Goal: Information Seeking & Learning: Learn about a topic

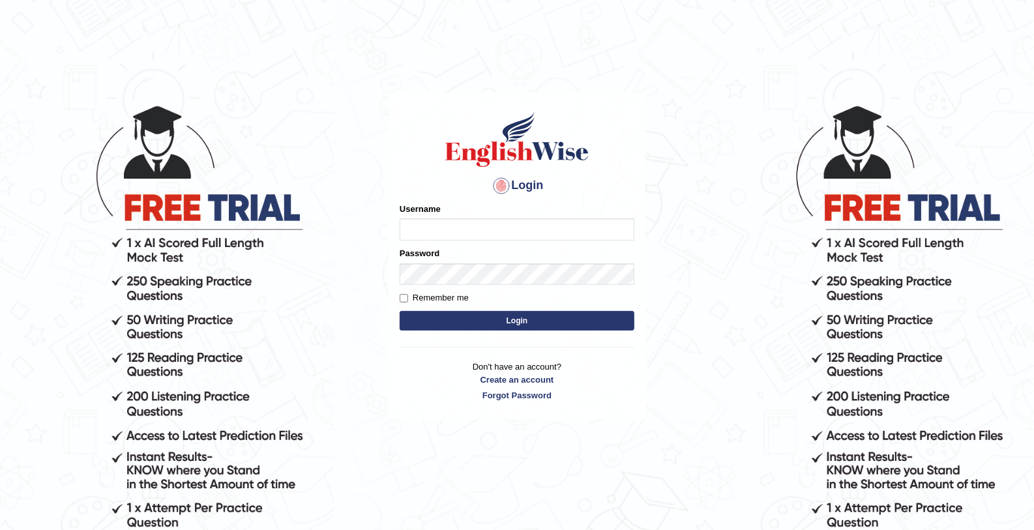
type input "mohamed_parramatta"
click at [529, 324] on button "Login" at bounding box center [517, 321] width 235 height 20
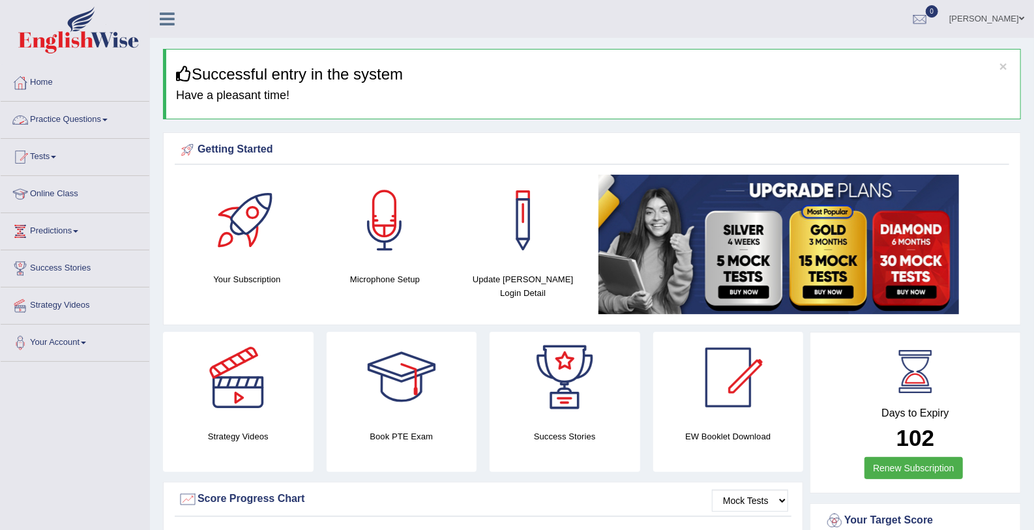
click at [43, 115] on link "Practice Questions" at bounding box center [75, 118] width 149 height 33
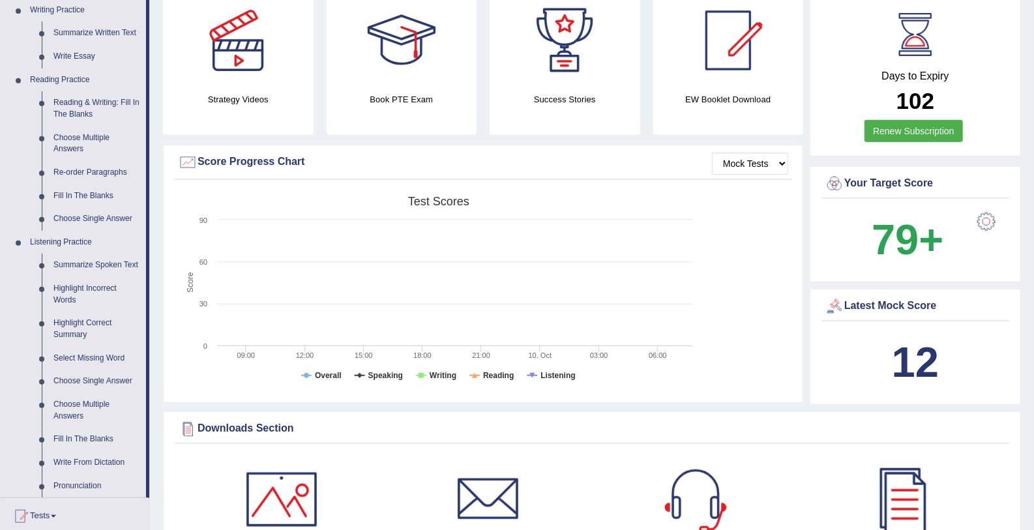
scroll to position [355, 0]
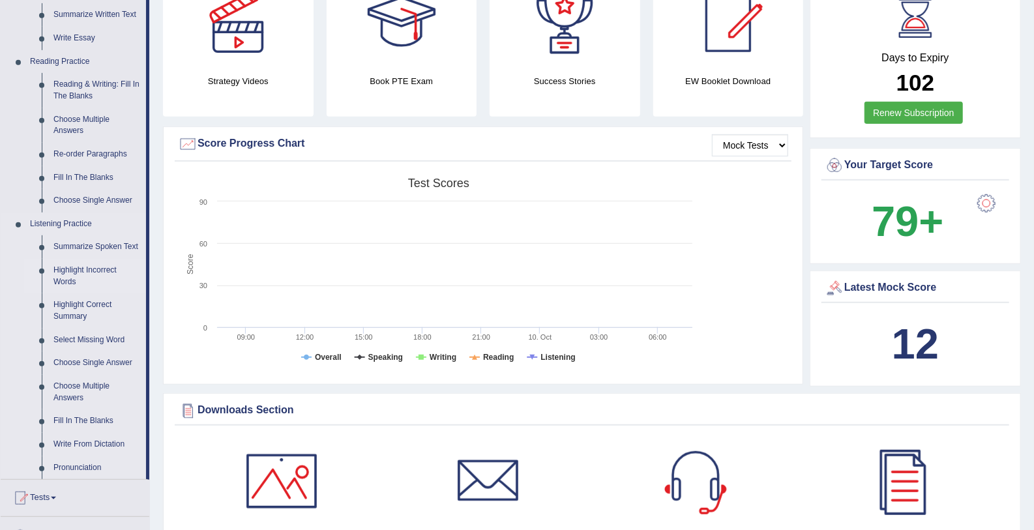
click at [82, 270] on link "Highlight Incorrect Words" at bounding box center [97, 276] width 98 height 35
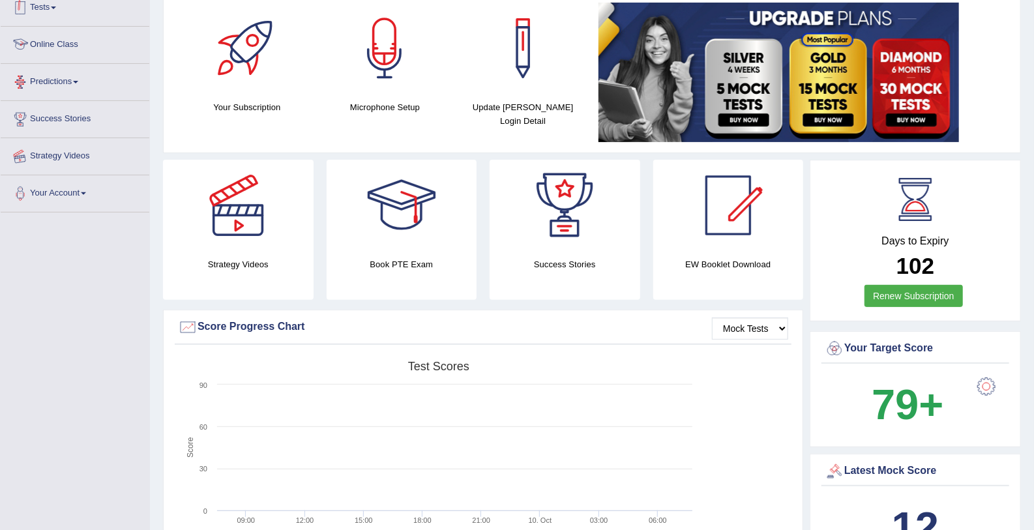
scroll to position [362, 0]
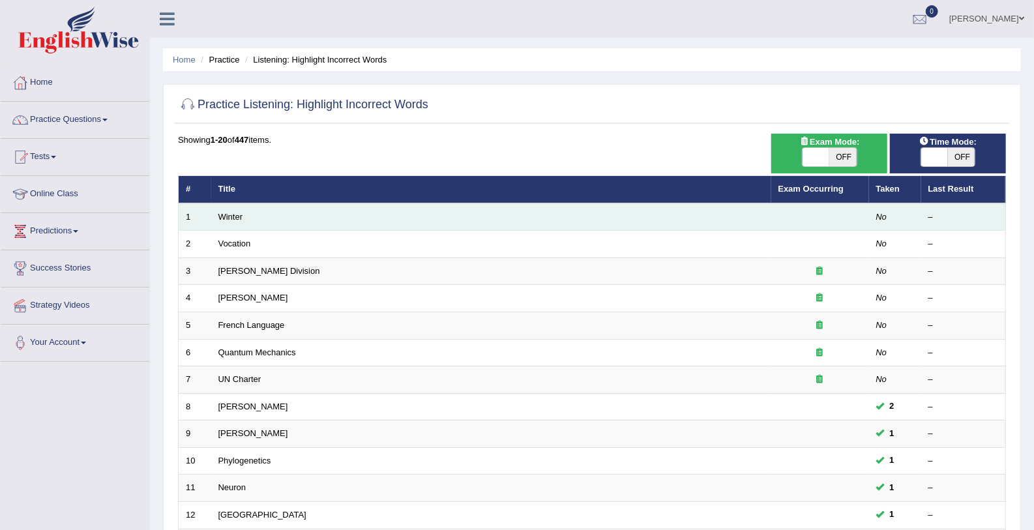
click at [400, 220] on td "Winter" at bounding box center [491, 216] width 560 height 27
click at [866, 218] on td at bounding box center [820, 216] width 98 height 27
click at [235, 216] on link "Winter" at bounding box center [230, 217] width 25 height 10
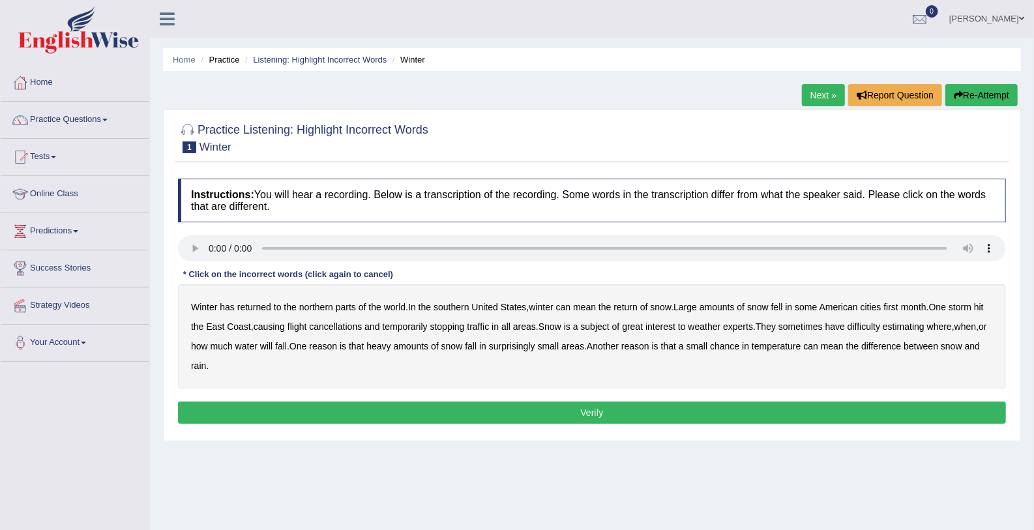
click at [898, 302] on b "first" at bounding box center [891, 307] width 15 height 10
click at [257, 347] on b "water" at bounding box center [246, 346] width 22 height 10
click at [739, 343] on b "chance" at bounding box center [724, 346] width 29 height 10
click at [671, 415] on button "Verify" at bounding box center [592, 413] width 828 height 22
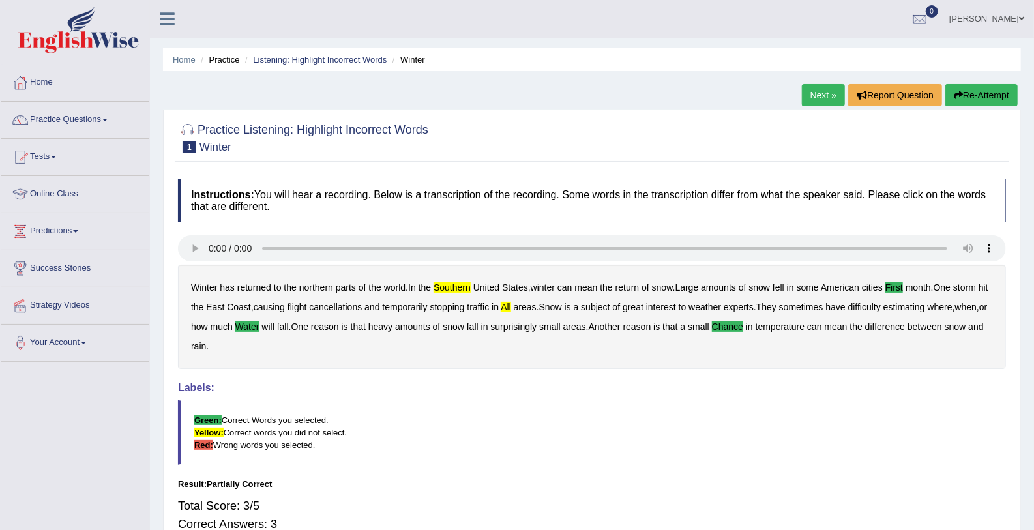
click at [816, 97] on link "Next »" at bounding box center [823, 95] width 43 height 22
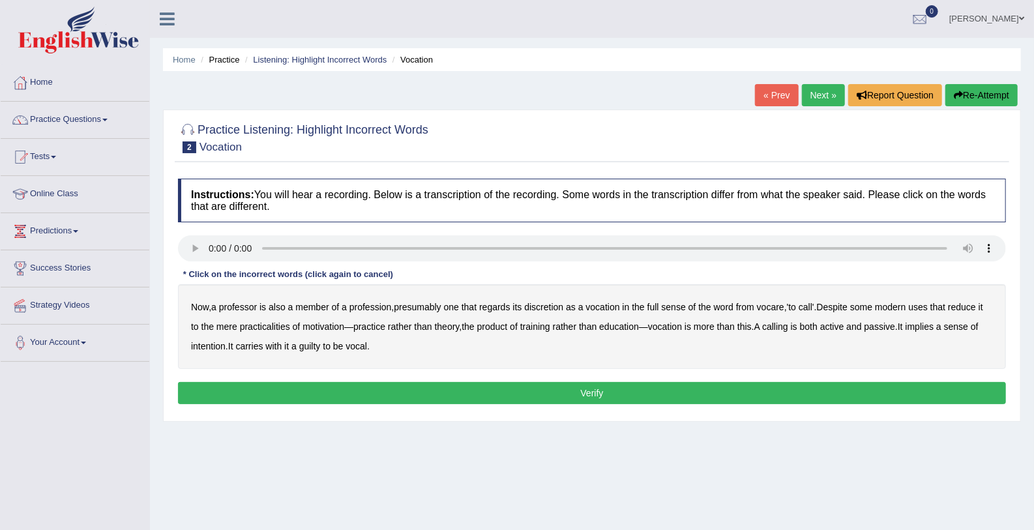
click at [542, 308] on b "discretion" at bounding box center [543, 307] width 39 height 10
click at [321, 325] on b "motivation" at bounding box center [323, 326] width 42 height 10
click at [214, 343] on b "intention" at bounding box center [208, 346] width 35 height 10
click at [348, 386] on button "Verify" at bounding box center [592, 393] width 828 height 22
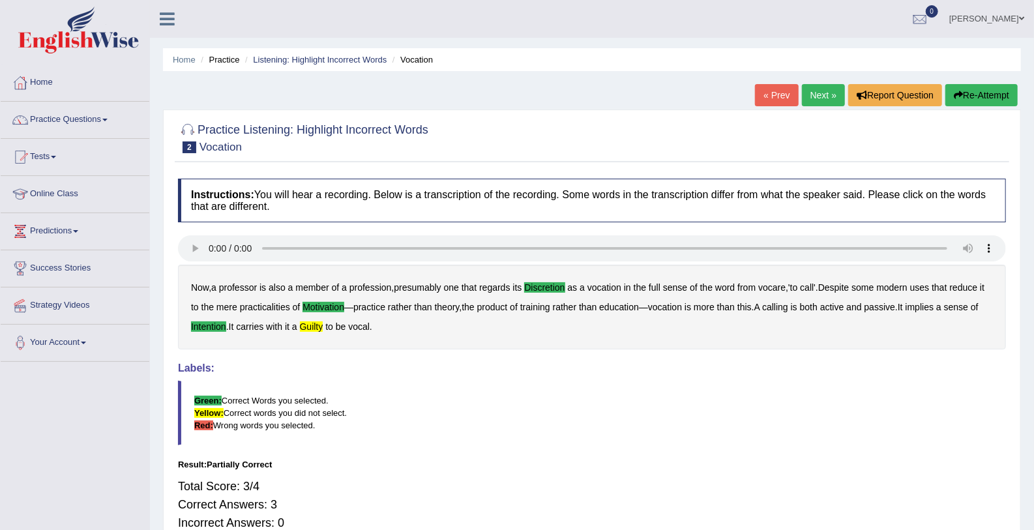
click at [817, 89] on link "Next »" at bounding box center [823, 95] width 43 height 22
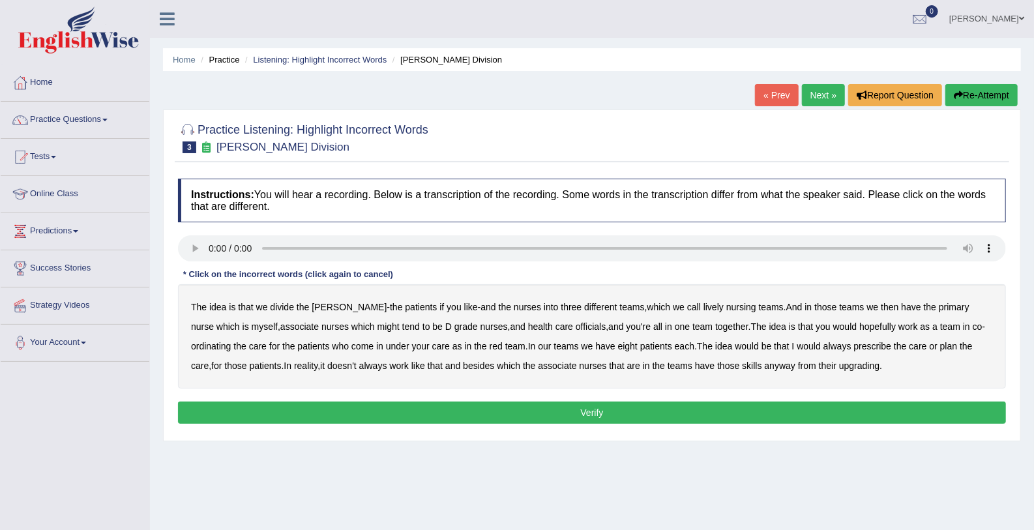
click at [377, 323] on b "might" at bounding box center [388, 326] width 22 height 10
click at [798, 325] on b "that" at bounding box center [805, 326] width 15 height 10
click at [854, 346] on b "prescribe" at bounding box center [873, 346] width 38 height 10
click at [839, 370] on b "upgrading" at bounding box center [859, 365] width 40 height 10
click at [778, 410] on button "Verify" at bounding box center [592, 413] width 828 height 22
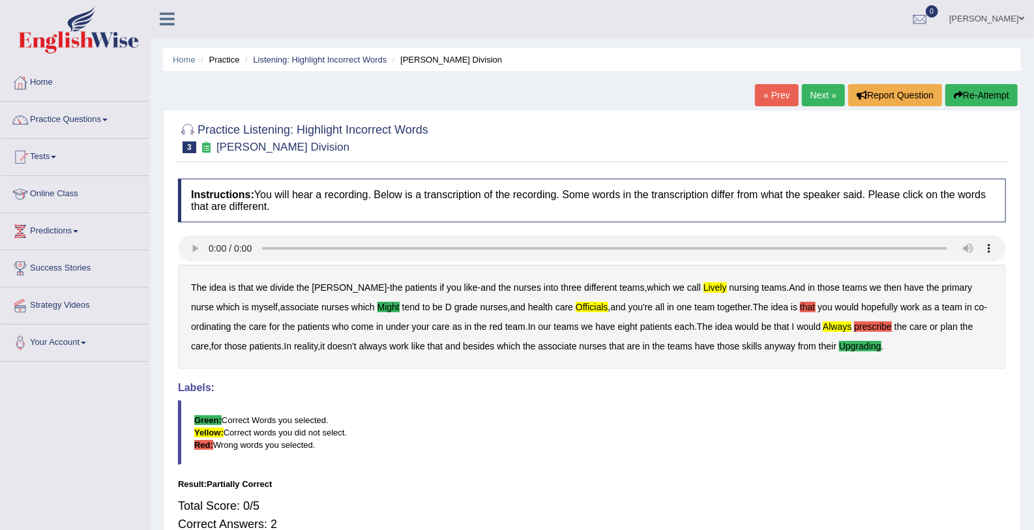
click at [829, 99] on link "Next »" at bounding box center [823, 95] width 43 height 22
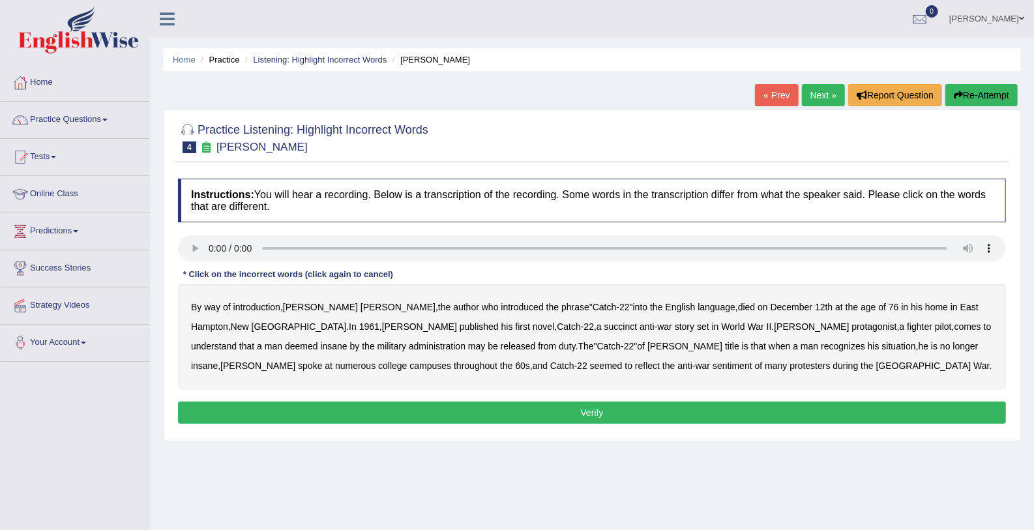
click at [409, 346] on b "administration" at bounding box center [437, 346] width 57 height 10
click at [882, 344] on b "situation" at bounding box center [899, 346] width 34 height 10
click at [635, 365] on b "reflect" at bounding box center [647, 365] width 25 height 10
click at [594, 412] on button "Verify" at bounding box center [592, 413] width 828 height 22
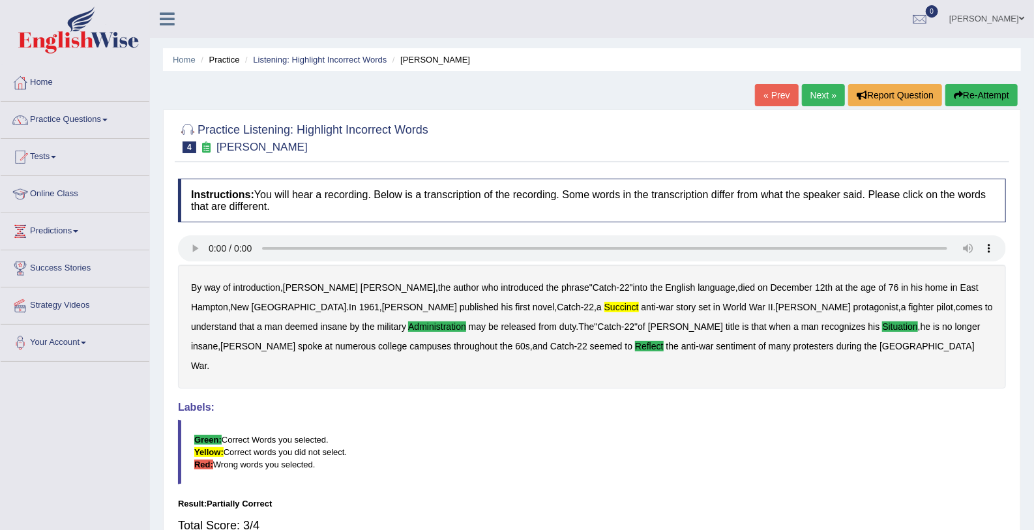
click at [828, 96] on link "Next »" at bounding box center [823, 95] width 43 height 22
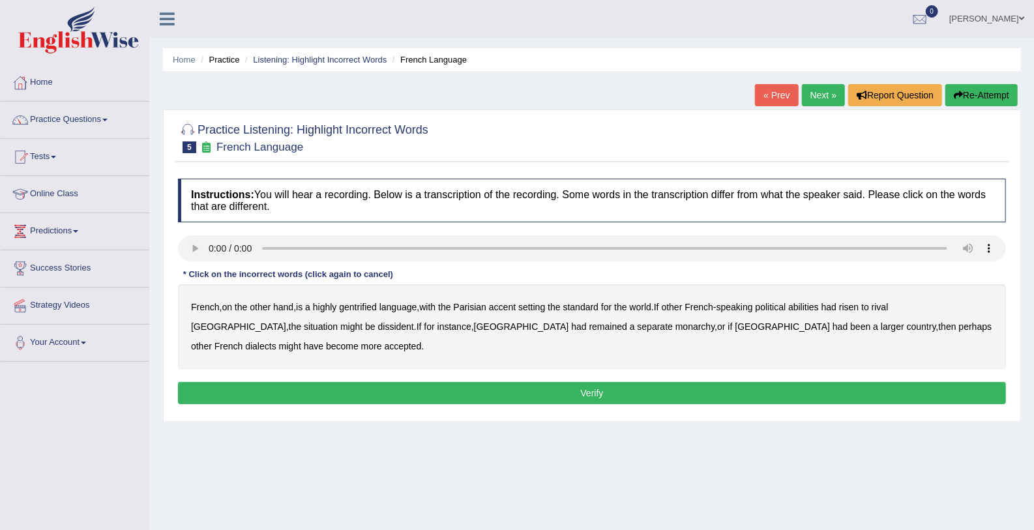
click at [364, 305] on b "gentrified" at bounding box center [358, 307] width 38 height 10
click at [378, 321] on b "dissident" at bounding box center [396, 326] width 36 height 10
click at [864, 382] on button "Verify" at bounding box center [592, 393] width 828 height 22
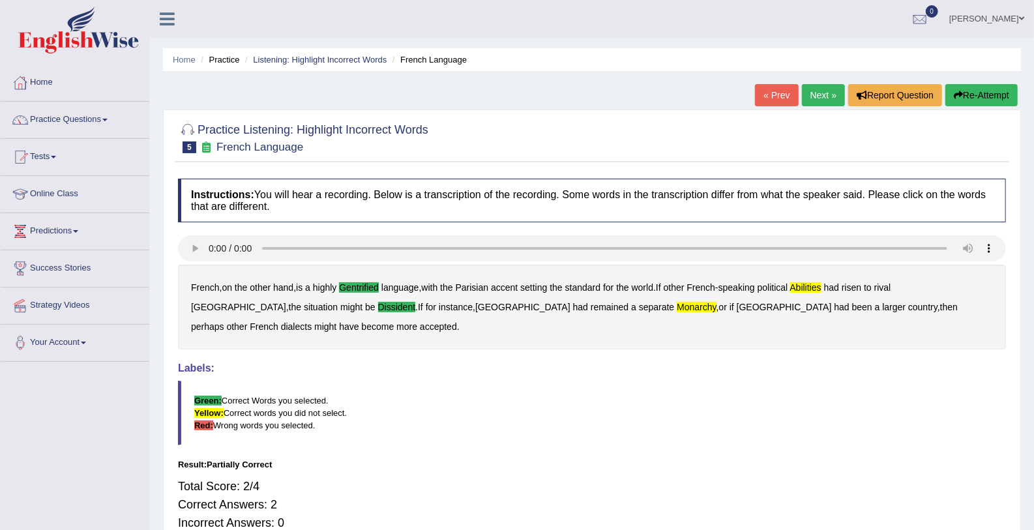
click at [819, 94] on link "Next »" at bounding box center [823, 95] width 43 height 22
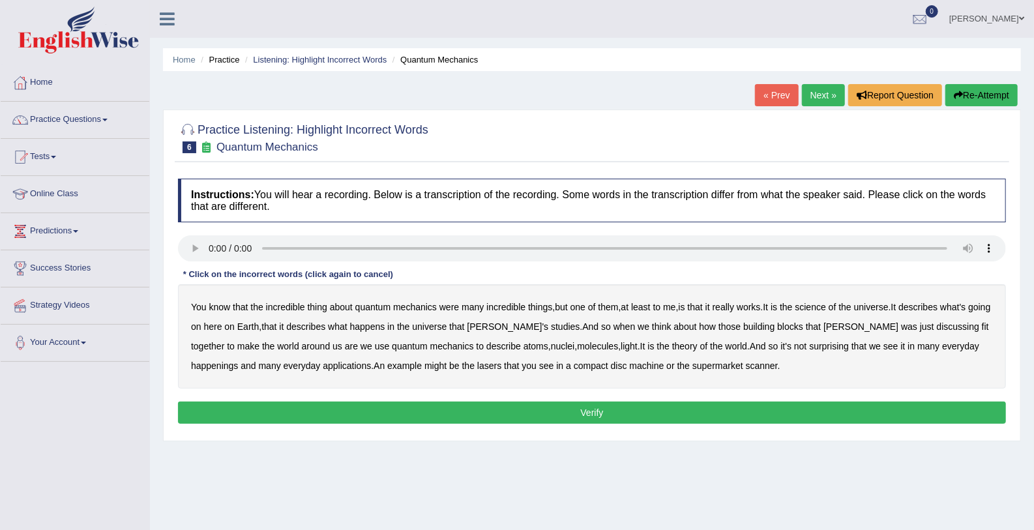
click at [143, 246] on li "Predictions Latest Predictions" at bounding box center [75, 231] width 149 height 37
click at [815, 304] on b "science" at bounding box center [810, 307] width 31 height 10
click at [276, 329] on b "that" at bounding box center [268, 326] width 15 height 10
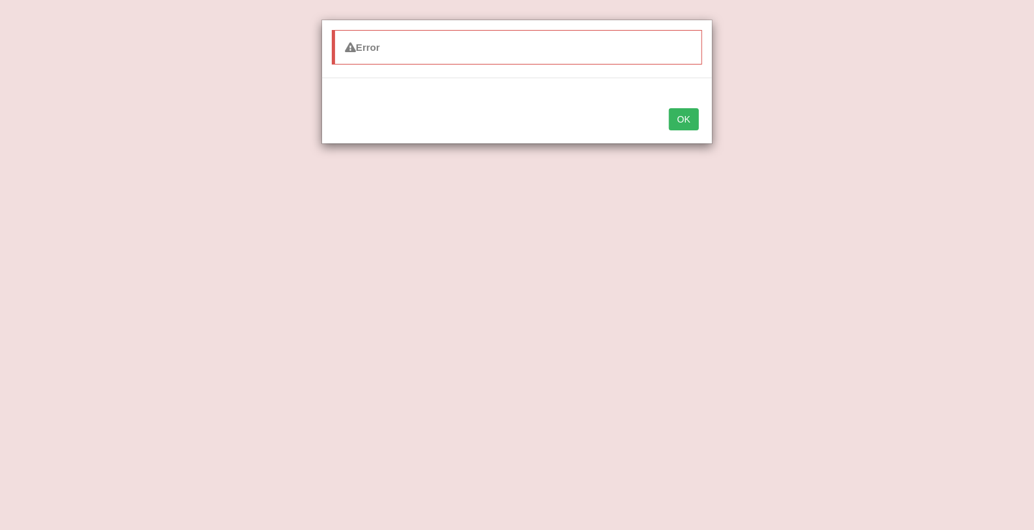
click at [681, 117] on button "OK" at bounding box center [684, 119] width 30 height 22
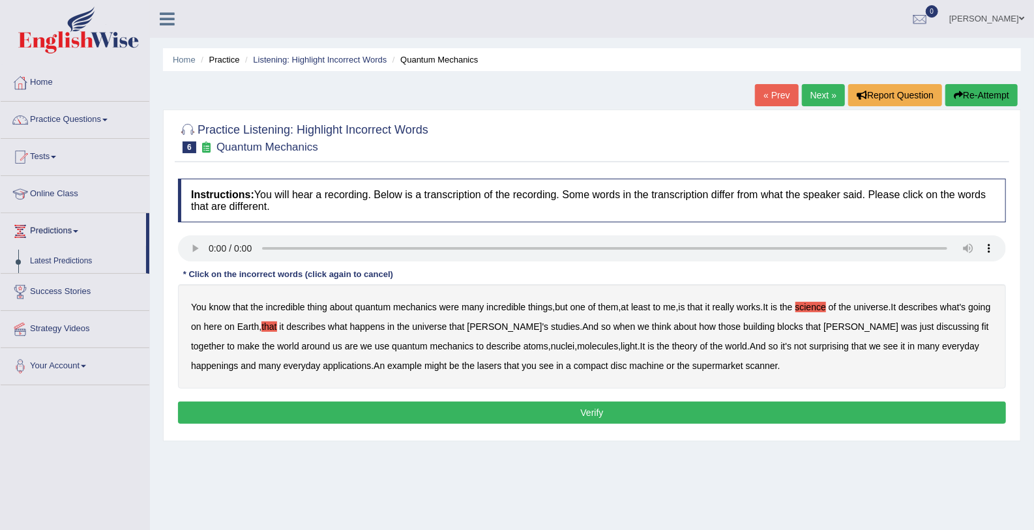
click at [555, 404] on button "Verify" at bounding box center [592, 413] width 828 height 22
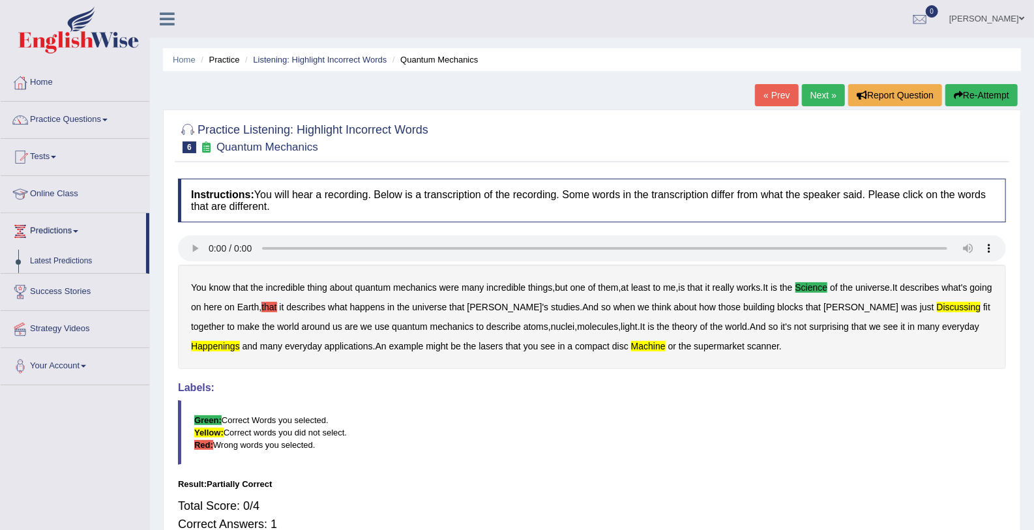
click at [815, 104] on link "Next »" at bounding box center [823, 95] width 43 height 22
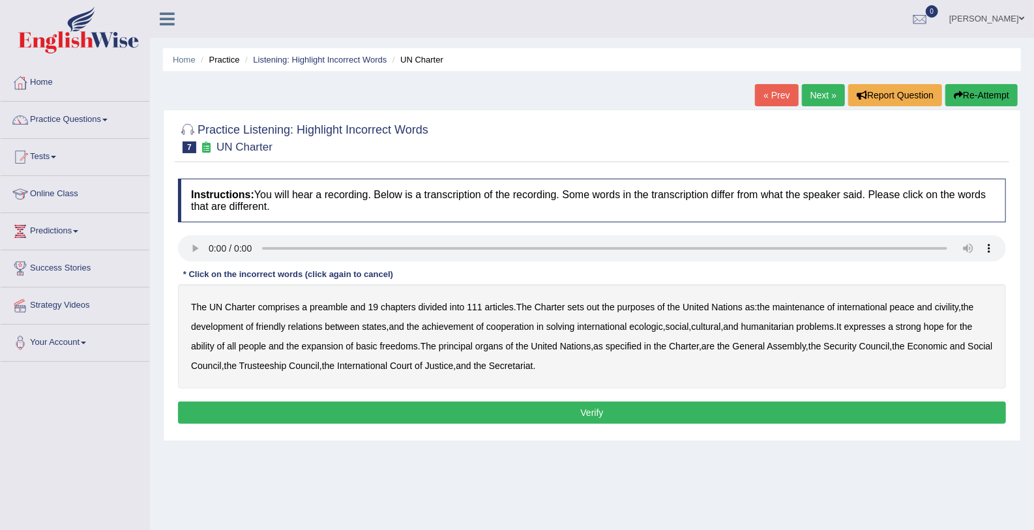
click at [593, 306] on b "out" at bounding box center [593, 307] width 12 height 10
click at [757, 310] on b "civility" at bounding box center [946, 307] width 23 height 10
click at [652, 322] on b "ecologic" at bounding box center [646, 326] width 33 height 10
click at [214, 343] on div "The UN Charter comprises a preamble and 19 chapters divided into 111 articles .…" at bounding box center [592, 336] width 828 height 104
click at [205, 344] on b "ability" at bounding box center [202, 346] width 23 height 10
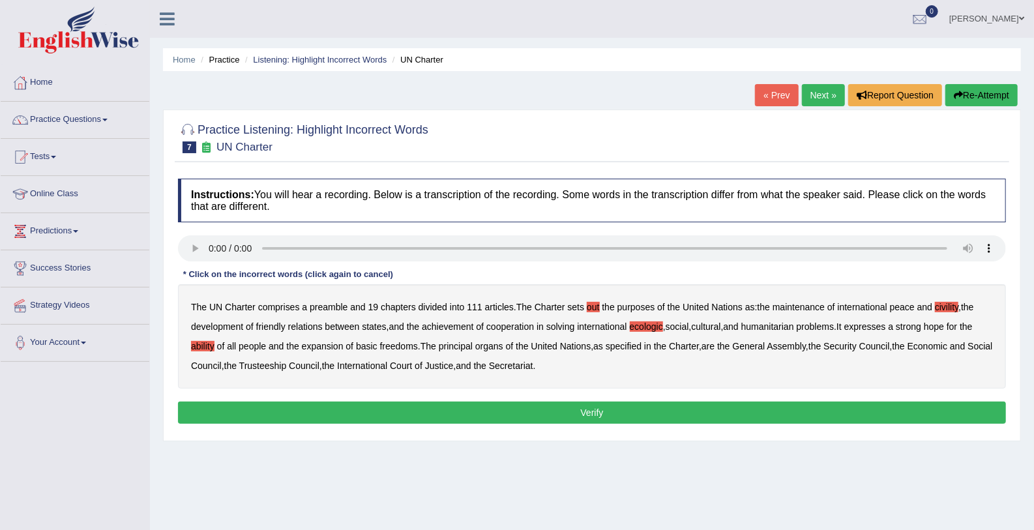
click at [528, 388] on button "Verify" at bounding box center [592, 413] width 828 height 22
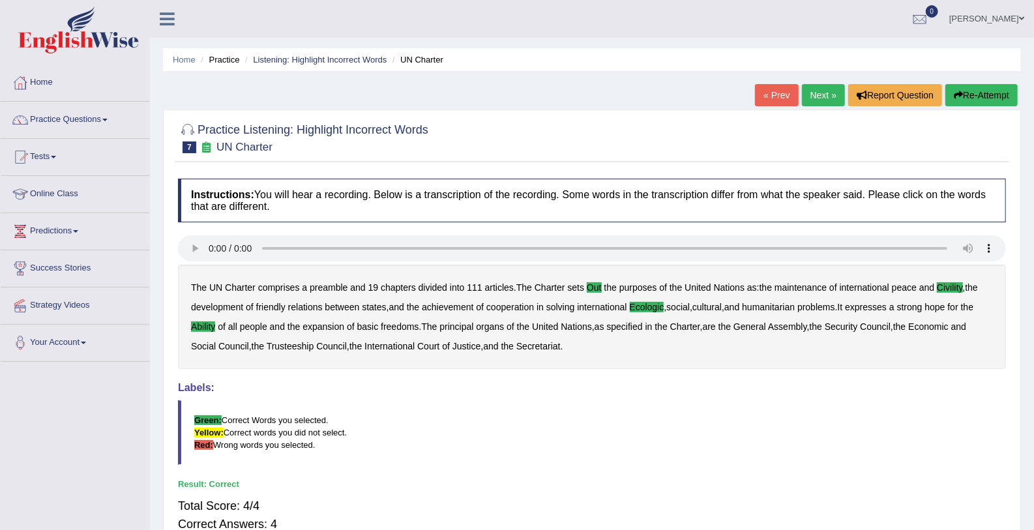
click at [757, 102] on link "Next »" at bounding box center [823, 95] width 43 height 22
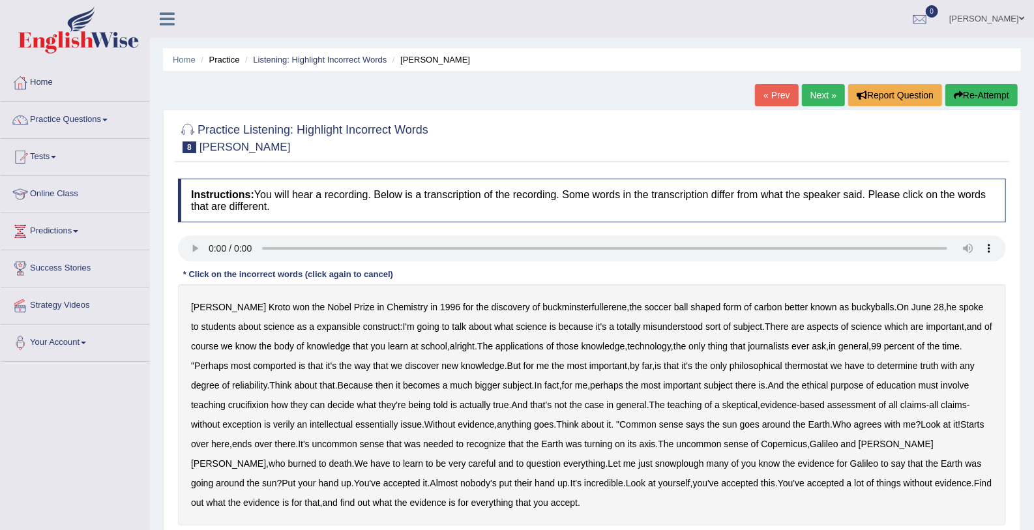
click at [317, 324] on b "expansible" at bounding box center [339, 326] width 44 height 10
click at [253, 364] on b "comported" at bounding box center [274, 365] width 43 height 10
click at [785, 364] on b "thermostat" at bounding box center [806, 365] width 43 height 10
click at [228, 403] on b "crucifixion" at bounding box center [248, 405] width 40 height 10
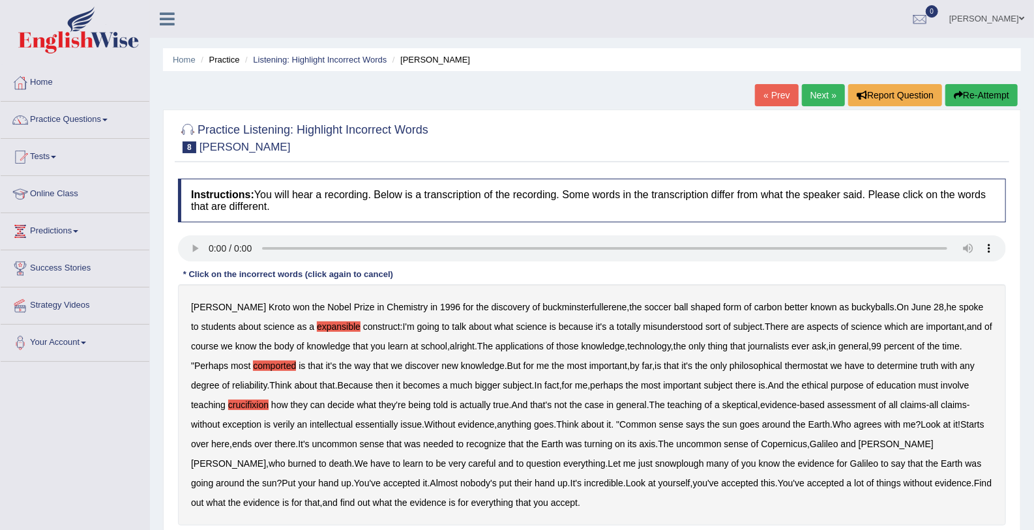
click at [273, 426] on b "verily" at bounding box center [284, 424] width 22 height 10
click at [404, 445] on b "was" at bounding box center [412, 444] width 16 height 10
click at [891, 465] on b "say" at bounding box center [898, 463] width 14 height 10
click at [891, 467] on b "say" at bounding box center [898, 463] width 14 height 10
click at [404, 443] on b "was" at bounding box center [412, 444] width 16 height 10
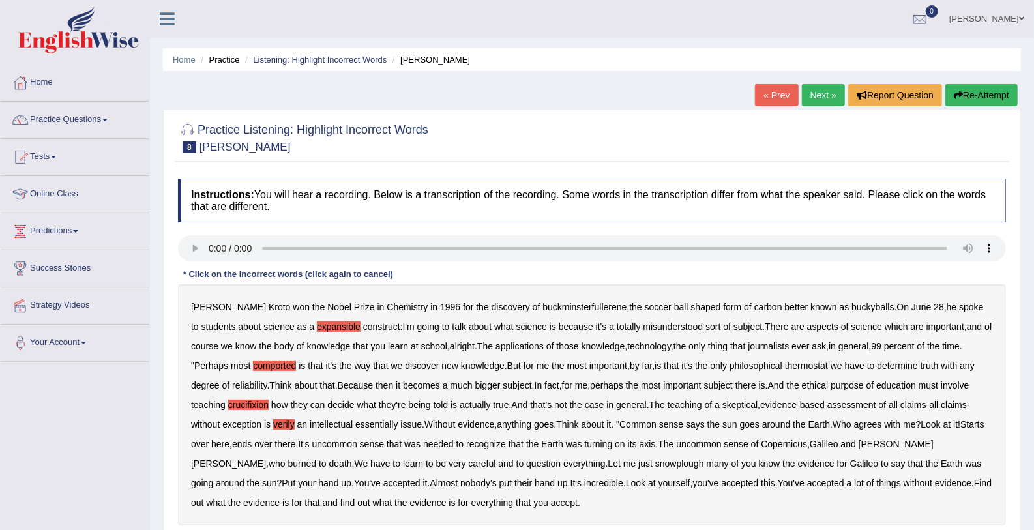
click at [819, 95] on link "Next »" at bounding box center [823, 95] width 43 height 22
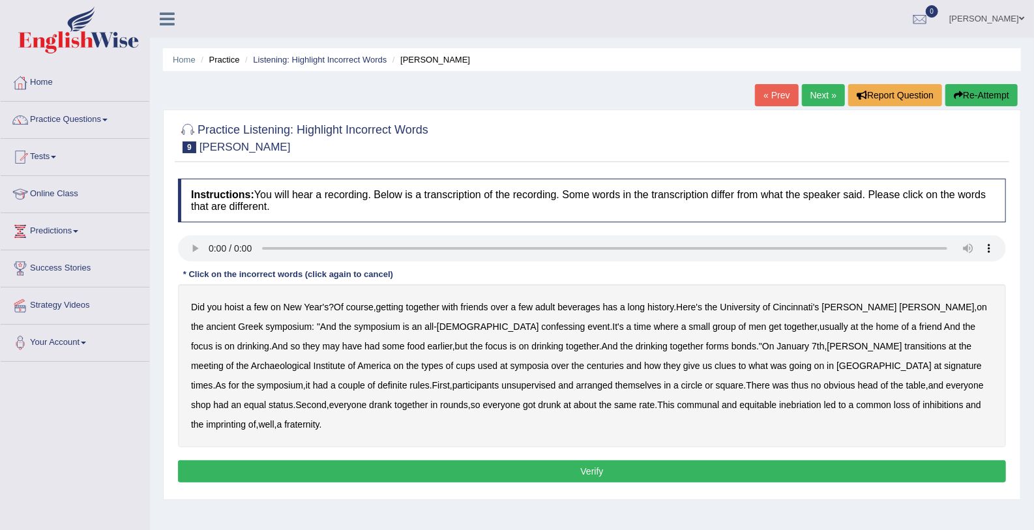
click at [780, 98] on link "« Prev" at bounding box center [776, 95] width 43 height 22
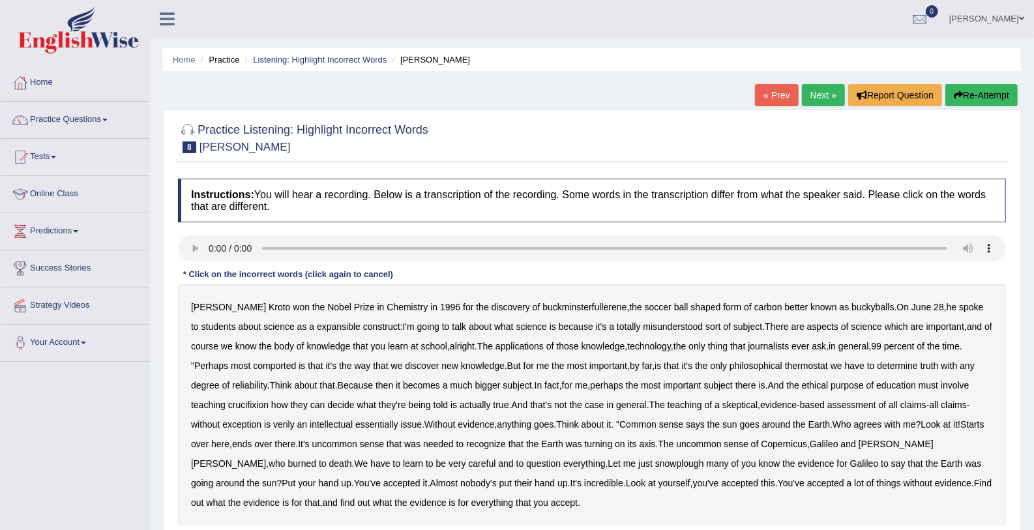
click at [317, 325] on b "expansible" at bounding box center [339, 326] width 44 height 10
click at [235, 349] on b "know" at bounding box center [246, 346] width 22 height 10
click at [253, 362] on b "comported" at bounding box center [274, 365] width 43 height 10
click at [228, 406] on b "crucifixion" at bounding box center [248, 405] width 40 height 10
click at [273, 424] on b "verily" at bounding box center [284, 424] width 22 height 10
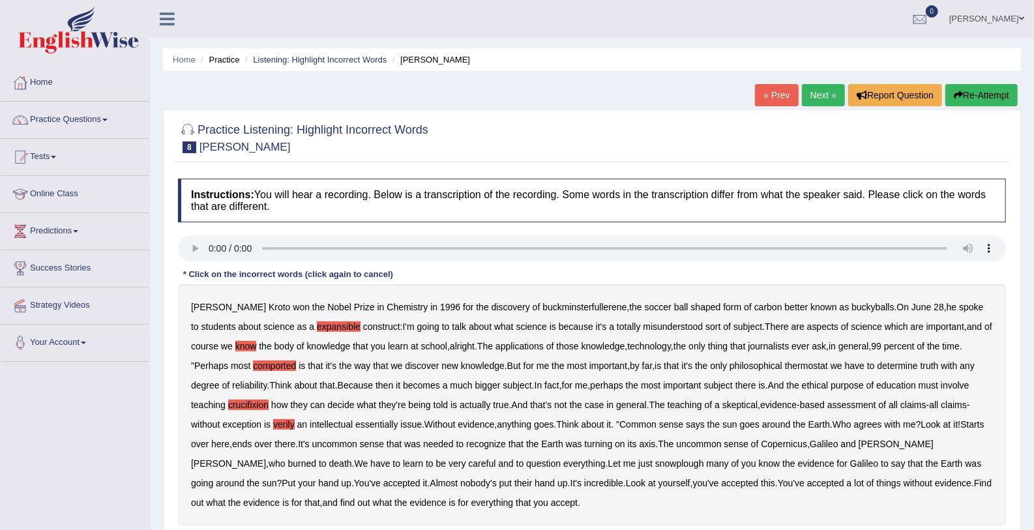
click at [404, 444] on b "was" at bounding box center [412, 444] width 16 height 10
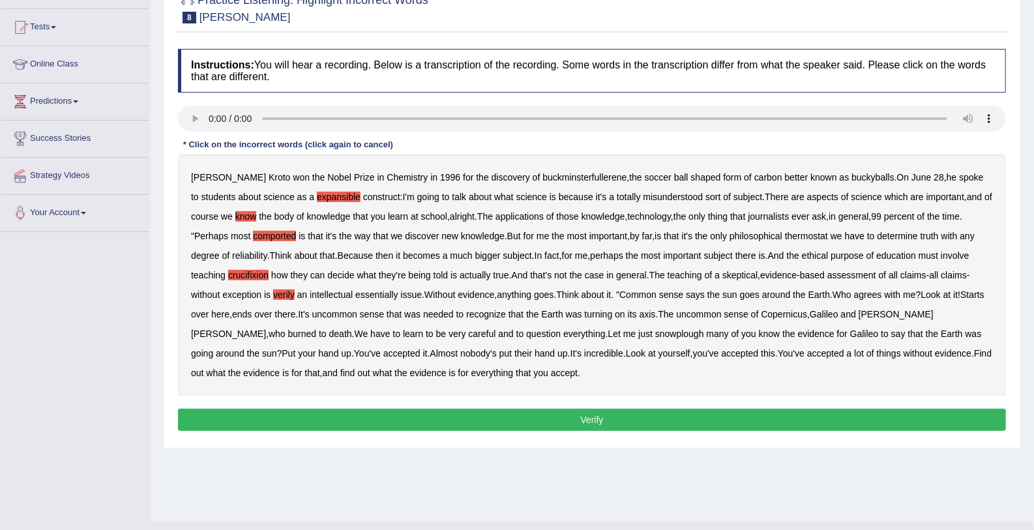
click at [235, 211] on b "know" at bounding box center [246, 216] width 22 height 10
click at [292, 413] on button "Verify" at bounding box center [592, 420] width 828 height 22
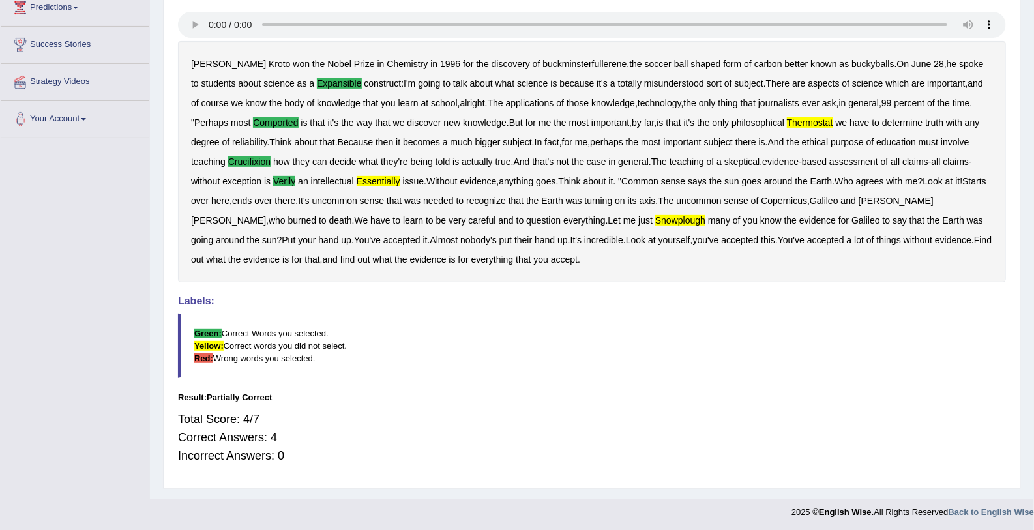
scroll to position [0, 0]
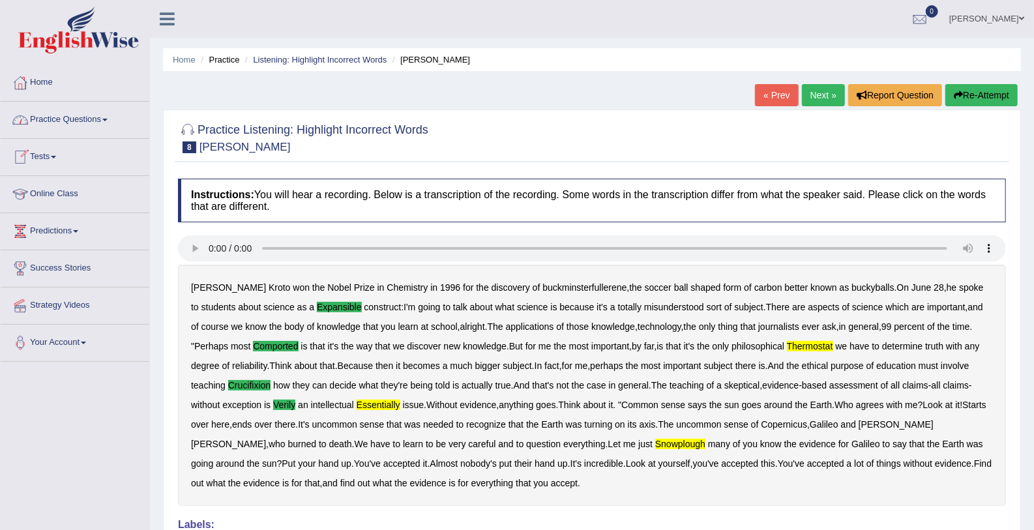
click at [102, 120] on link "Practice Questions" at bounding box center [75, 118] width 149 height 33
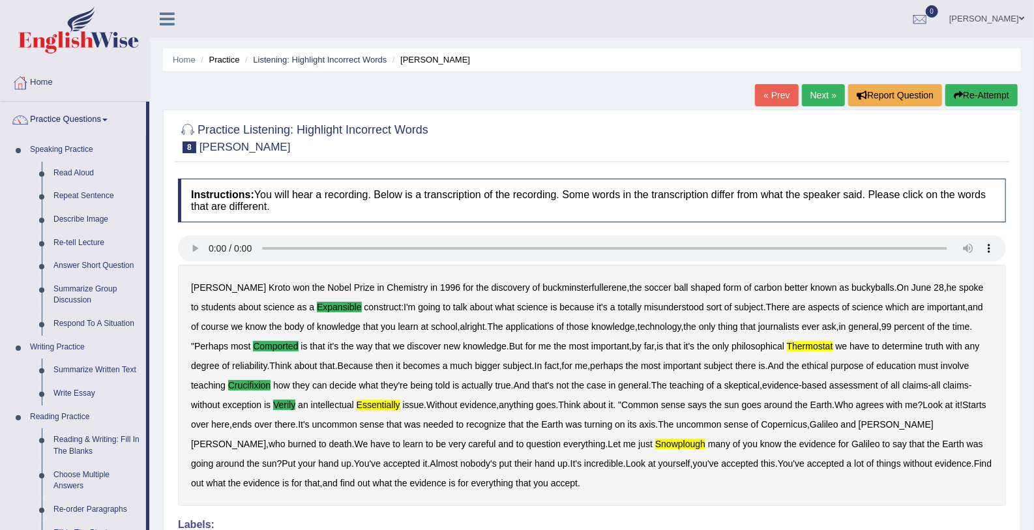
click at [102, 120] on link "Practice Questions" at bounding box center [73, 118] width 145 height 33
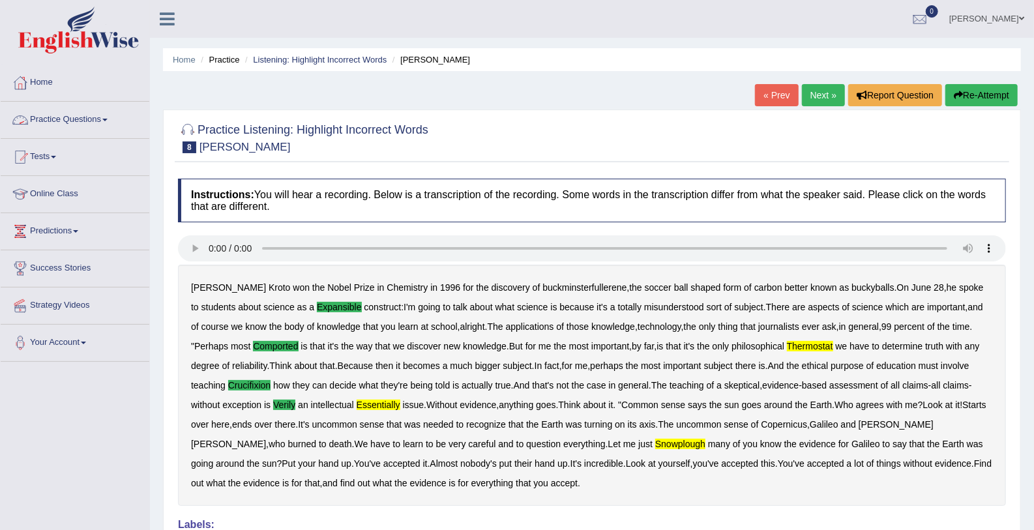
click at [83, 128] on link "Practice Questions" at bounding box center [75, 118] width 149 height 33
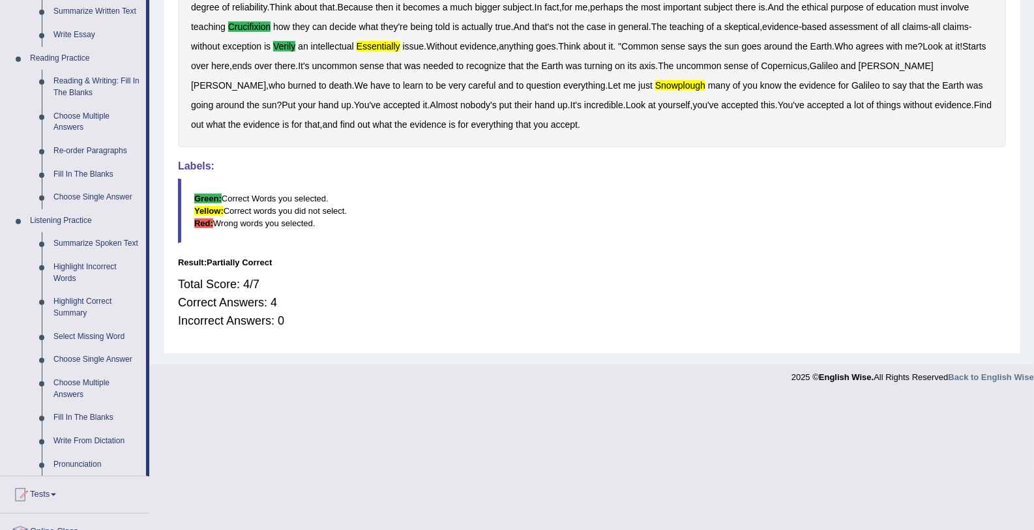
scroll to position [357, 0]
click at [86, 313] on link "Highlight Correct Summary" at bounding box center [97, 308] width 98 height 35
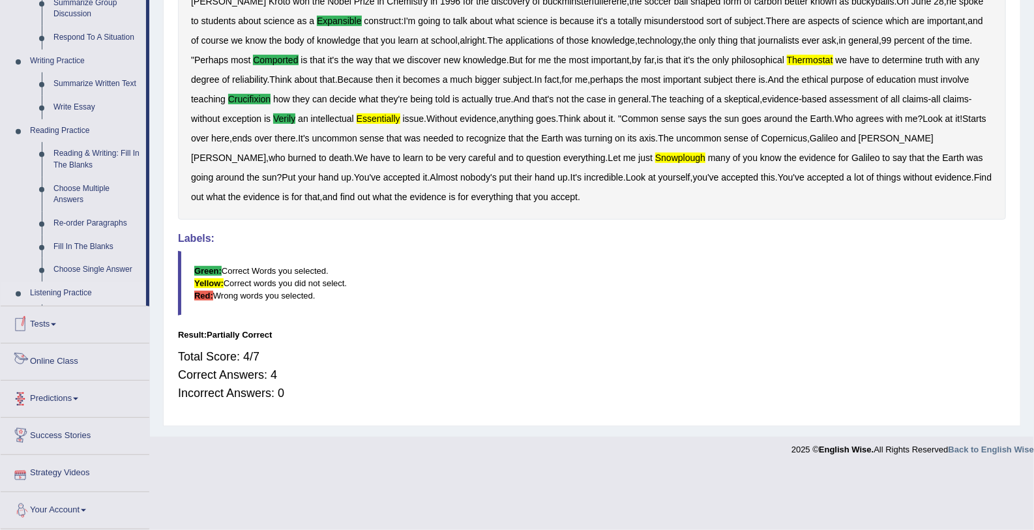
scroll to position [293, 0]
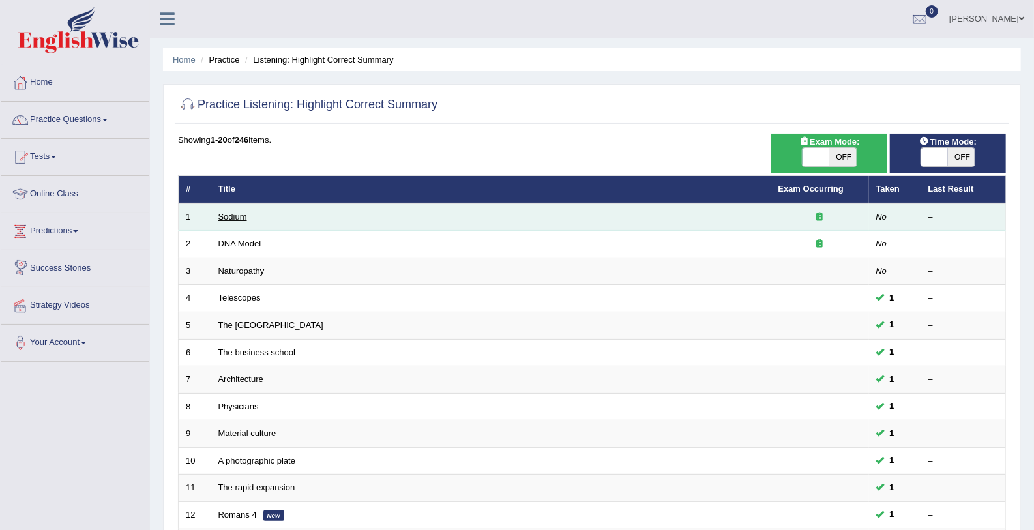
click at [229, 214] on link "Sodium" at bounding box center [232, 217] width 29 height 10
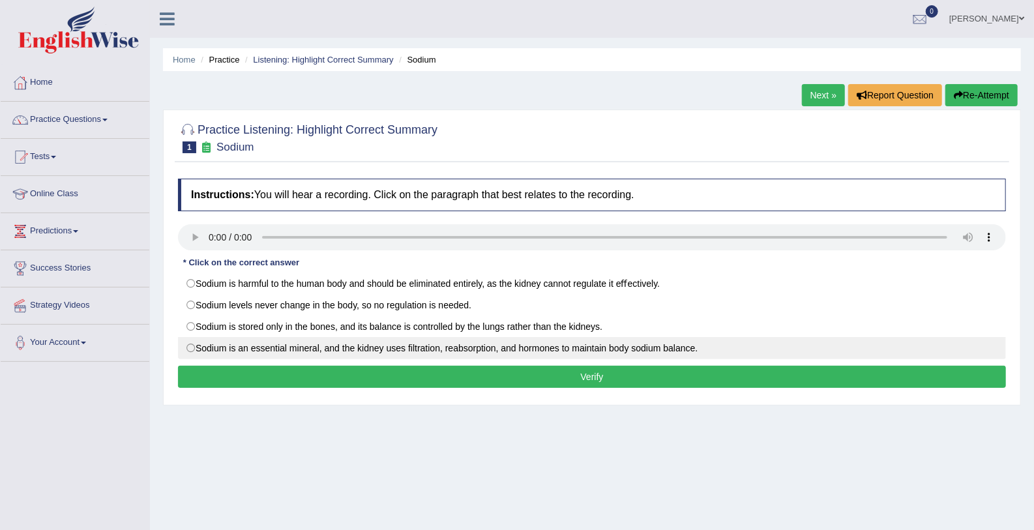
click at [256, 342] on label "Sodium is an essential mineral, and the kidney uses ﬁltration, reabsorption, an…" at bounding box center [592, 348] width 828 height 22
radio input "true"
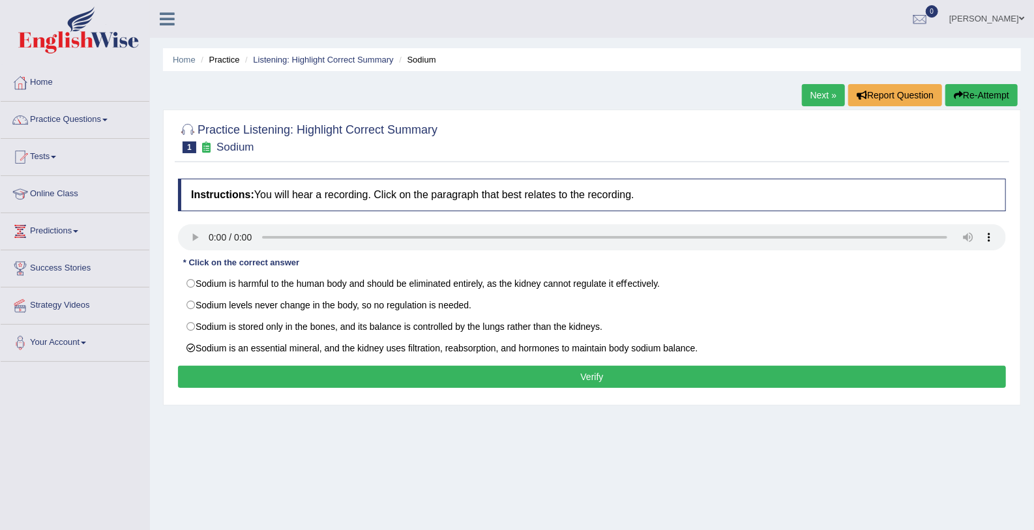
click at [262, 368] on button "Verify" at bounding box center [592, 377] width 828 height 22
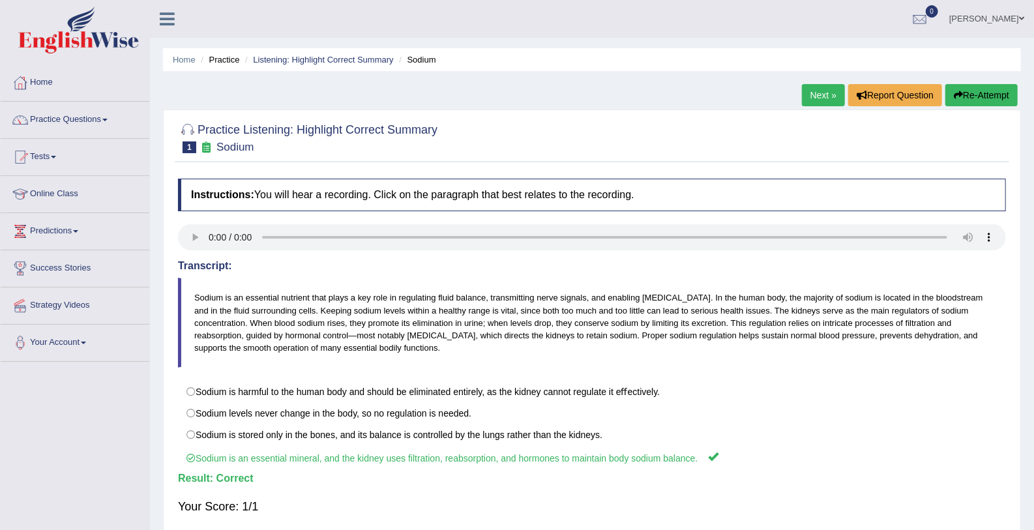
click at [815, 100] on link "Next »" at bounding box center [823, 95] width 43 height 22
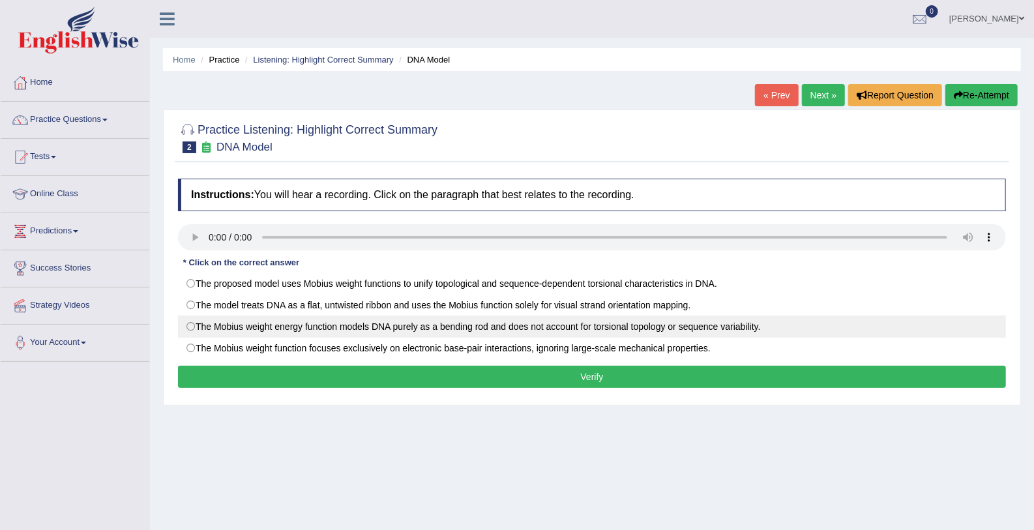
click at [261, 327] on label "The Mobius weight energy function models DNA purely as a bending rod and does n…" at bounding box center [592, 326] width 828 height 22
radio input "true"
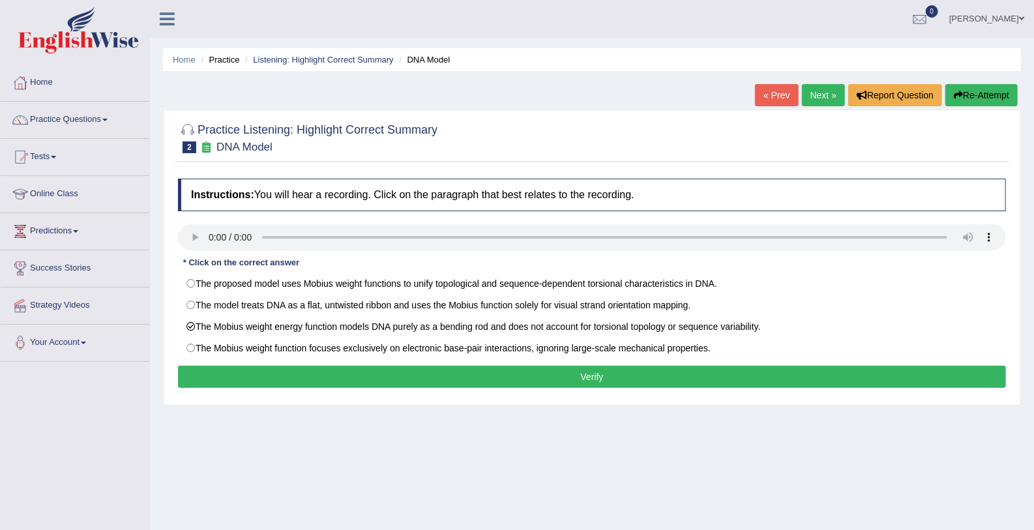
click at [242, 363] on div "Instructions: You will hear a recording. Click on the paragraph that best relat…" at bounding box center [592, 285] width 834 height 226
click at [241, 368] on button "Verify" at bounding box center [592, 377] width 828 height 22
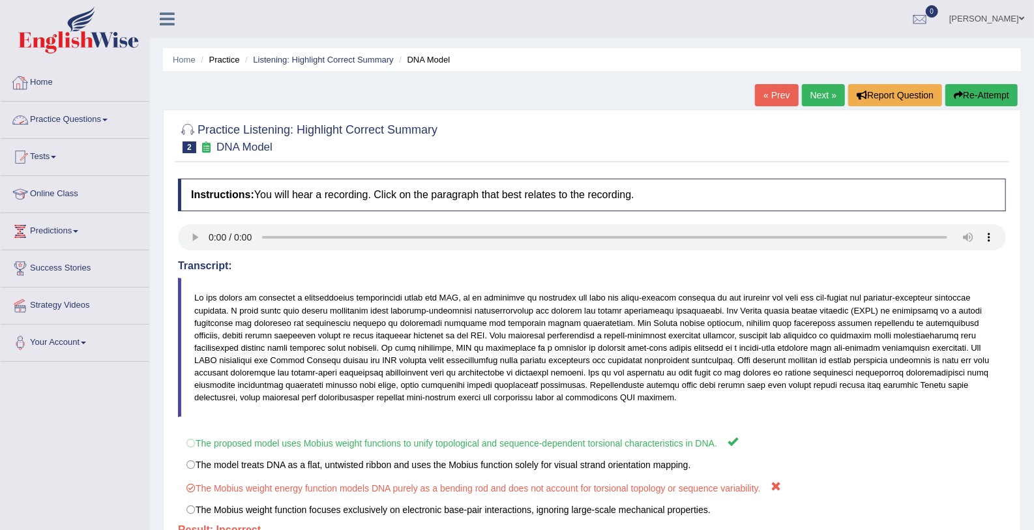
click at [74, 121] on link "Practice Questions" at bounding box center [75, 118] width 149 height 33
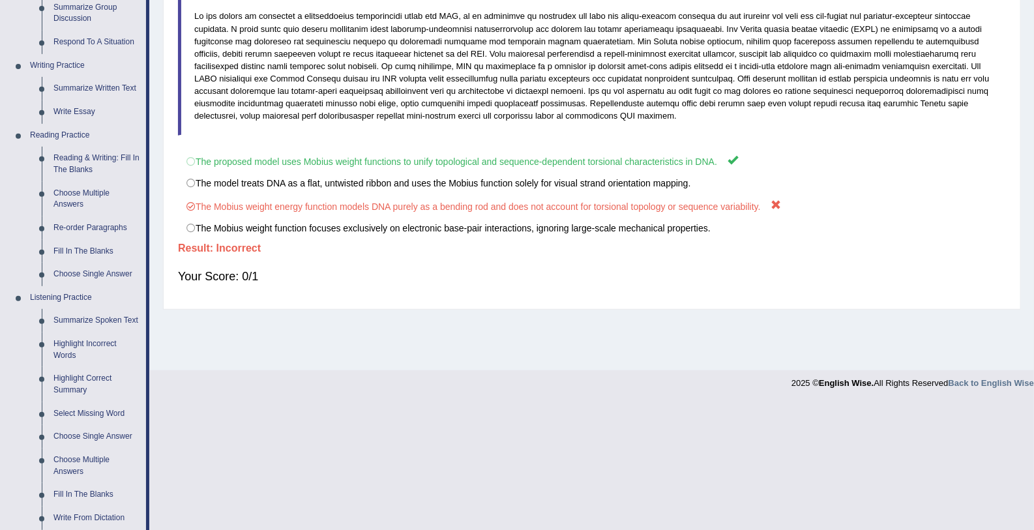
scroll to position [283, 0]
click at [86, 409] on link "Select Missing Word" at bounding box center [97, 412] width 98 height 23
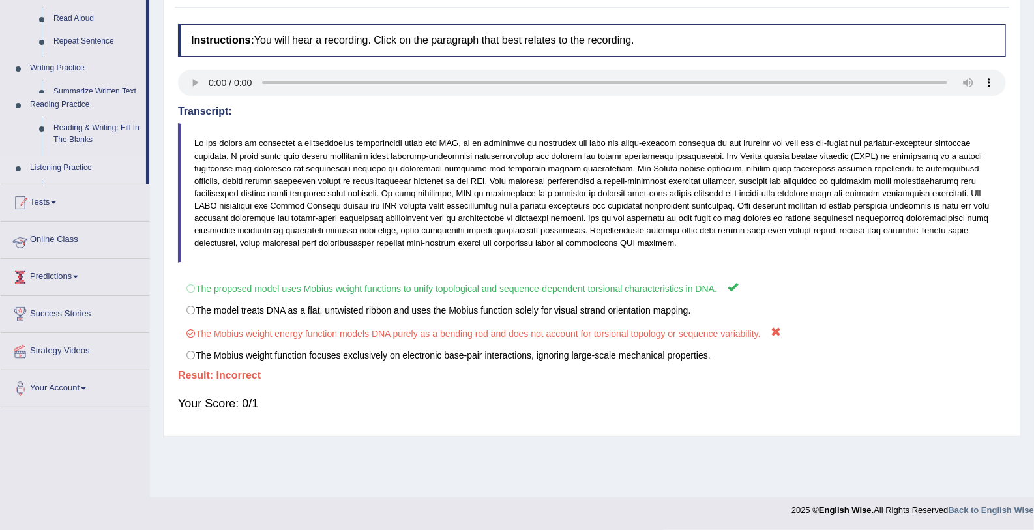
scroll to position [154, 0]
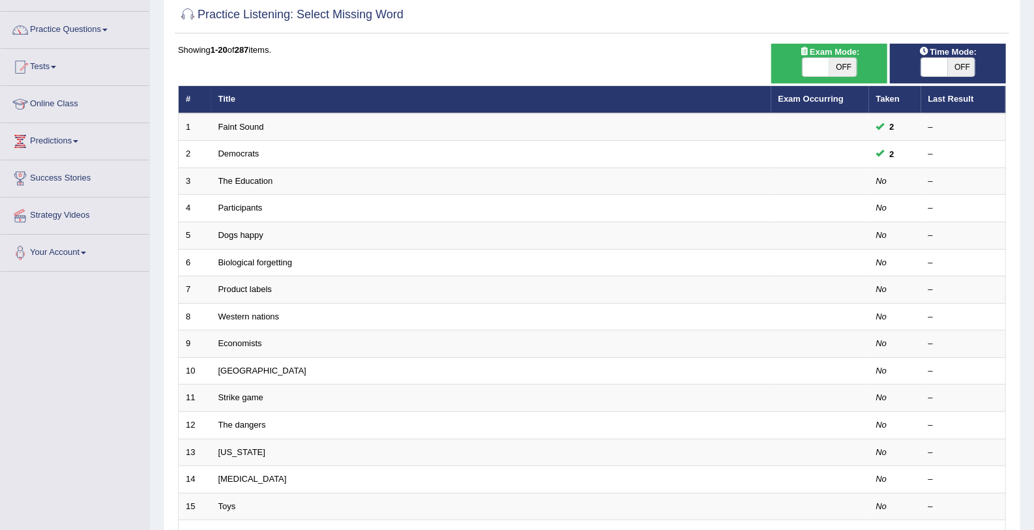
scroll to position [89, 0]
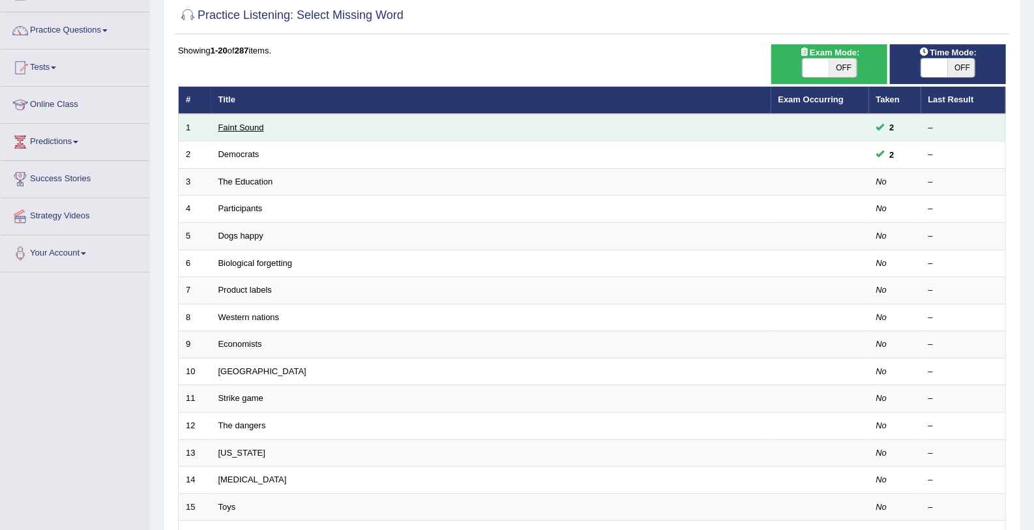
click at [221, 123] on link "Faint Sound" at bounding box center [241, 128] width 46 height 10
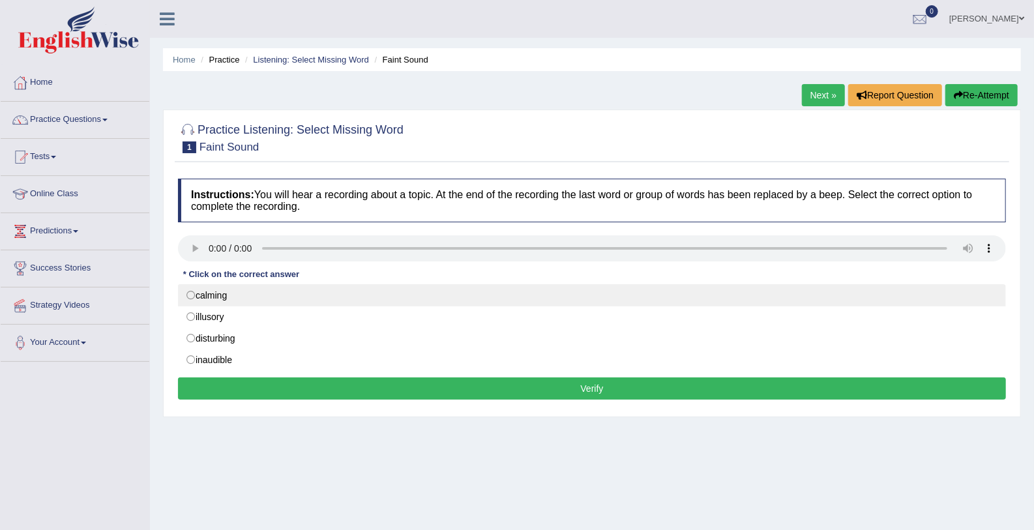
click at [197, 295] on label "calming" at bounding box center [592, 295] width 828 height 22
radio input "true"
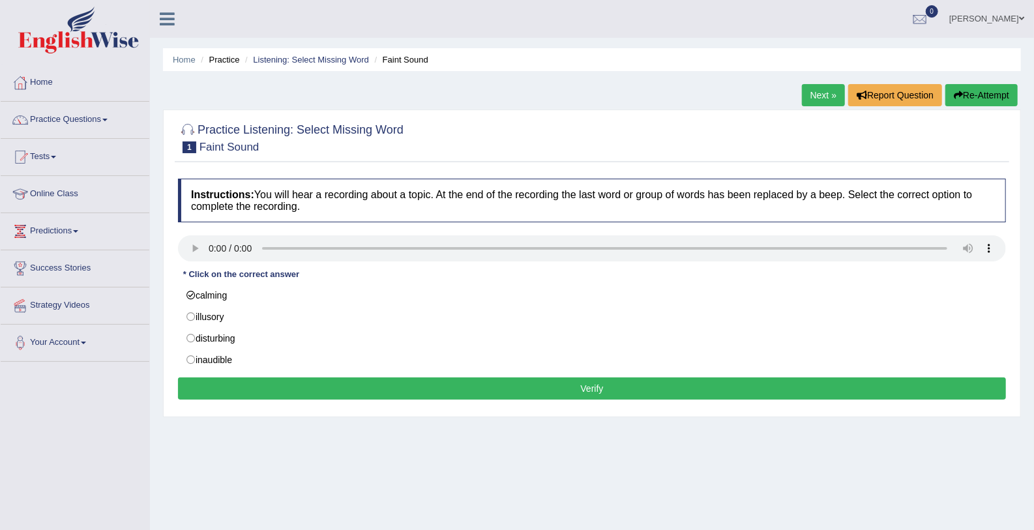
click at [216, 382] on button "Verify" at bounding box center [592, 388] width 828 height 22
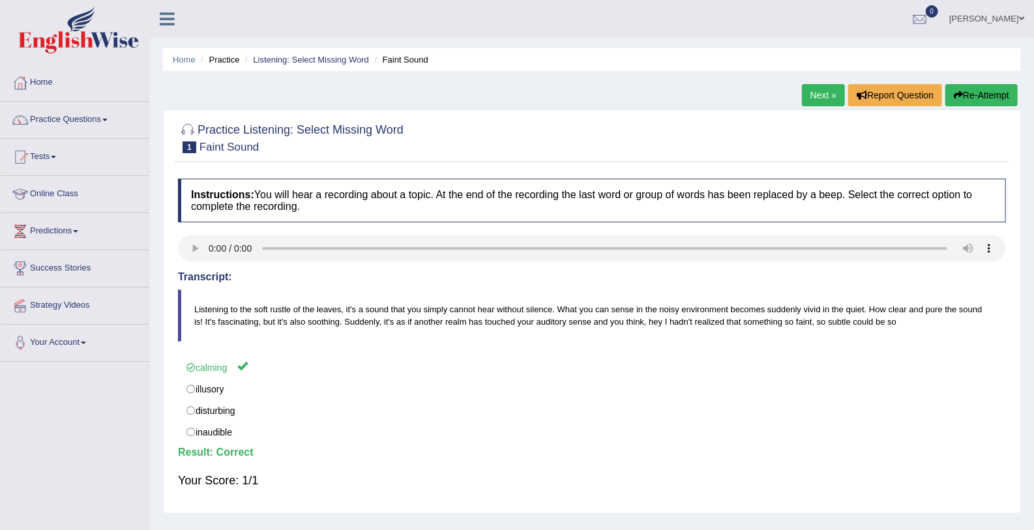
click at [823, 93] on link "Next »" at bounding box center [823, 95] width 43 height 22
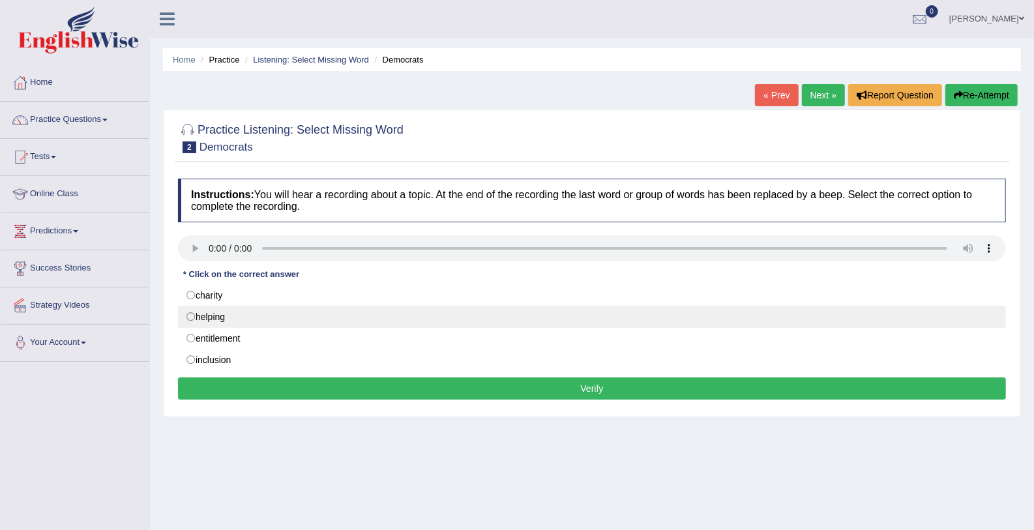
click at [199, 315] on label "helping" at bounding box center [592, 317] width 828 height 22
radio input "true"
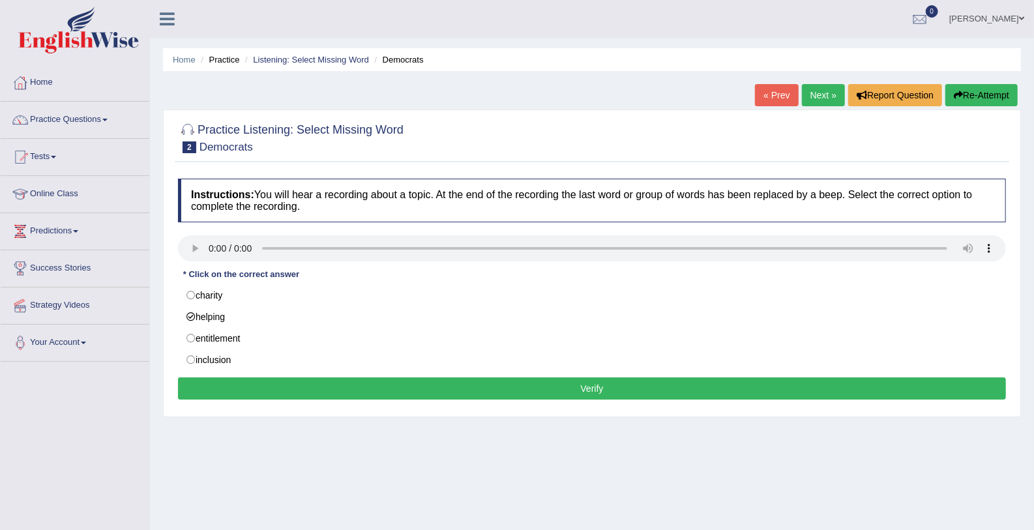
click at [218, 390] on button "Verify" at bounding box center [592, 388] width 828 height 22
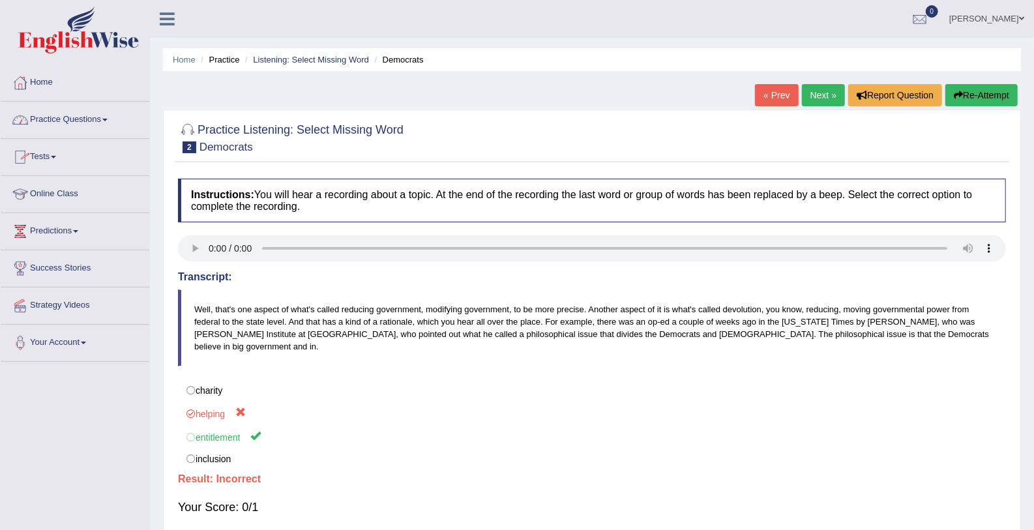
click at [65, 121] on link "Practice Questions" at bounding box center [75, 118] width 149 height 33
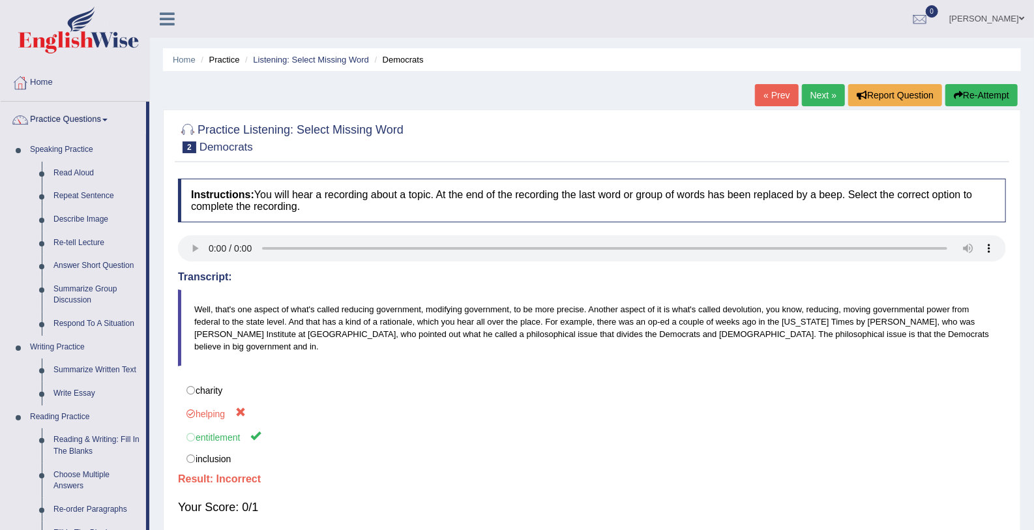
click at [830, 99] on link "Next »" at bounding box center [823, 95] width 43 height 22
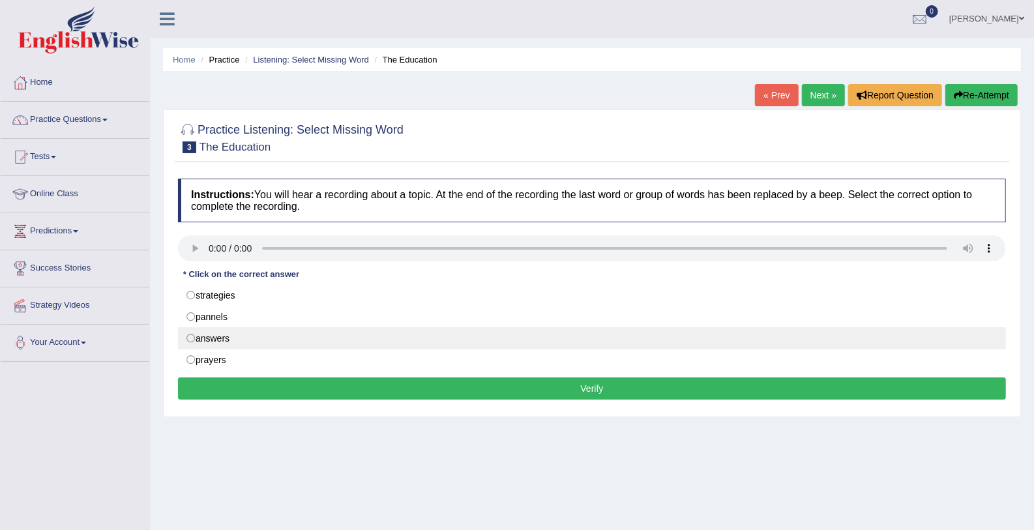
click at [192, 336] on label "answers" at bounding box center [592, 338] width 828 height 22
radio input "true"
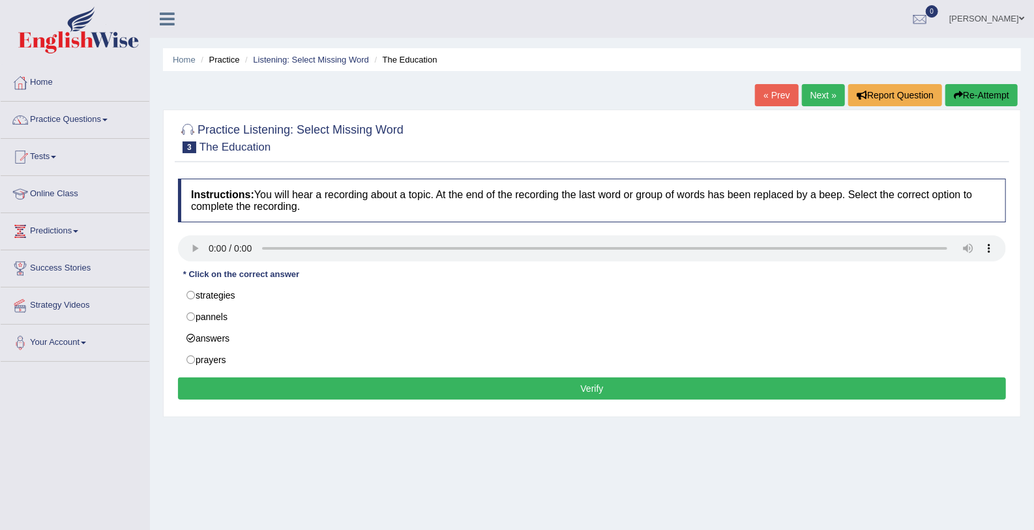
click at [242, 387] on button "Verify" at bounding box center [592, 388] width 828 height 22
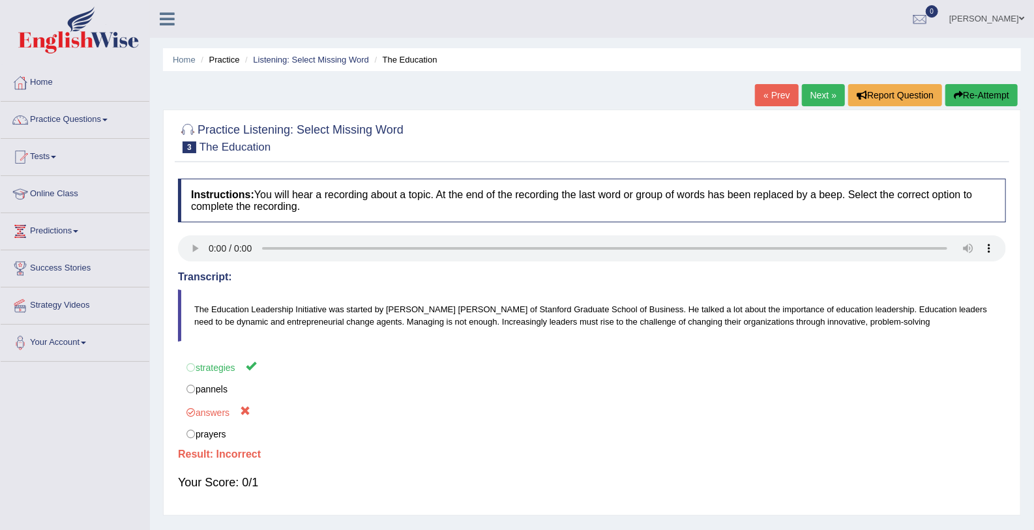
click at [70, 123] on link "Practice Questions" at bounding box center [75, 118] width 149 height 33
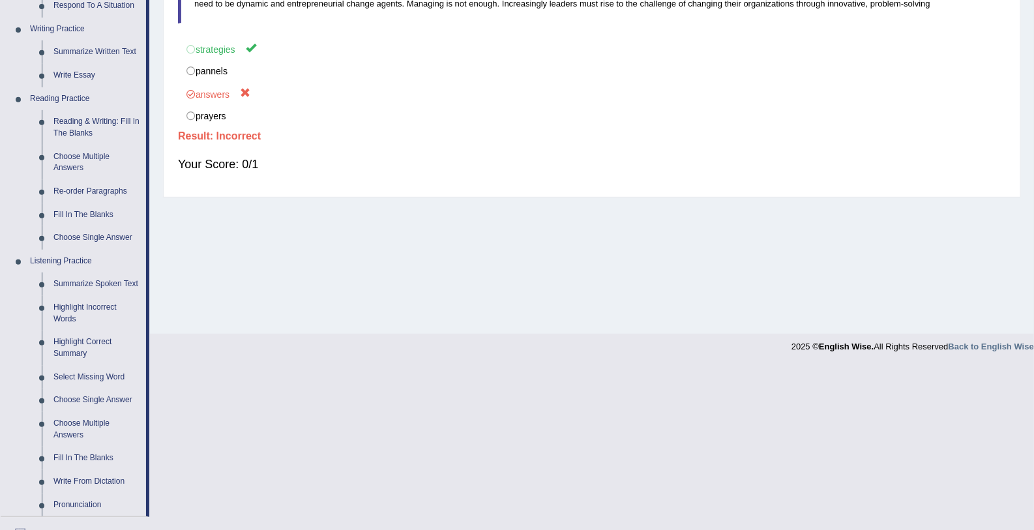
scroll to position [315, 0]
click at [98, 375] on link "Select Missing Word" at bounding box center [97, 379] width 98 height 23
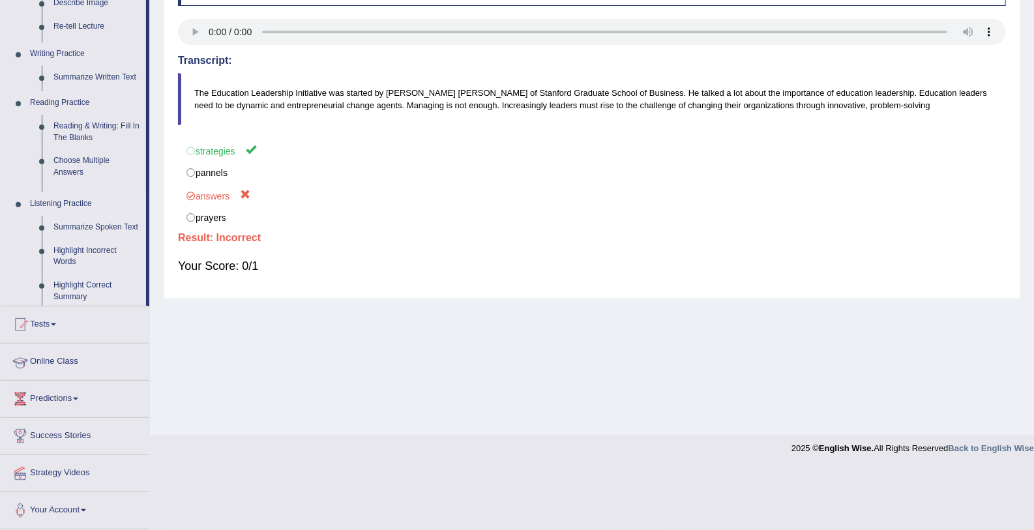
scroll to position [154, 0]
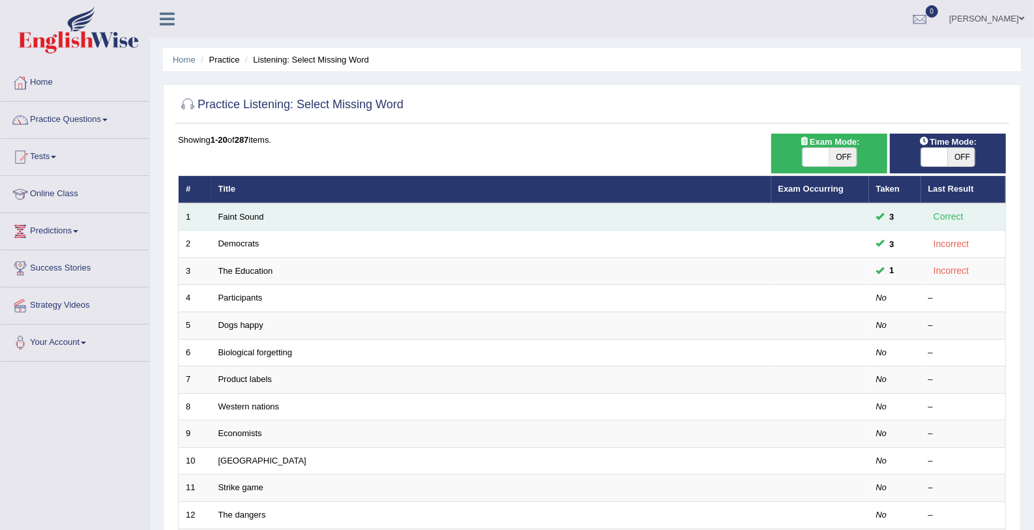
click at [227, 224] on td "Faint Sound" at bounding box center [491, 216] width 560 height 27
click at [231, 218] on link "Faint Sound" at bounding box center [241, 217] width 46 height 10
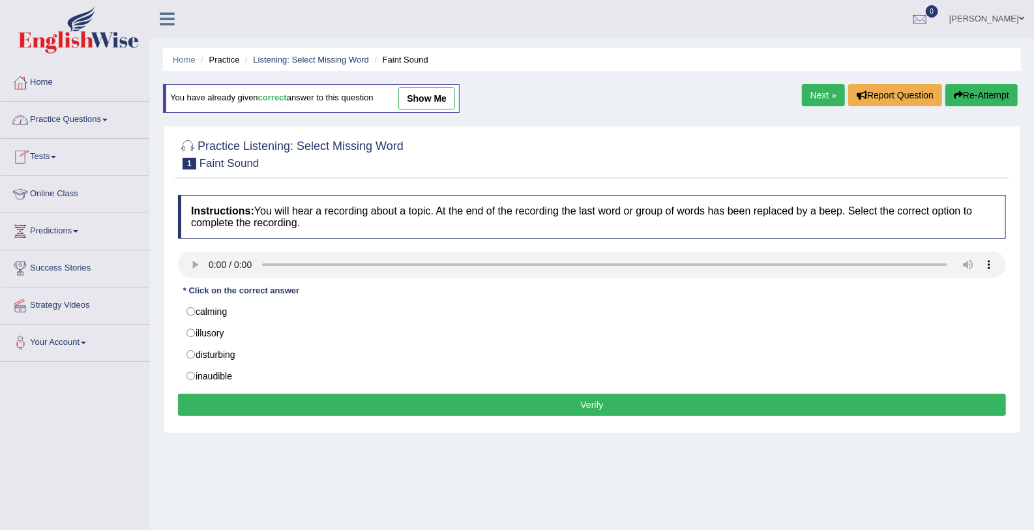
click at [55, 134] on link "Practice Questions" at bounding box center [75, 118] width 149 height 33
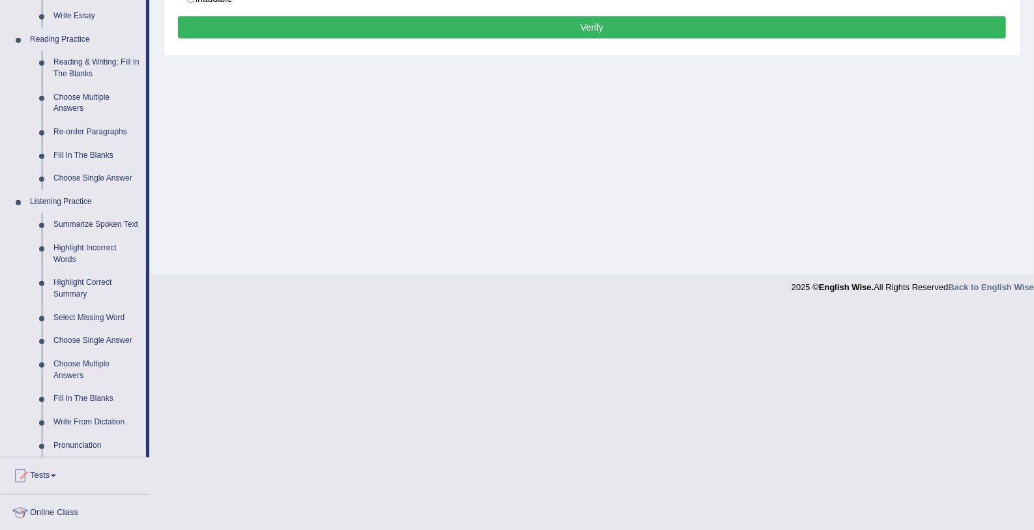
scroll to position [376, 0]
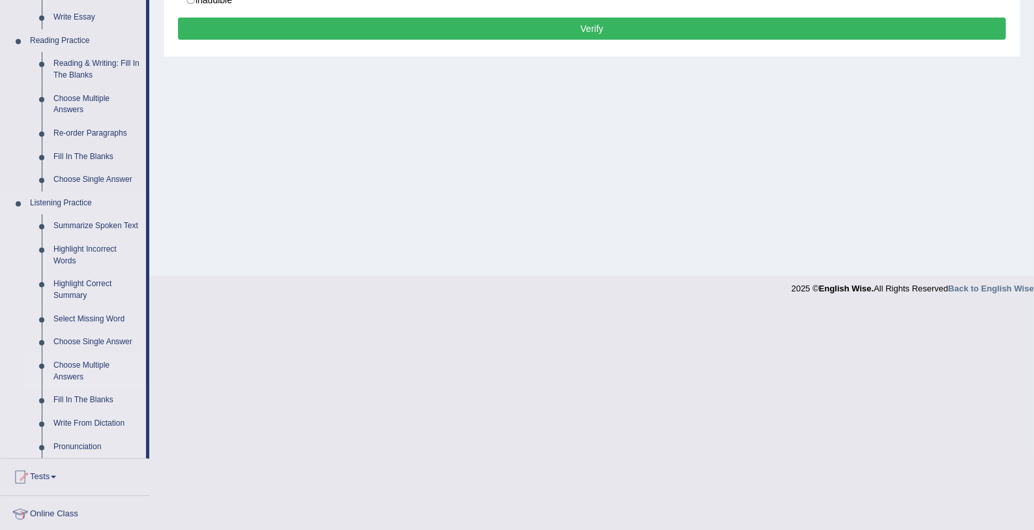
click at [88, 369] on link "Choose Multiple Answers" at bounding box center [97, 371] width 98 height 35
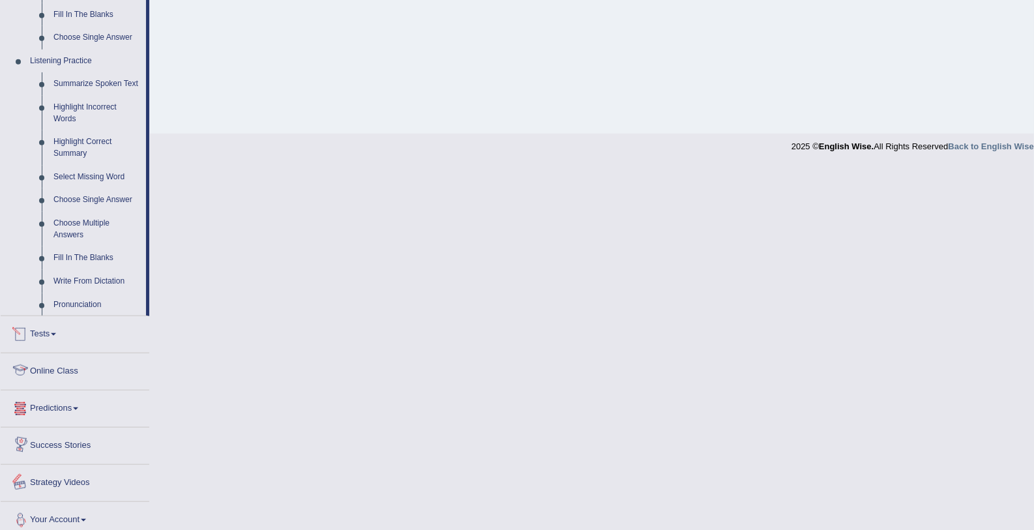
scroll to position [437, 0]
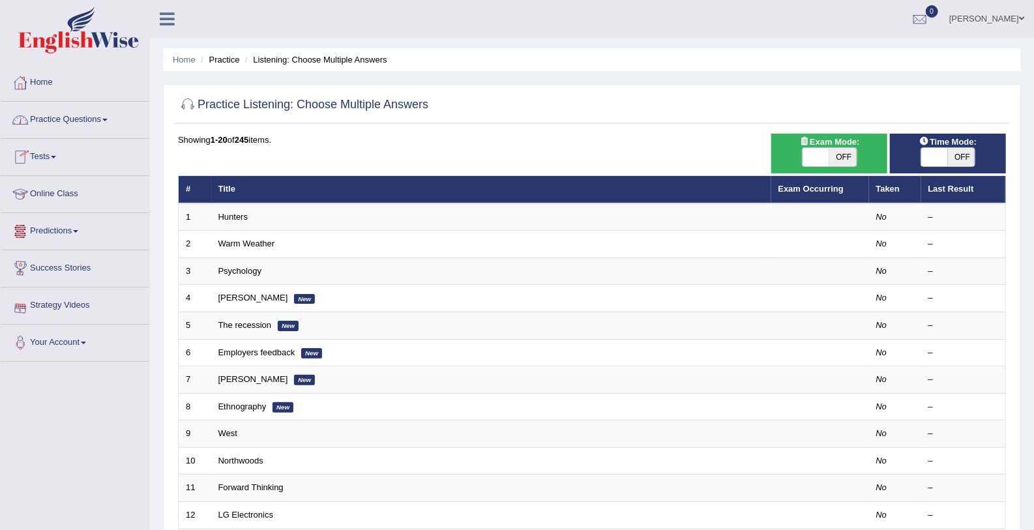
click at [48, 115] on link "Practice Questions" at bounding box center [75, 118] width 149 height 33
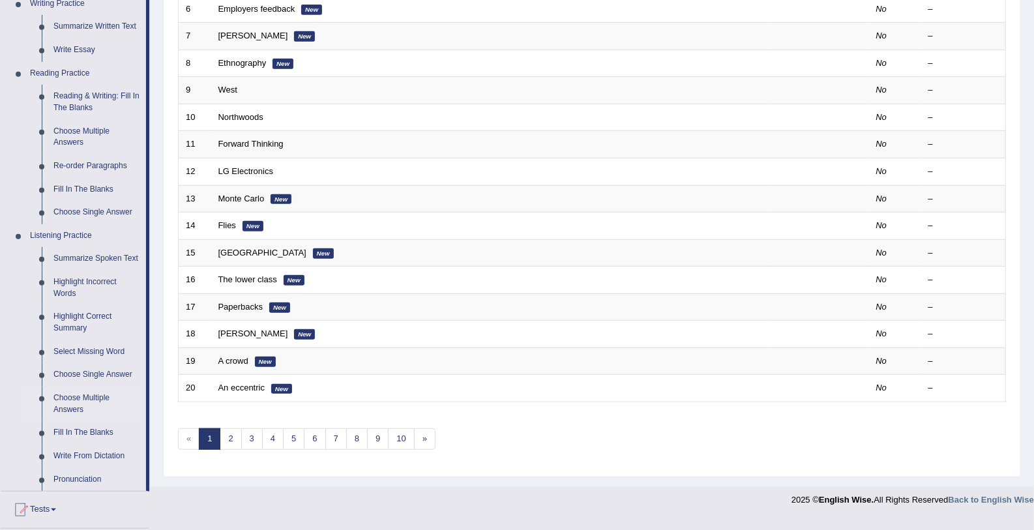
scroll to position [527, 0]
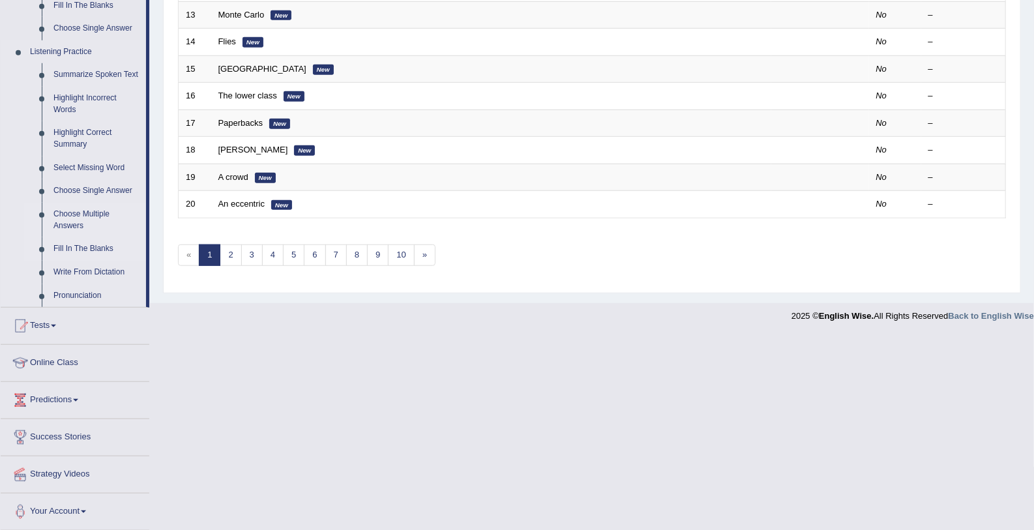
click at [73, 248] on link "Fill In The Blanks" at bounding box center [97, 248] width 98 height 23
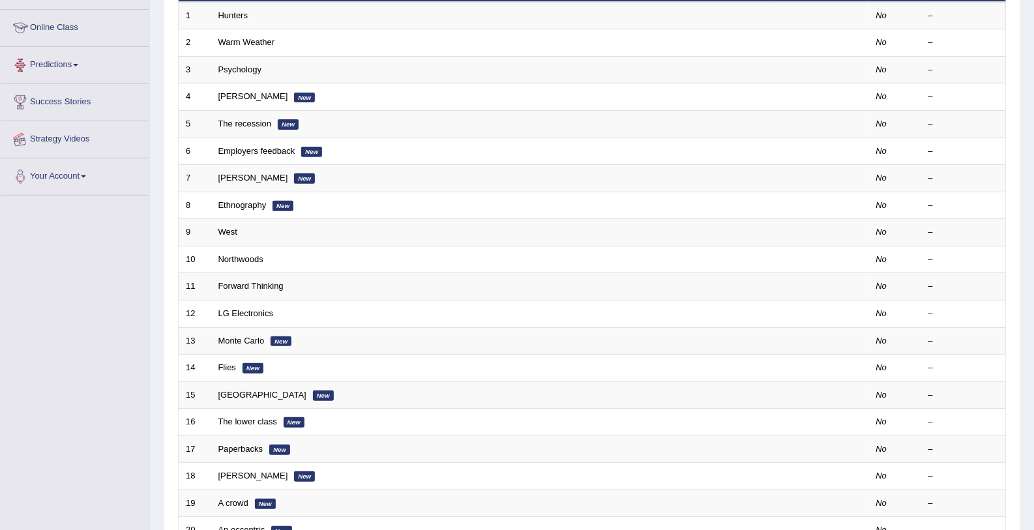
scroll to position [329, 0]
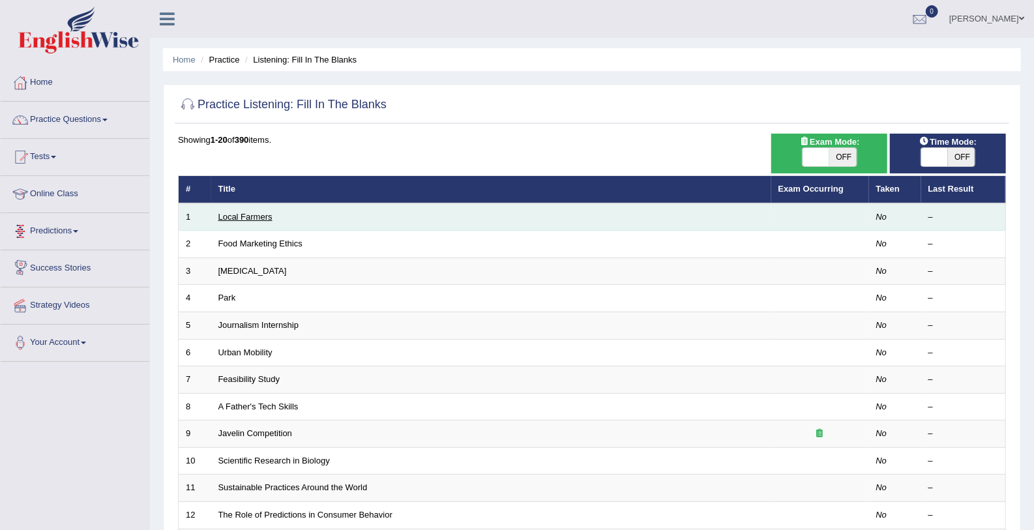
click at [219, 213] on link "Local Farmers" at bounding box center [245, 217] width 54 height 10
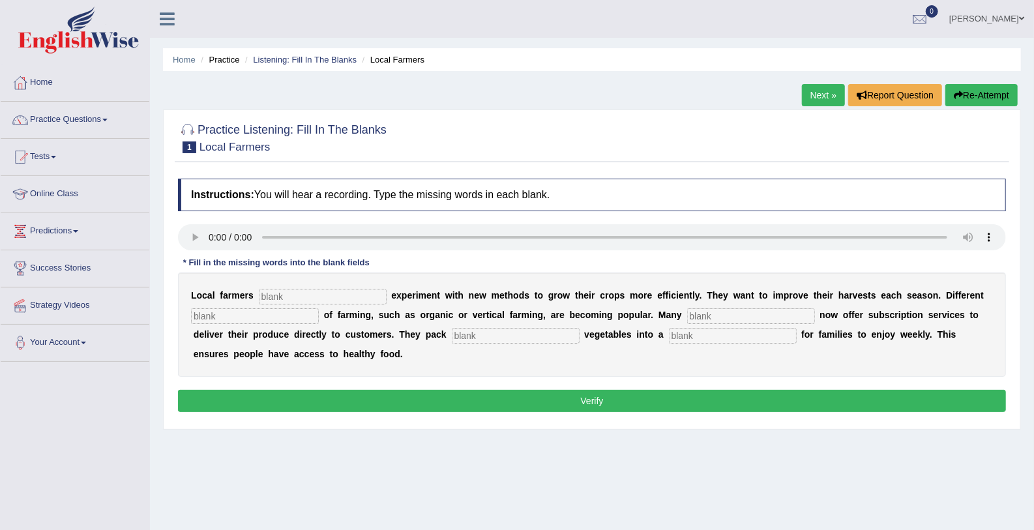
click at [279, 293] on input "text" at bounding box center [323, 297] width 128 height 16
click at [286, 309] on input "text" at bounding box center [255, 316] width 128 height 16
type input "s"
click at [687, 314] on input "text" at bounding box center [751, 316] width 128 height 16
type input "f"
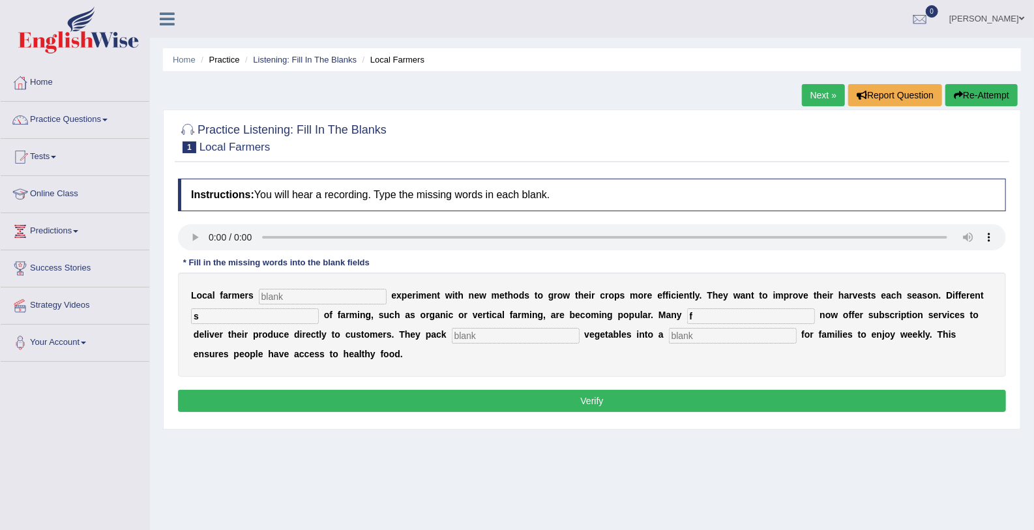
click at [452, 335] on input "text" at bounding box center [516, 336] width 128 height 16
type input "fresh"
click at [244, 311] on input "s" at bounding box center [255, 316] width 128 height 16
click at [303, 294] on input "text" at bounding box center [323, 297] width 128 height 16
type input "fr"
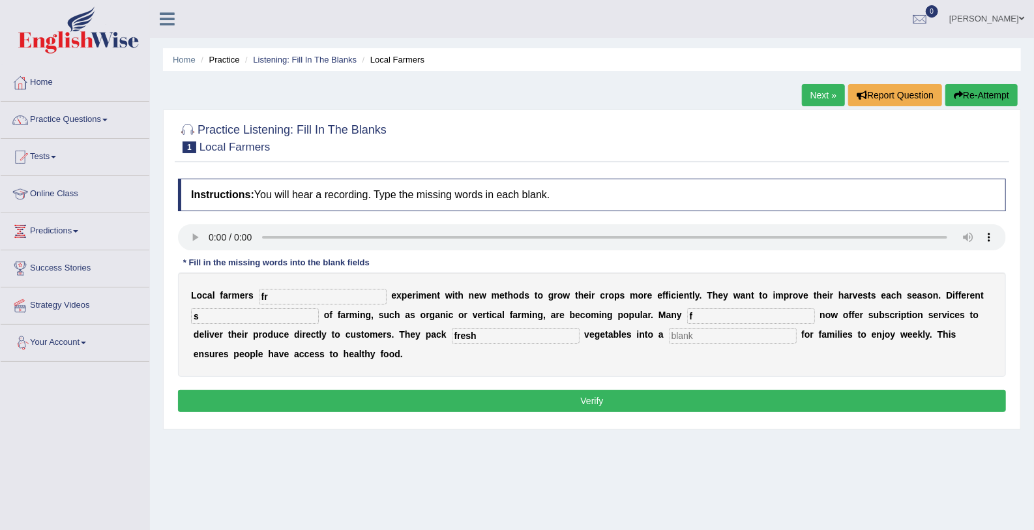
click at [227, 312] on input "s" at bounding box center [255, 316] width 128 height 16
type input "sty"
click at [687, 316] on input "f" at bounding box center [751, 316] width 128 height 16
type input "farms"
click at [669, 334] on input "text" at bounding box center [733, 336] width 128 height 16
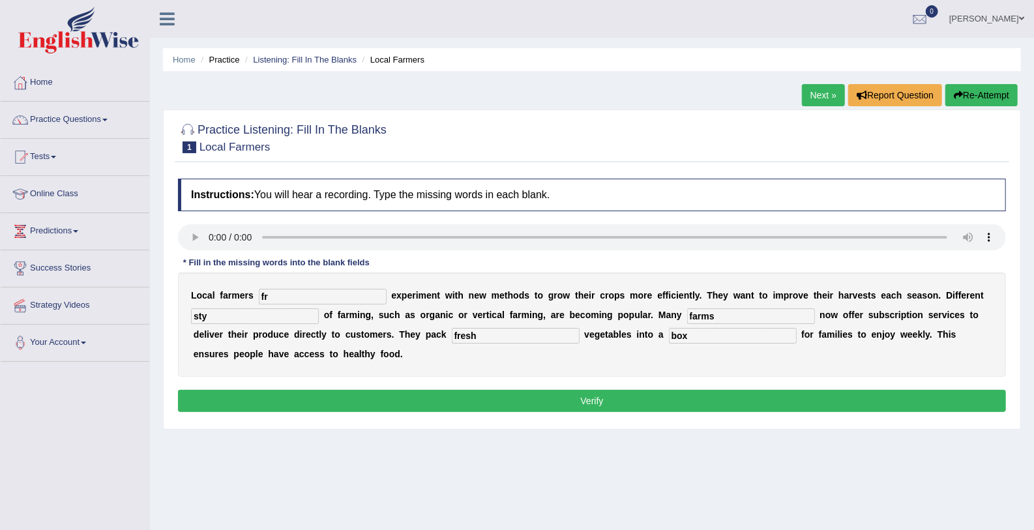
type input "box"
click at [211, 314] on input "sty" at bounding box center [255, 316] width 128 height 16
type input "styles"
click at [287, 294] on input "fr" at bounding box center [323, 297] width 128 height 16
type input "frequensly"
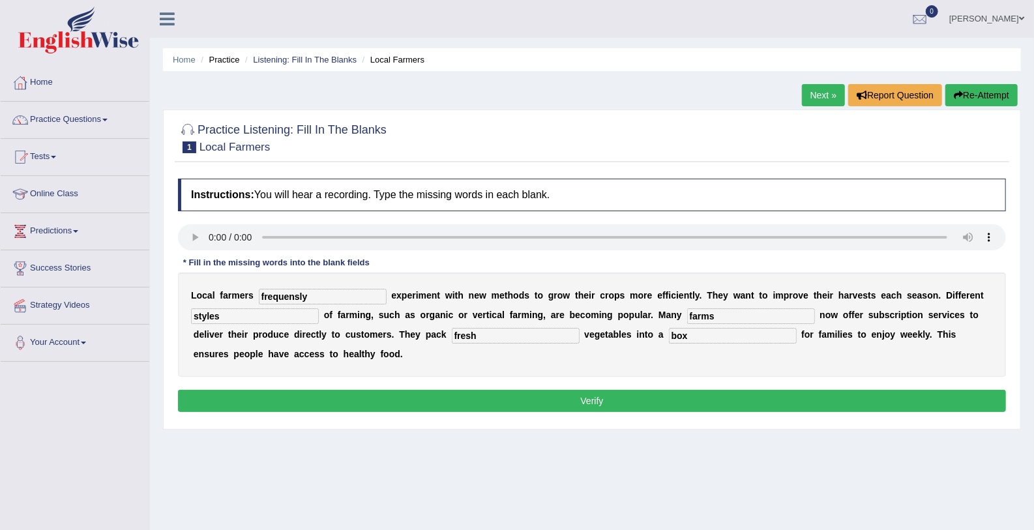
click at [621, 396] on button "Verify" at bounding box center [592, 401] width 828 height 22
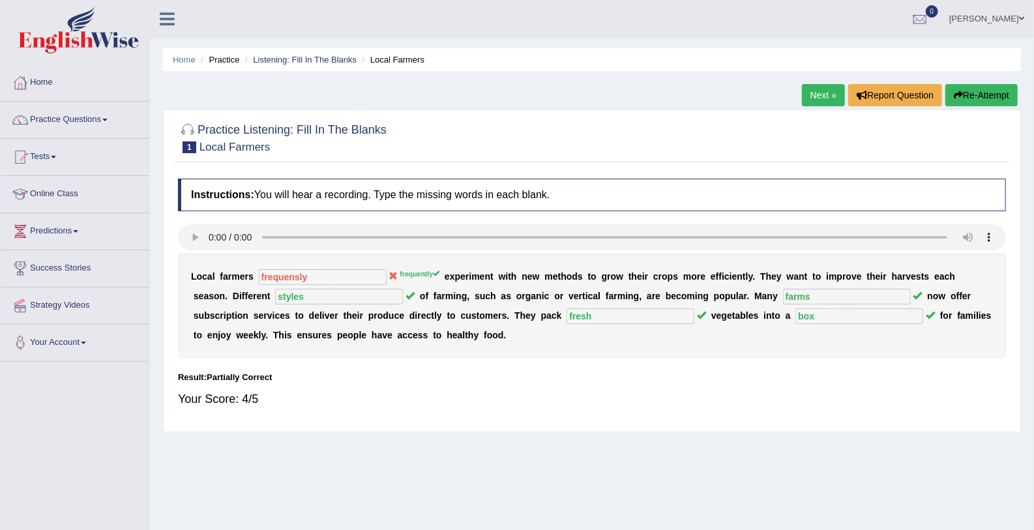
click at [817, 87] on link "Next »" at bounding box center [823, 95] width 43 height 22
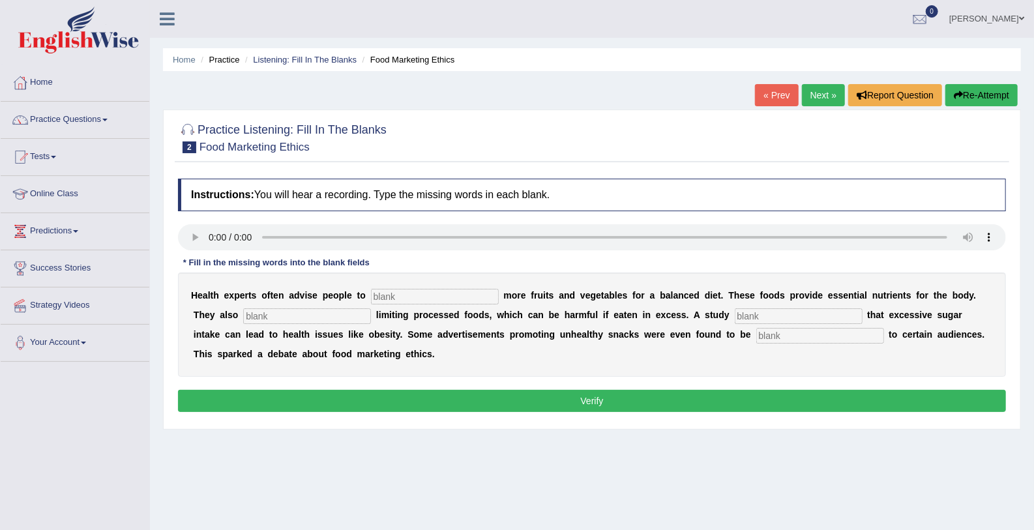
click at [374, 293] on input "text" at bounding box center [435, 297] width 128 height 16
type input "con"
click at [291, 315] on input "text" at bounding box center [307, 316] width 128 height 16
type input "reco"
click at [735, 314] on input "text" at bounding box center [799, 316] width 128 height 16
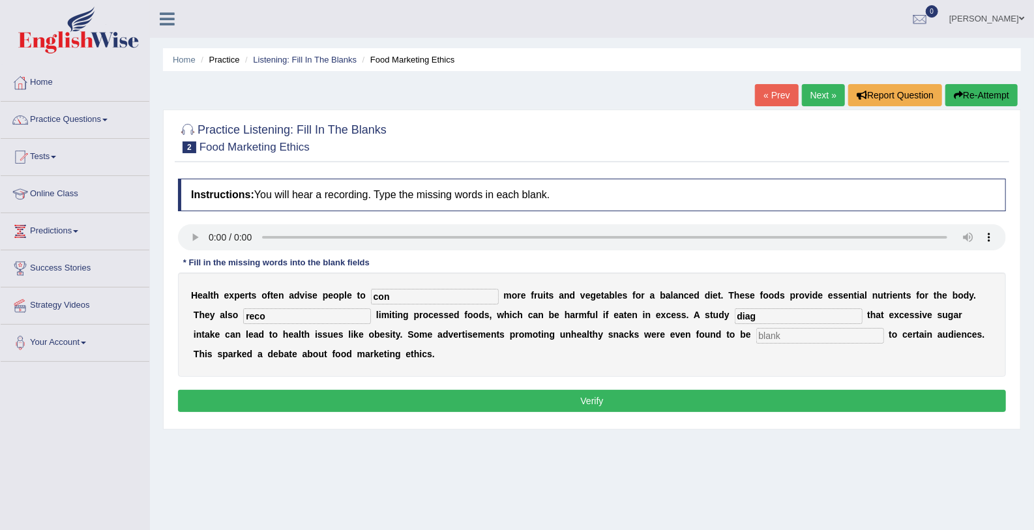
type input "diag"
click at [756, 335] on input "text" at bounding box center [820, 336] width 128 height 16
type input "enf"
click at [403, 297] on input "con" at bounding box center [435, 297] width 128 height 16
type input "consume"
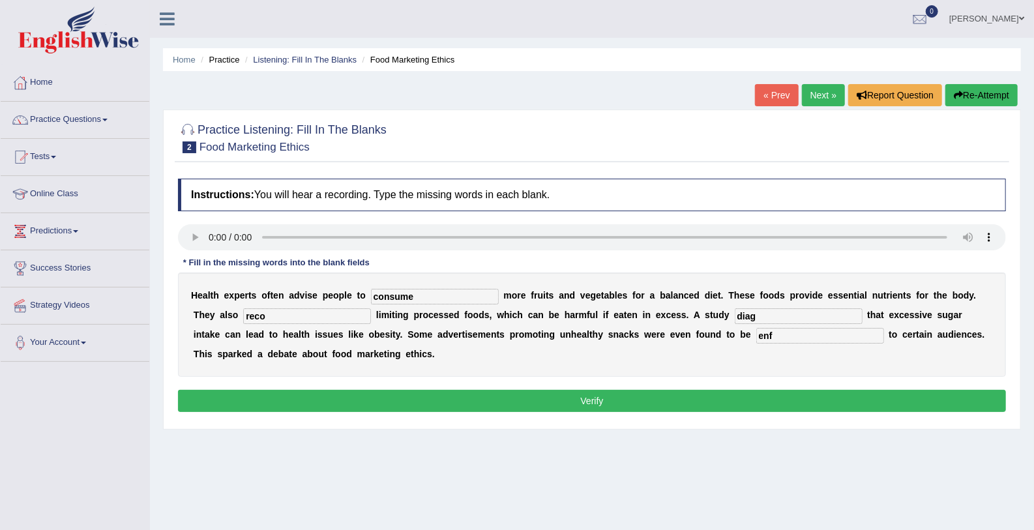
click at [243, 316] on input "reco" at bounding box center [307, 316] width 128 height 16
type input "recomanded"
click at [735, 314] on input "diag" at bounding box center [799, 316] width 128 height 16
type input "diagnostic"
click at [756, 337] on input "enf" at bounding box center [820, 336] width 128 height 16
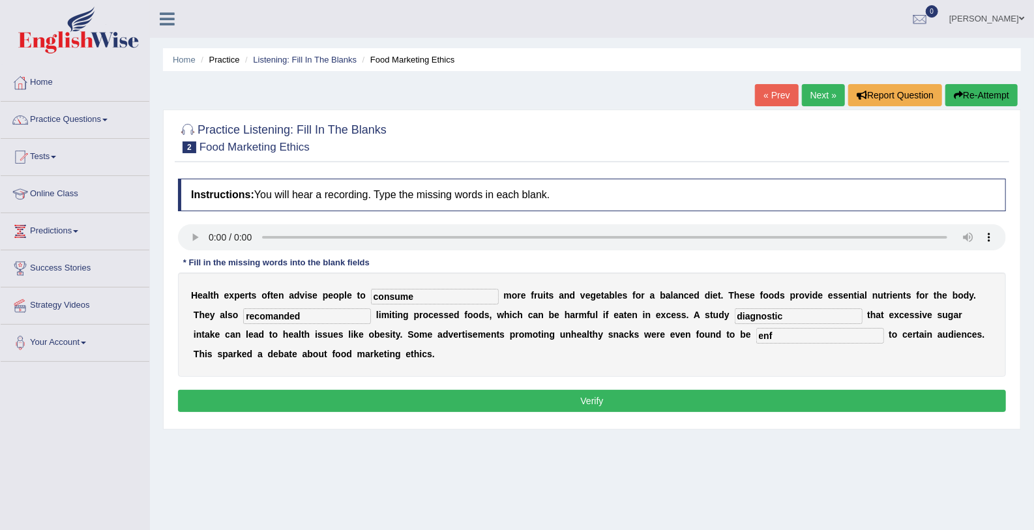
click at [683, 398] on button "Verify" at bounding box center [592, 401] width 828 height 22
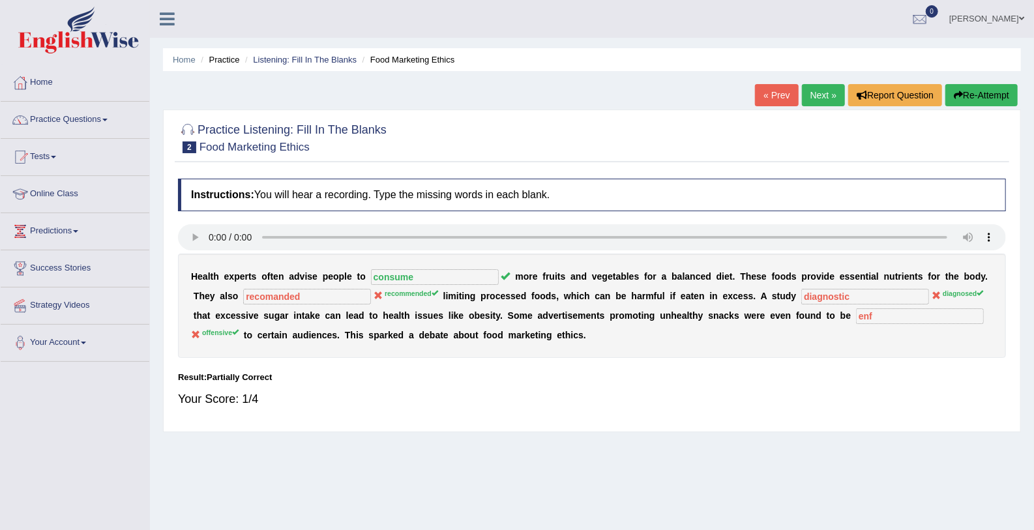
click at [677, 326] on div "H e a l t h e x p e r t s o f t e n a d v i s e p e o p l e t o consume m o r e…" at bounding box center [592, 306] width 828 height 104
click at [817, 100] on link "Next »" at bounding box center [823, 95] width 43 height 22
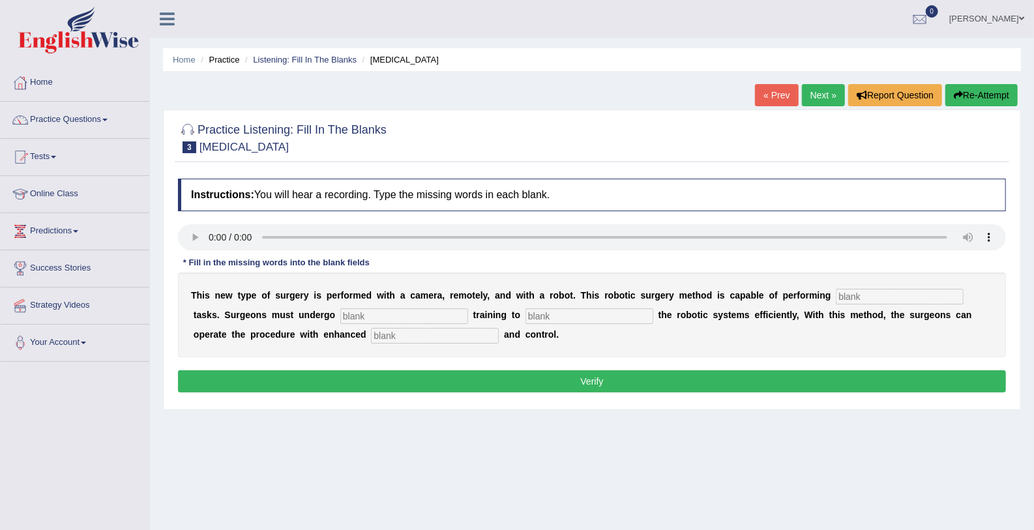
click at [836, 292] on input "text" at bounding box center [900, 297] width 128 height 16
type input "comp"
click at [371, 333] on input "text" at bounding box center [435, 336] width 128 height 16
type input "prosdure"
click at [836, 295] on input "comp" at bounding box center [900, 297] width 128 height 16
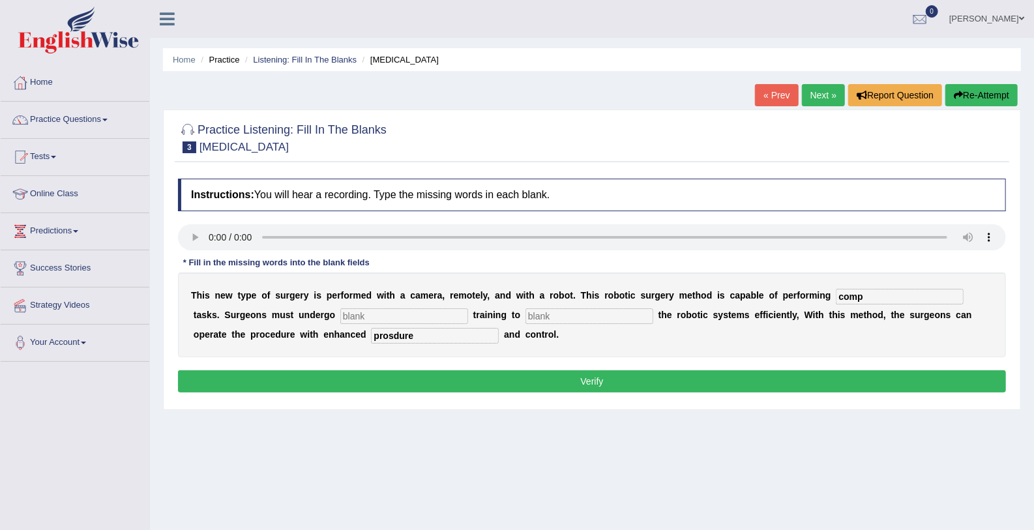
click at [823, 372] on button "Verify" at bounding box center [592, 381] width 828 height 22
click at [416, 308] on input "text" at bounding box center [404, 316] width 128 height 16
type input "cddf bdf"
click at [542, 310] on input "text" at bounding box center [589, 316] width 128 height 16
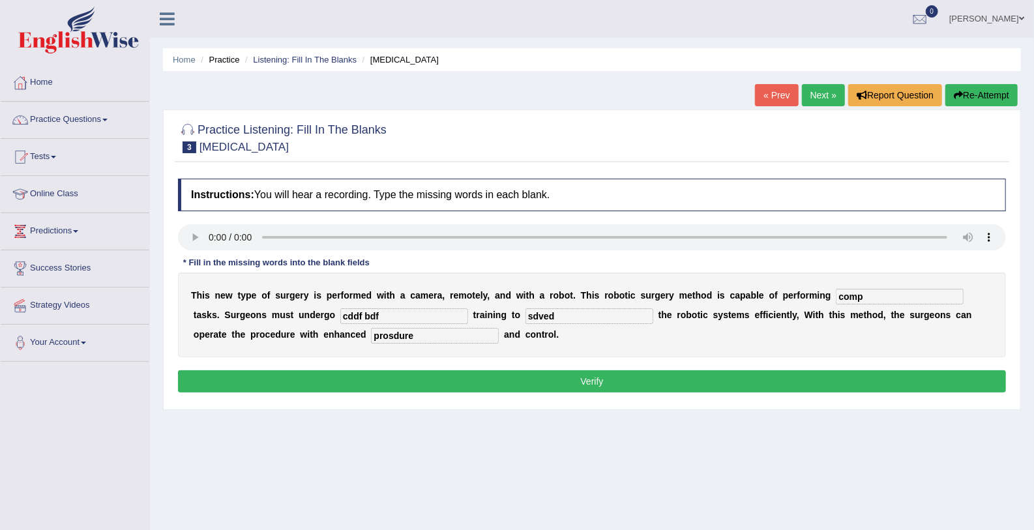
type input "sdved"
click at [804, 377] on button "Verify" at bounding box center [592, 381] width 828 height 22
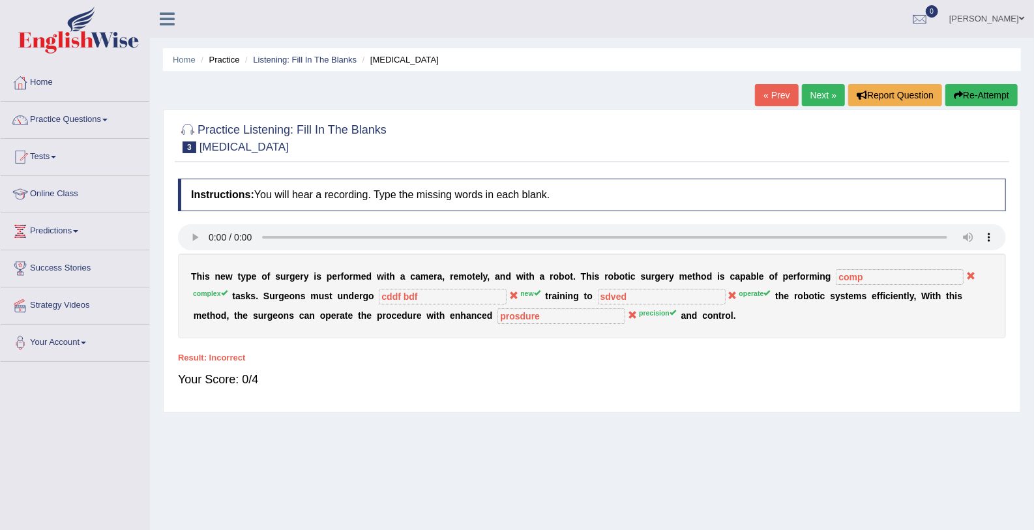
click at [815, 102] on link "Next »" at bounding box center [823, 95] width 43 height 22
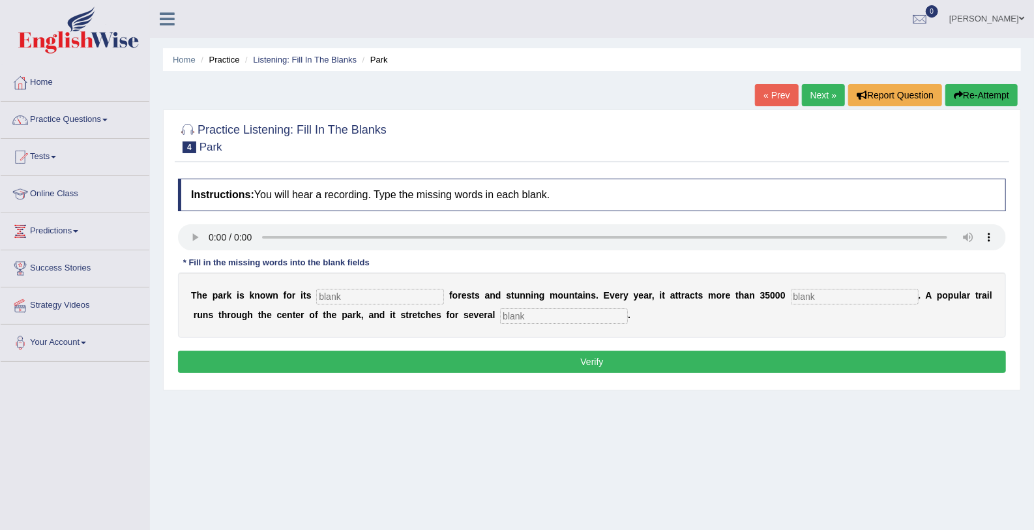
click at [791, 293] on input "text" at bounding box center [855, 297] width 128 height 16
type input "visitors"
click at [564, 314] on input "text" at bounding box center [564, 316] width 128 height 16
type input "miles"
click at [350, 289] on input "text" at bounding box center [380, 297] width 128 height 16
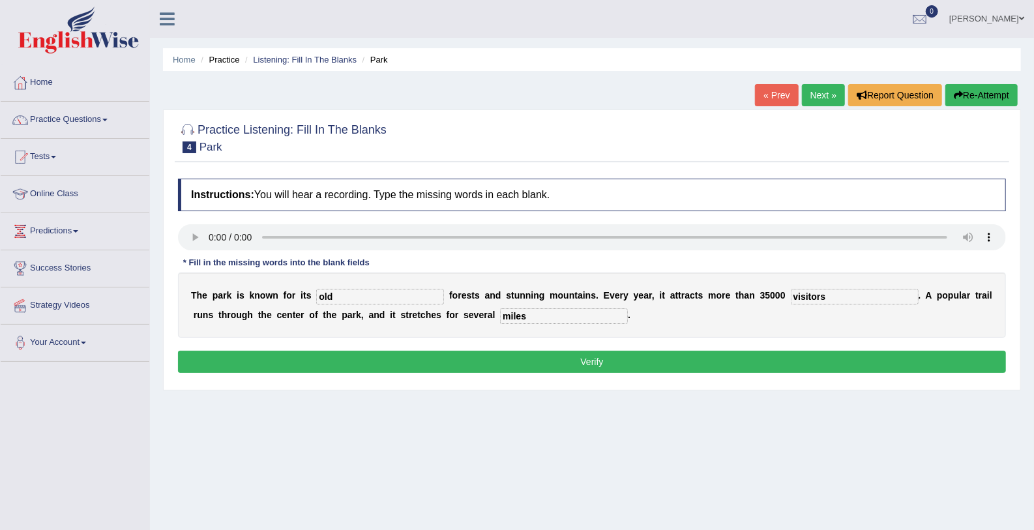
type input "old"
click at [364, 353] on button "Verify" at bounding box center [592, 362] width 828 height 22
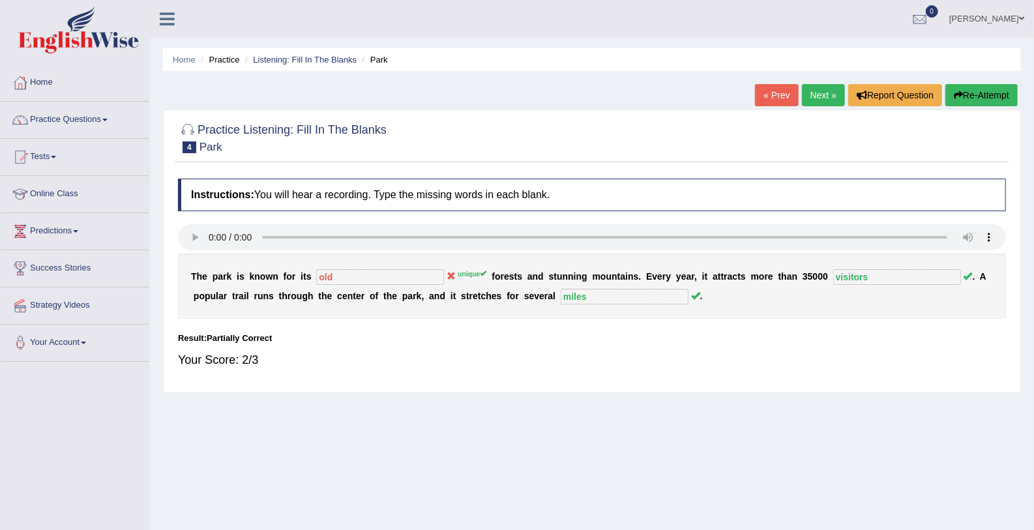
click at [817, 93] on link "Next »" at bounding box center [823, 95] width 43 height 22
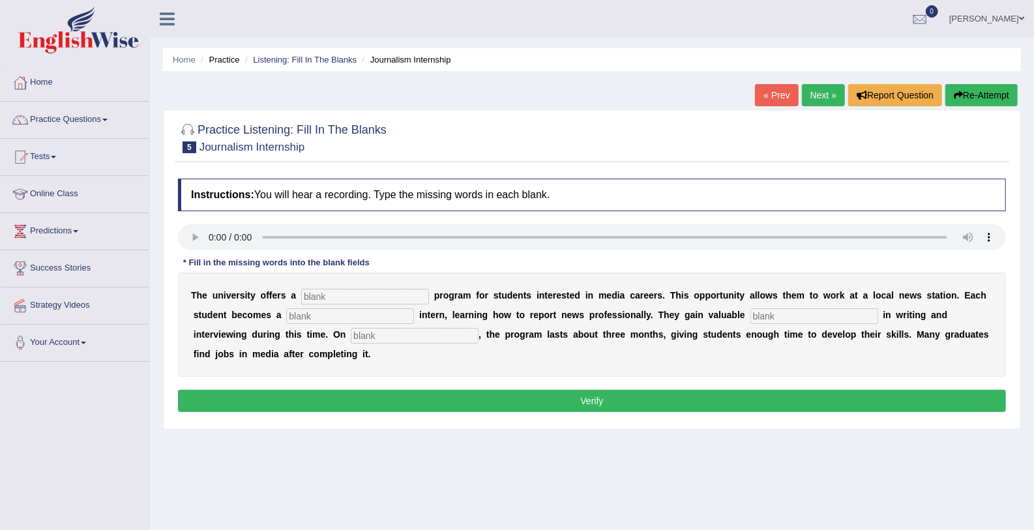
click at [351, 332] on input "text" at bounding box center [415, 336] width 128 height 16
type input "develop"
click at [319, 315] on input "text" at bounding box center [350, 316] width 128 height 16
click at [590, 407] on button "Verify" at bounding box center [592, 401] width 828 height 22
click at [333, 294] on input "text" at bounding box center [365, 297] width 128 height 16
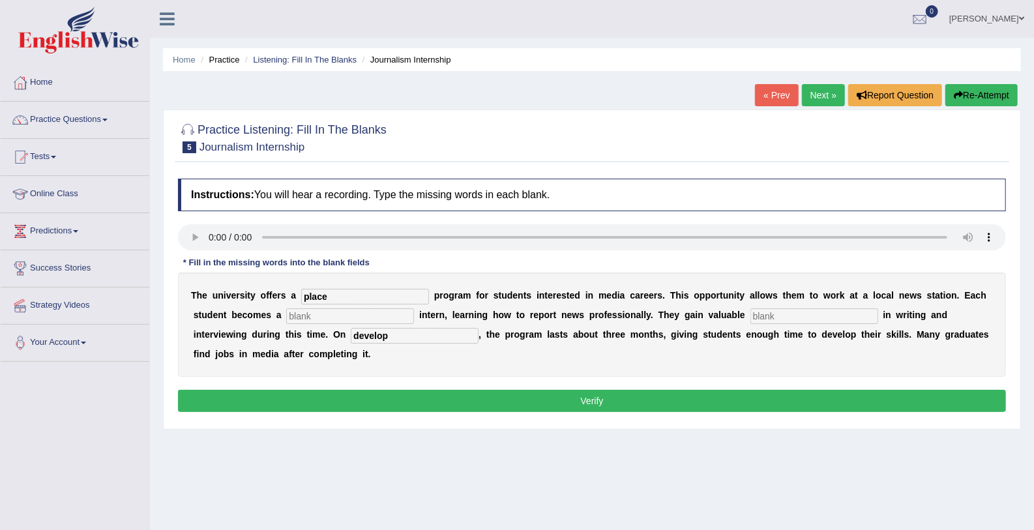
type input "place"
click at [286, 315] on input "text" at bounding box center [350, 316] width 128 height 16
type input "gener"
click at [750, 314] on input "text" at bounding box center [814, 316] width 128 height 16
type input "experien ce"
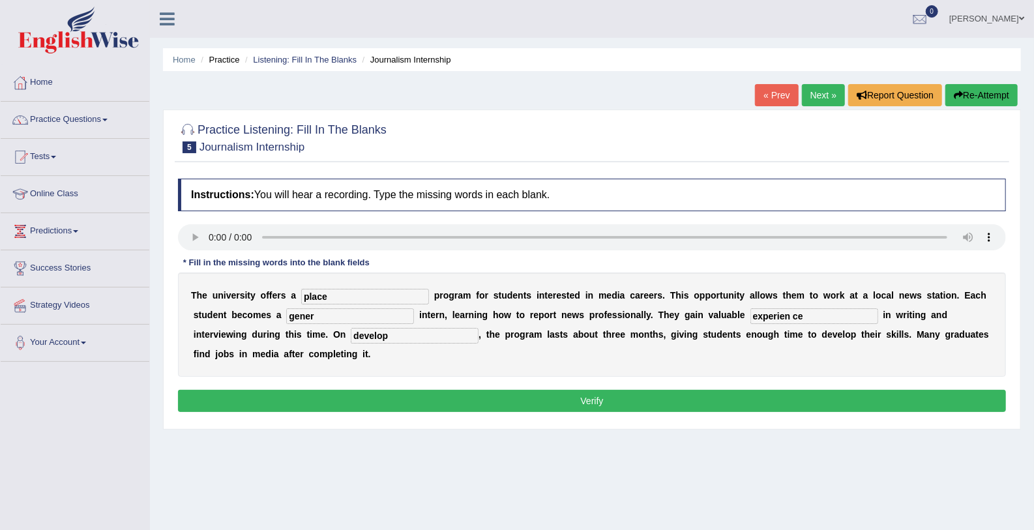
click at [287, 310] on input "gener" at bounding box center [350, 316] width 128 height 16
type input "generlist"
click at [325, 293] on input "place" at bounding box center [365, 297] width 128 height 16
type input "placement"
click at [750, 317] on input "experien ce" at bounding box center [814, 316] width 128 height 16
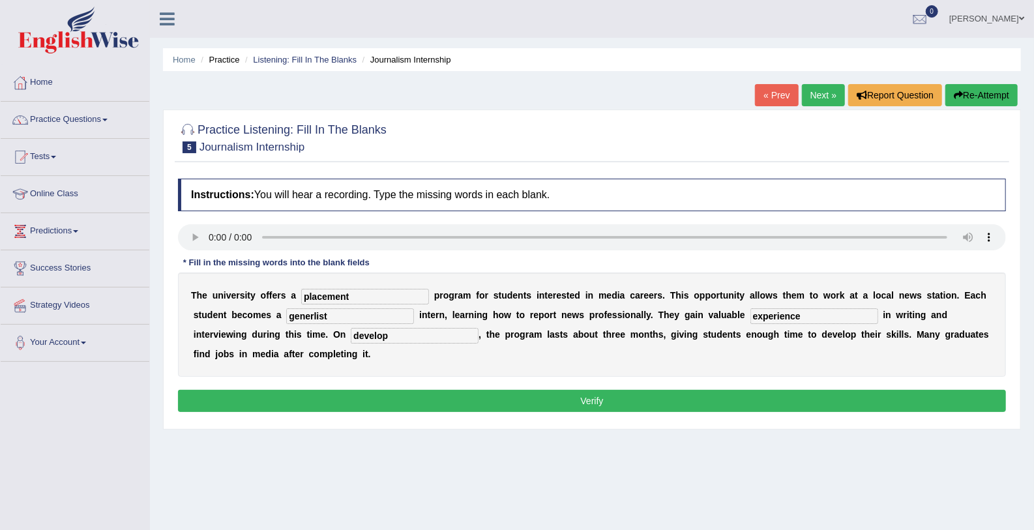
type input "experience"
click at [286, 315] on input "generlist" at bounding box center [350, 316] width 128 height 16
type input "generalist"
click at [374, 400] on button "Verify" at bounding box center [592, 401] width 828 height 22
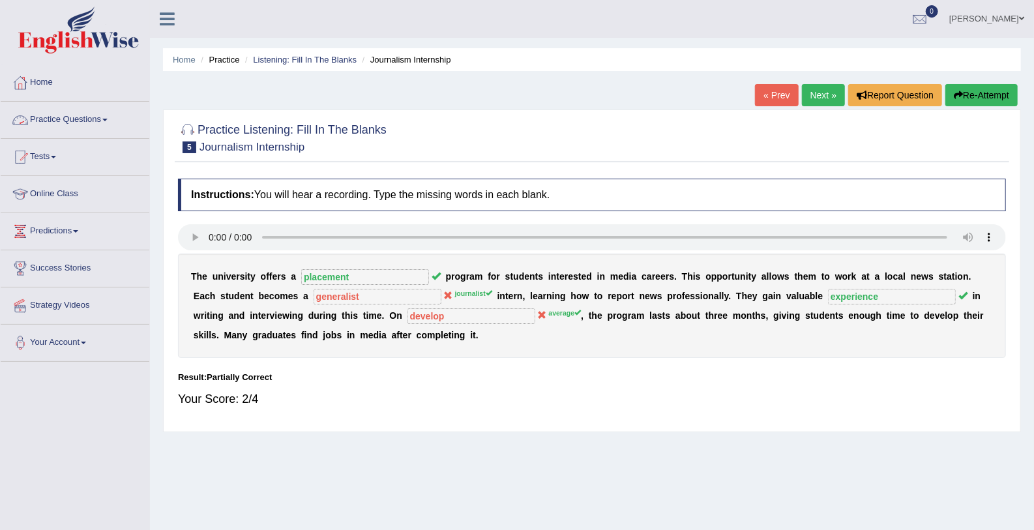
click at [71, 117] on link "Practice Questions" at bounding box center [75, 118] width 149 height 33
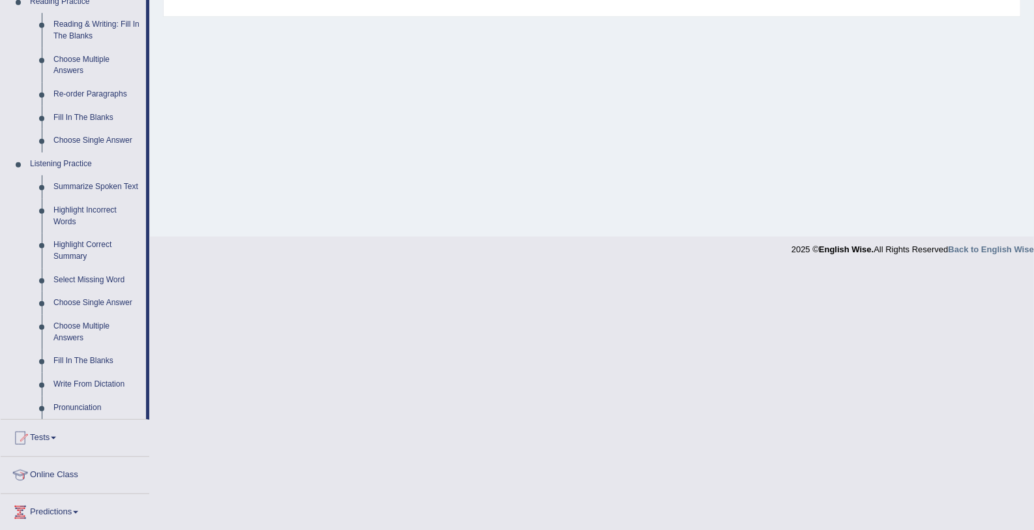
scroll to position [527, 0]
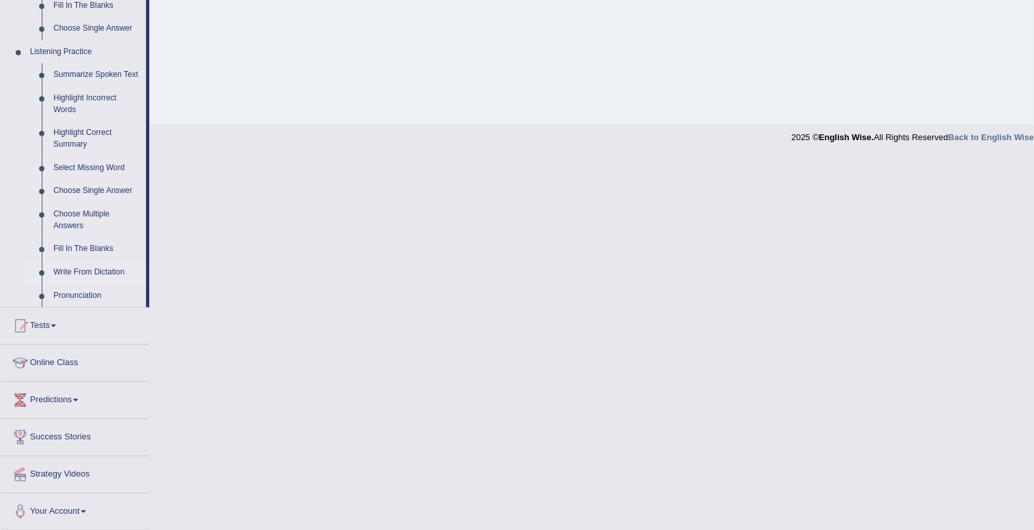
click at [93, 273] on link "Write From Dictation" at bounding box center [97, 272] width 98 height 23
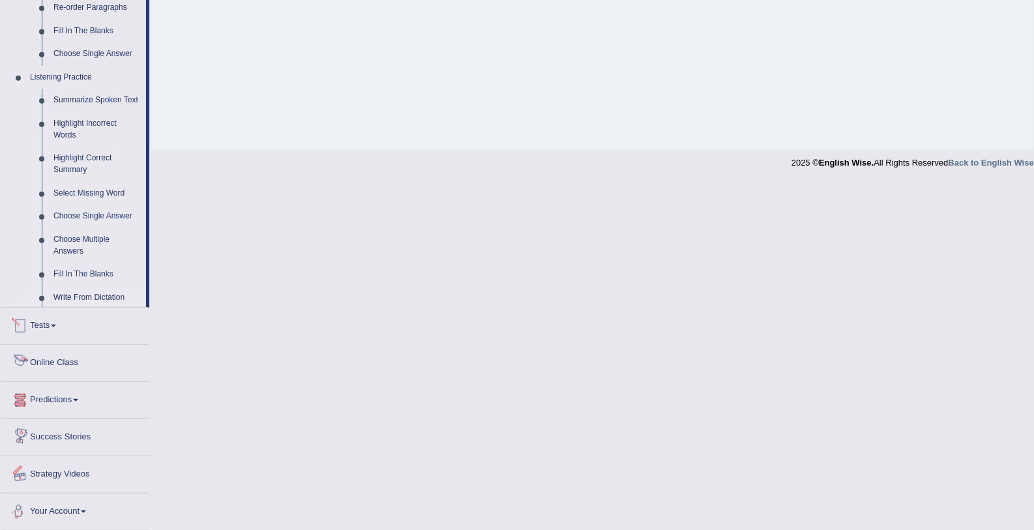
scroll to position [405, 0]
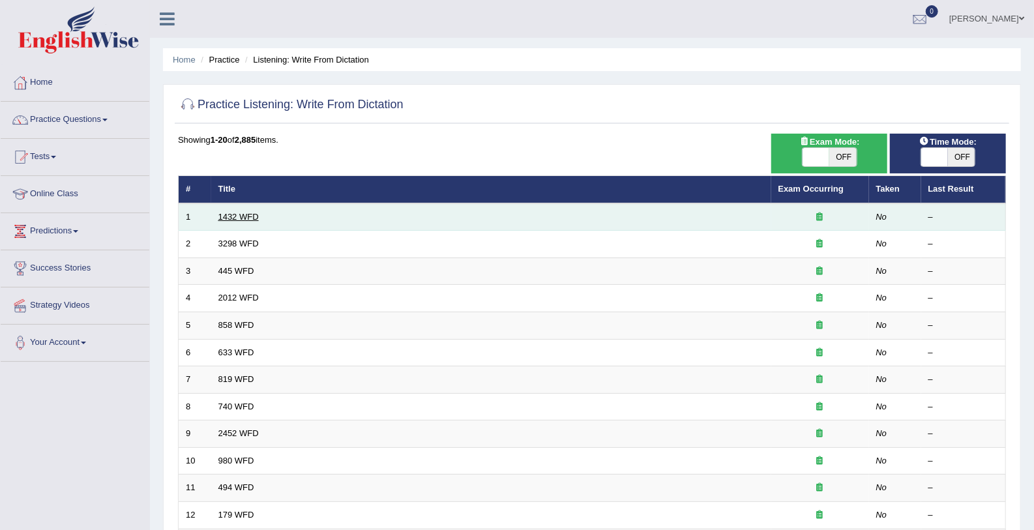
click at [249, 218] on link "1432 WFD" at bounding box center [238, 217] width 40 height 10
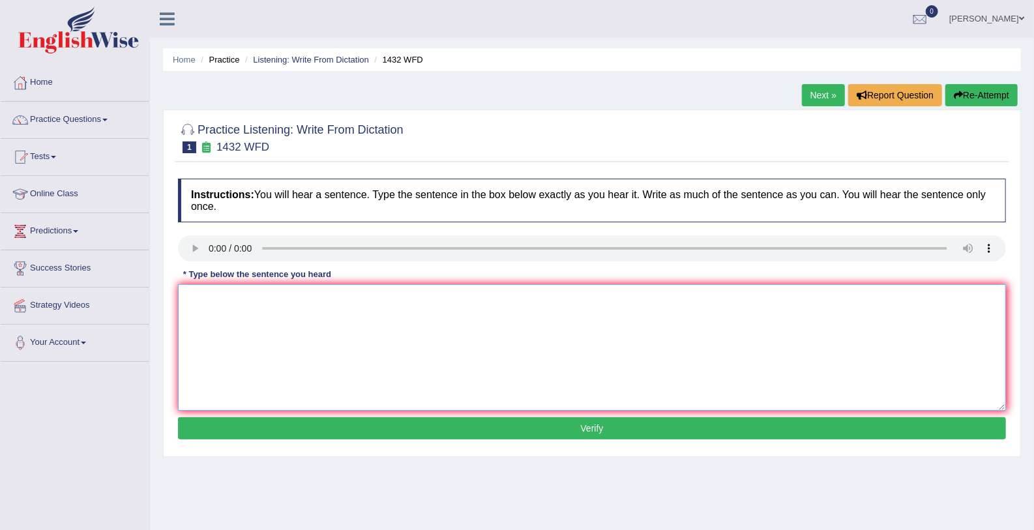
click at [203, 289] on textarea at bounding box center [592, 347] width 828 height 126
type textarea "more physical activity is protect your health"
click at [210, 424] on button "Verify" at bounding box center [592, 428] width 828 height 22
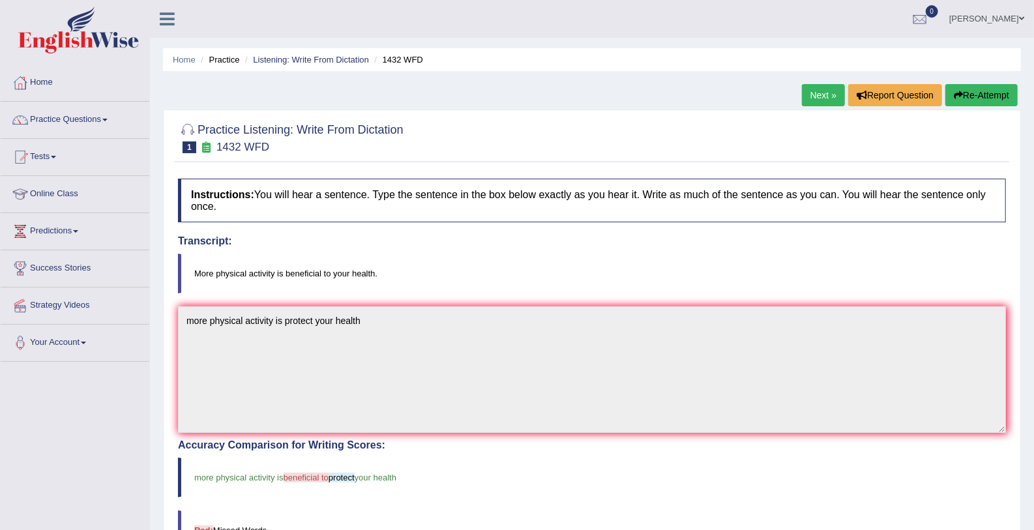
click at [350, 246] on h4 "Transcript:" at bounding box center [592, 241] width 828 height 12
click at [980, 98] on button "Re-Attempt" at bounding box center [981, 95] width 72 height 22
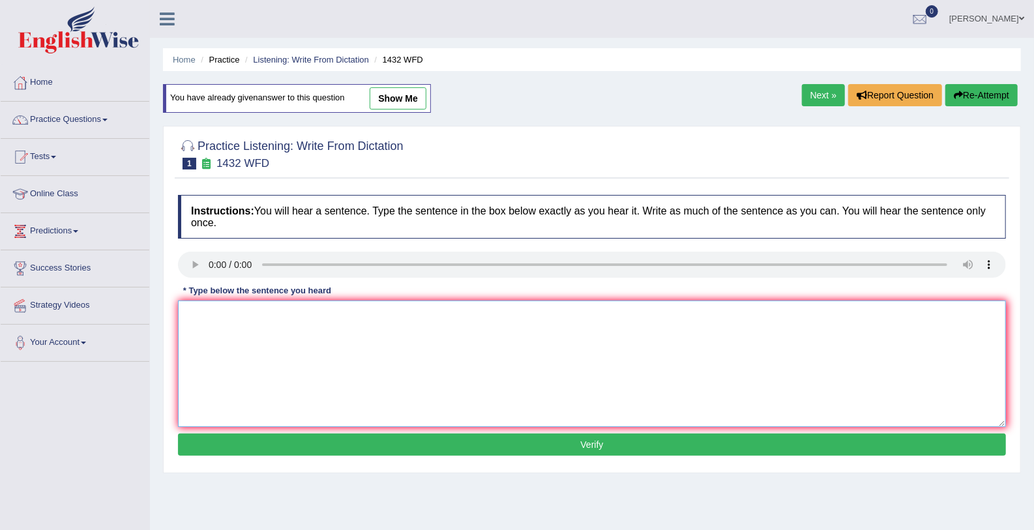
click at [183, 315] on textarea at bounding box center [592, 363] width 828 height 126
type textarea "More physical activity is a benificial for your health."
click at [235, 439] on button "Verify" at bounding box center [592, 444] width 828 height 22
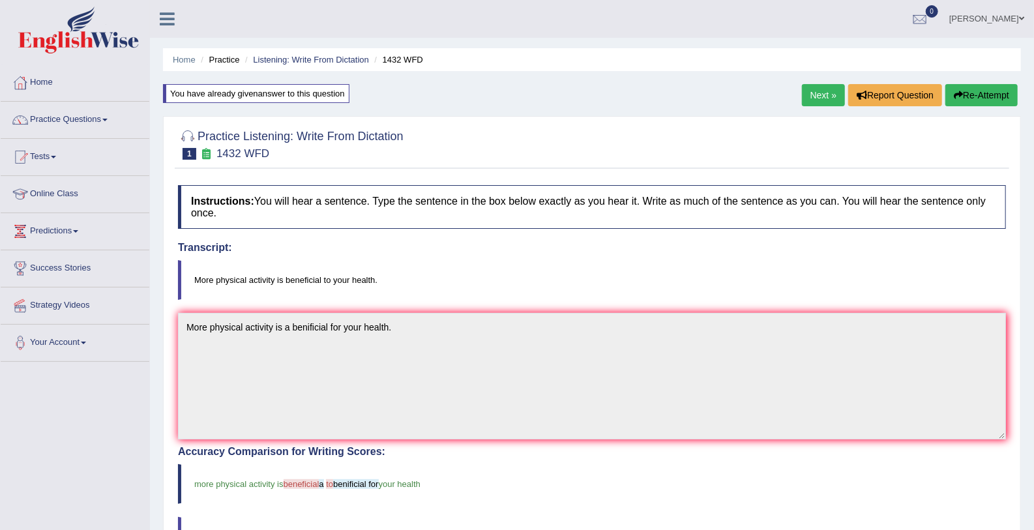
click at [832, 95] on link "Next »" at bounding box center [823, 95] width 43 height 22
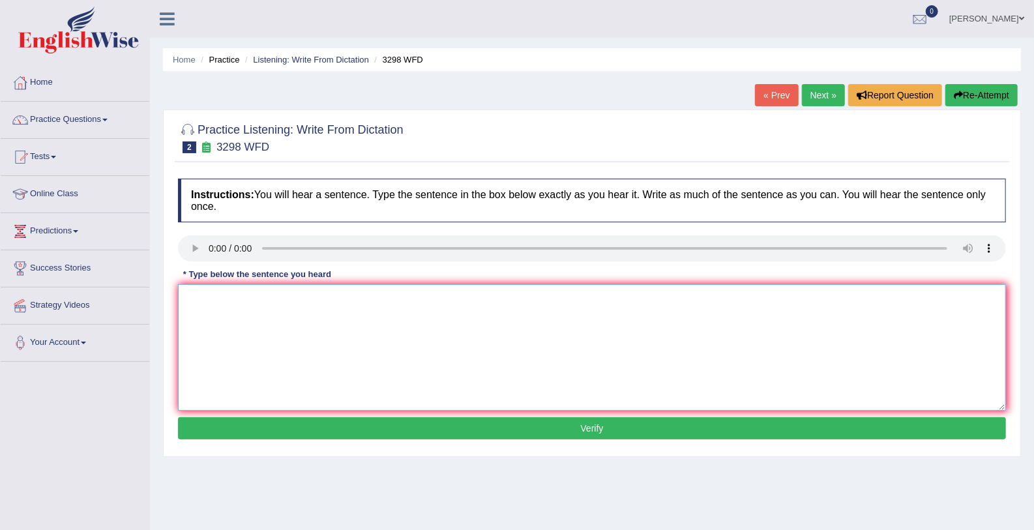
click at [247, 294] on textarea at bounding box center [592, 347] width 828 height 126
type textarea "Animal behvior most contenue to the homun."
click at [251, 426] on button "Verify" at bounding box center [592, 428] width 828 height 22
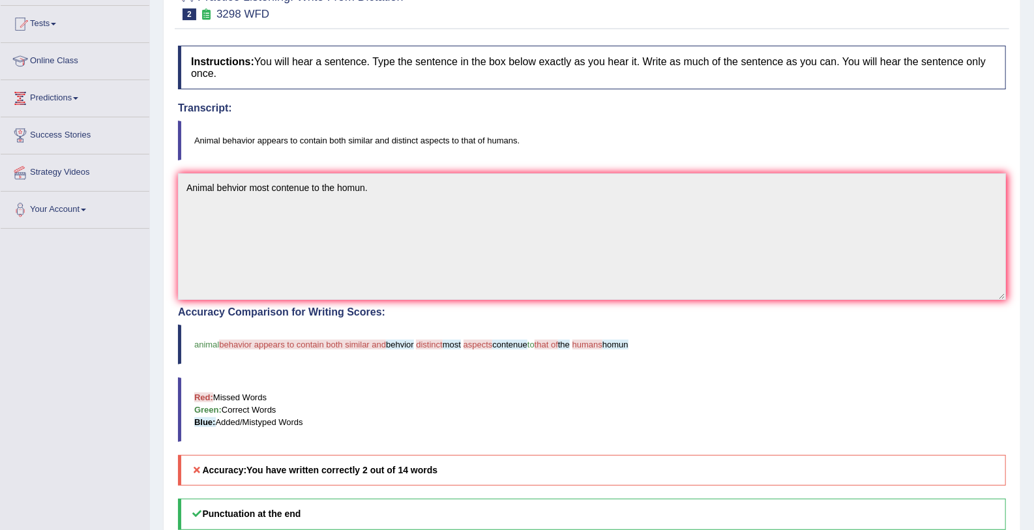
scroll to position [89, 0]
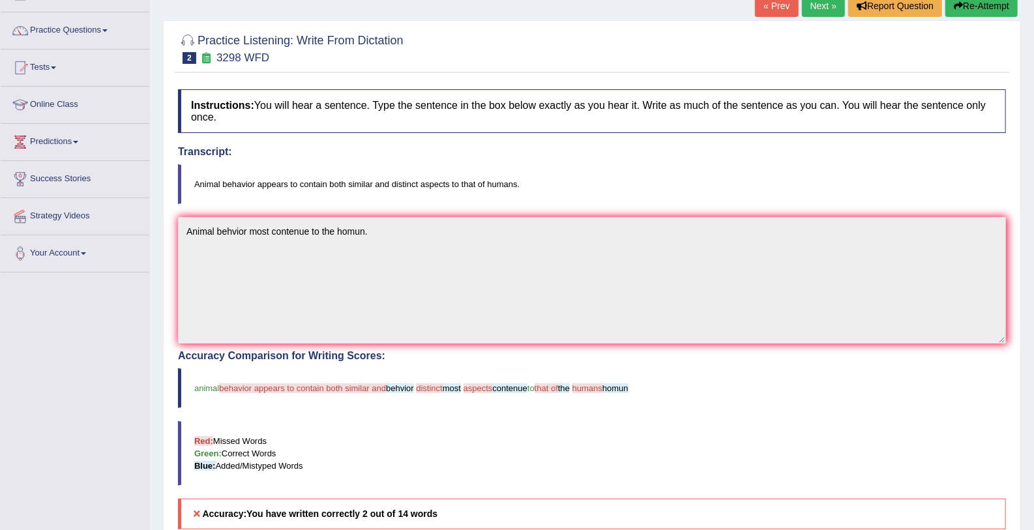
click at [804, 9] on link "Next »" at bounding box center [823, 6] width 43 height 22
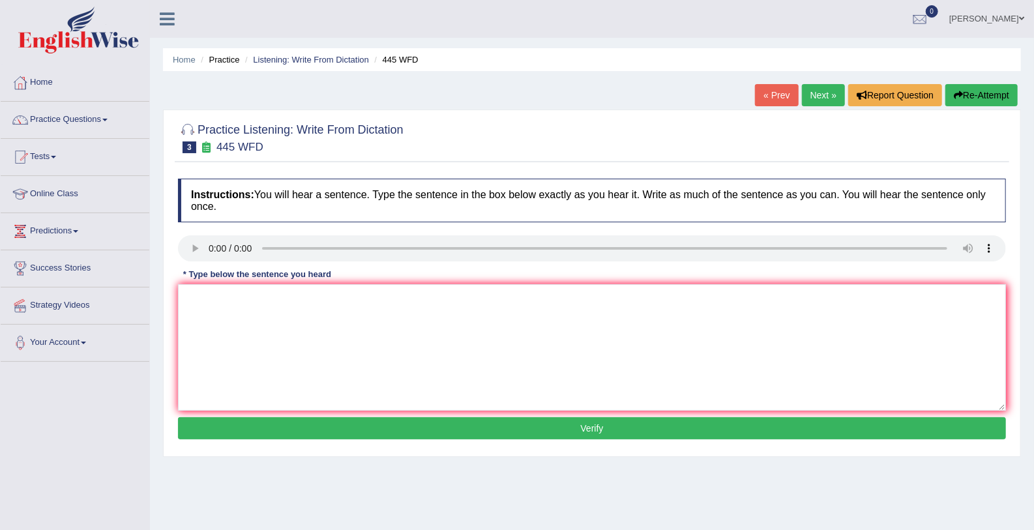
click at [802, 9] on ul "[PERSON_NAME] Toggle navigation Username: [PERSON_NAME] Access Type: Online Sub…" at bounding box center [724, 18] width 619 height 37
click at [187, 305] on textarea at bounding box center [592, 347] width 828 height 126
type textarea "The american plan start for."
click at [209, 433] on button "Verify" at bounding box center [592, 428] width 828 height 22
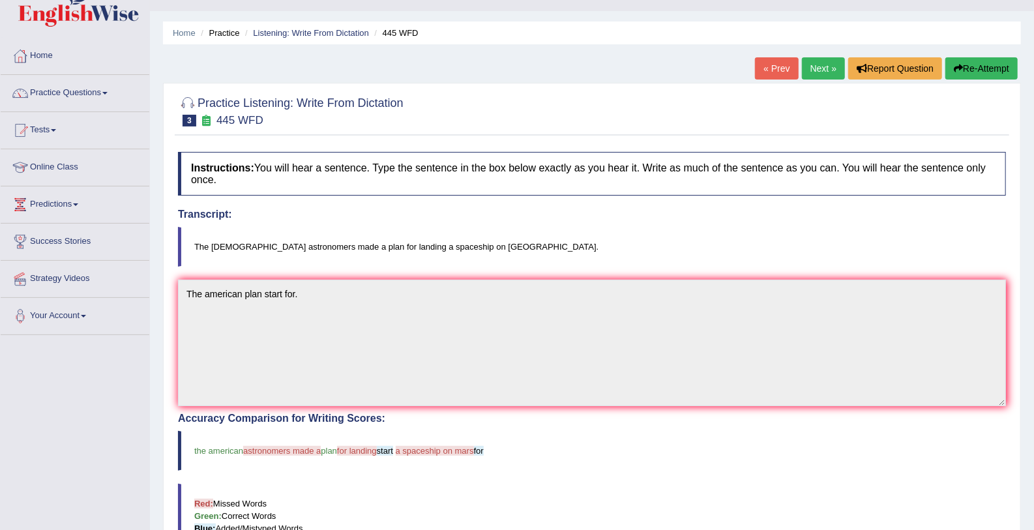
scroll to position [25, 0]
click at [817, 64] on link "Next »" at bounding box center [823, 70] width 43 height 22
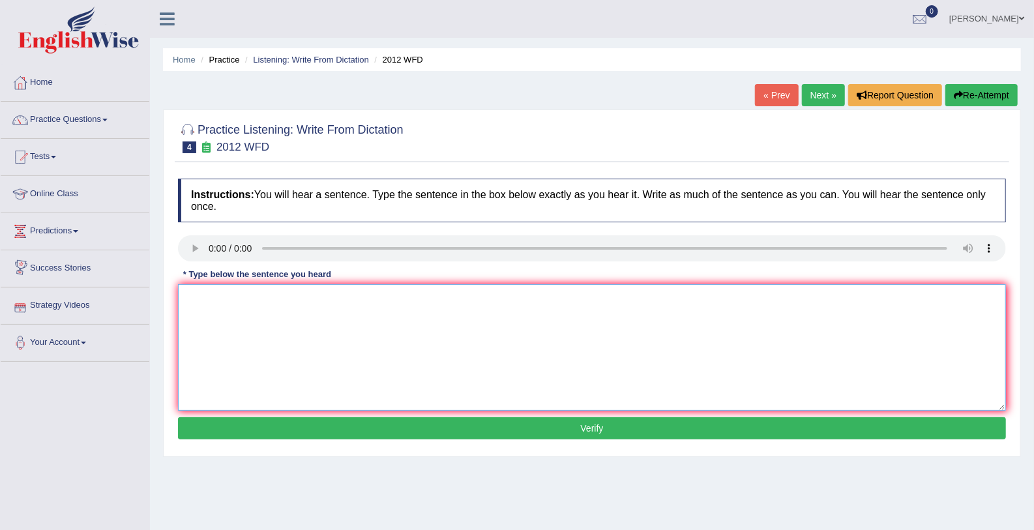
click at [211, 317] on textarea at bounding box center [592, 347] width 828 height 126
type textarea "t"
type textarea "This is great deal in debate in this topic."
click at [245, 435] on button "Verify" at bounding box center [592, 428] width 828 height 22
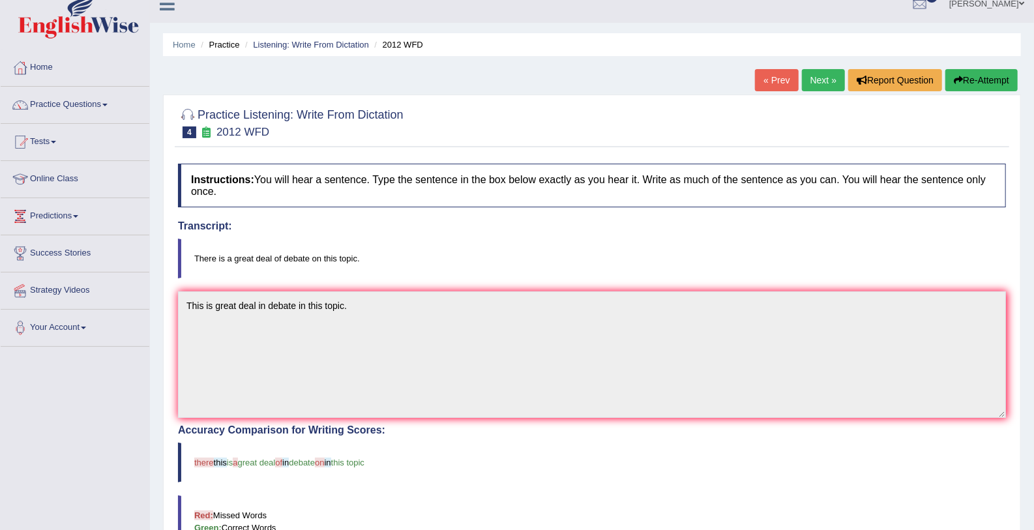
scroll to position [9, 0]
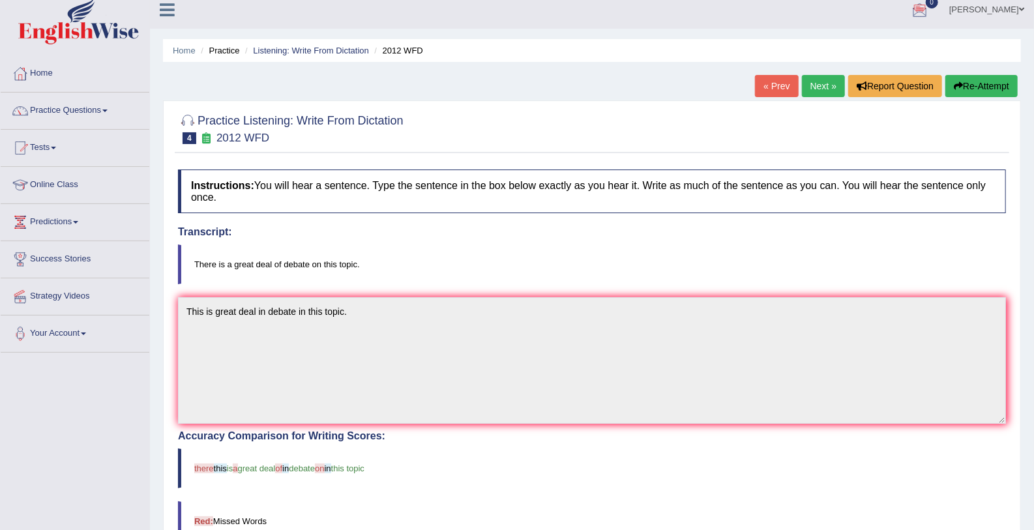
click at [808, 80] on link "Next »" at bounding box center [823, 86] width 43 height 22
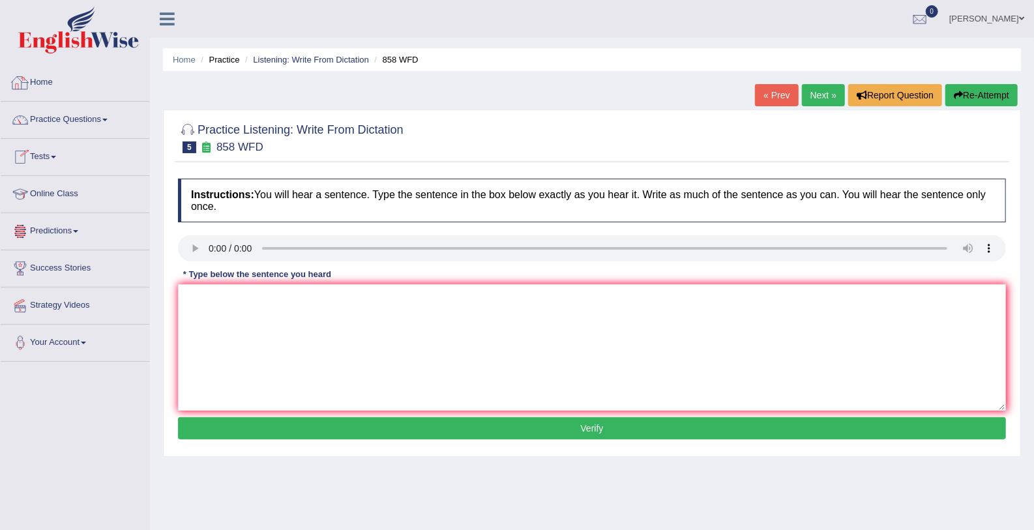
click at [31, 92] on link "Home" at bounding box center [75, 81] width 149 height 33
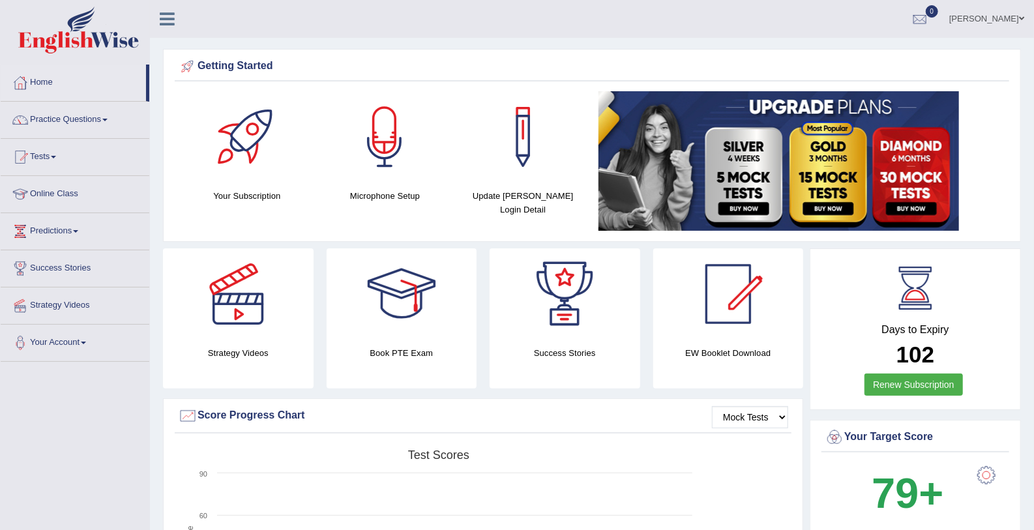
click at [43, 113] on link "Practice Questions" at bounding box center [75, 118] width 149 height 33
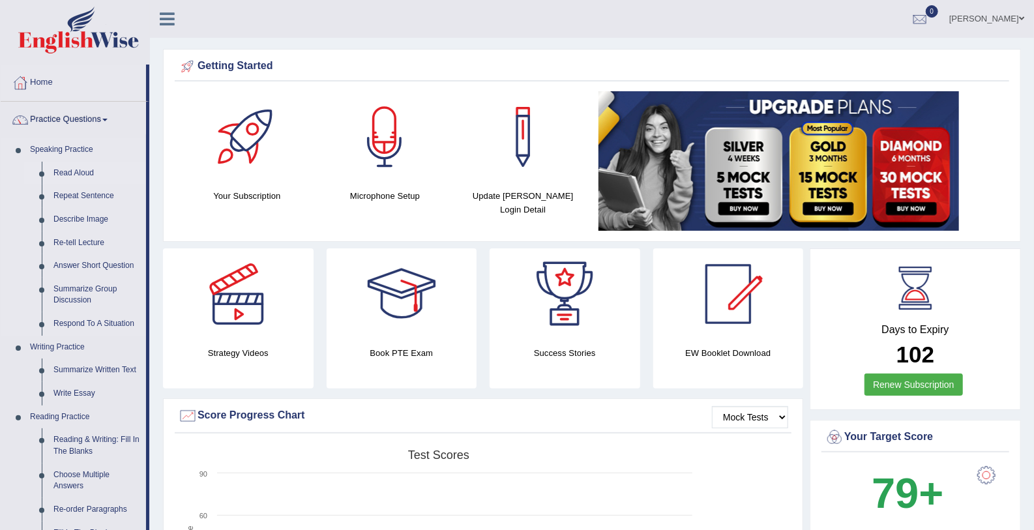
click at [66, 171] on link "Read Aloud" at bounding box center [97, 173] width 98 height 23
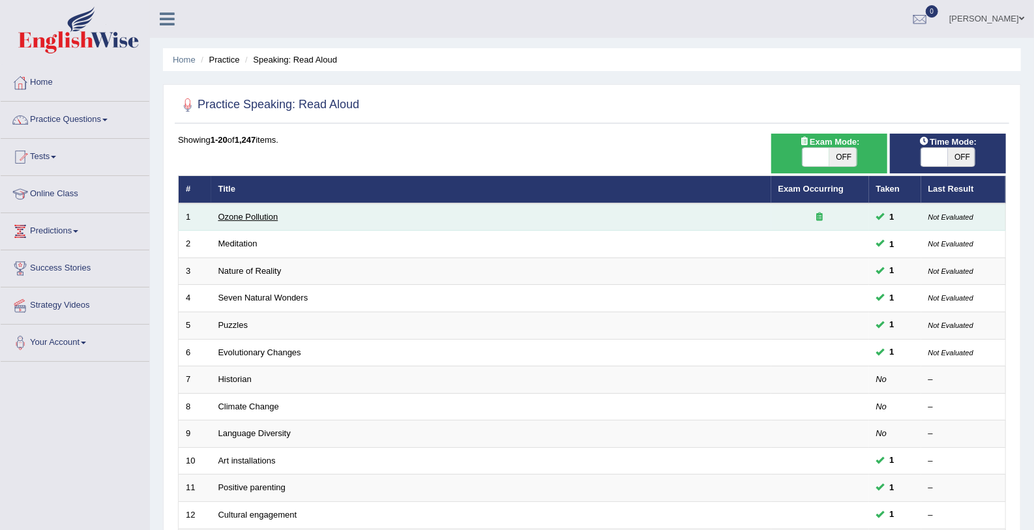
click at [224, 220] on link "Ozone Pollution" at bounding box center [248, 217] width 60 height 10
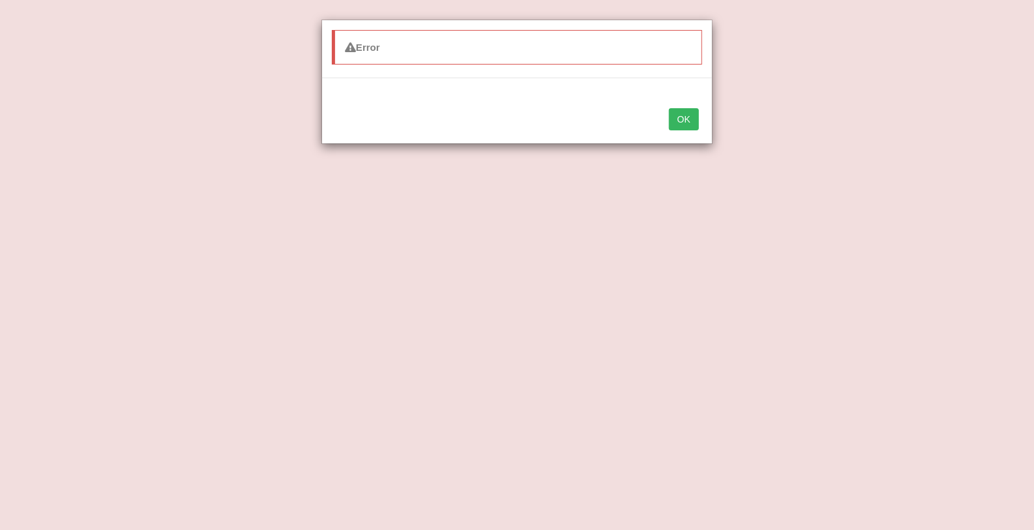
click at [693, 109] on button "OK" at bounding box center [684, 119] width 30 height 22
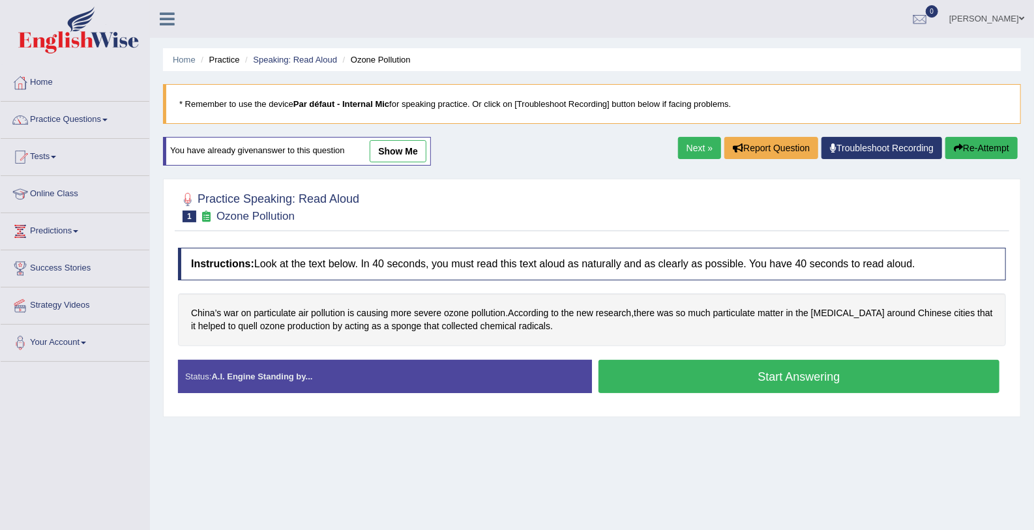
click at [1026, 495] on div "Home Practice Speaking: Read Aloud Ozone Pollution * Remember to use the device…" at bounding box center [592, 326] width 884 height 652
click at [678, 366] on button "Start Answering" at bounding box center [798, 376] width 401 height 33
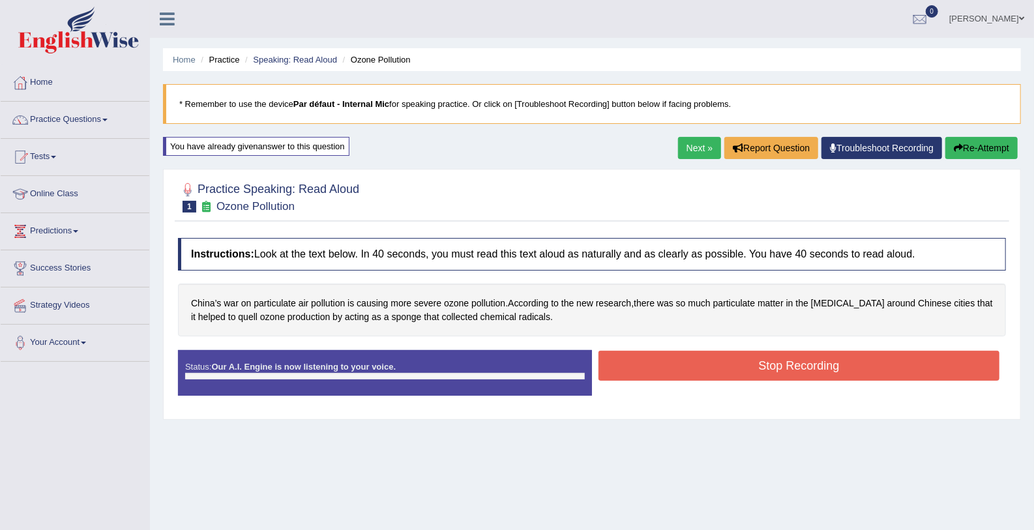
click at [678, 366] on button "Stop Recording" at bounding box center [798, 366] width 401 height 30
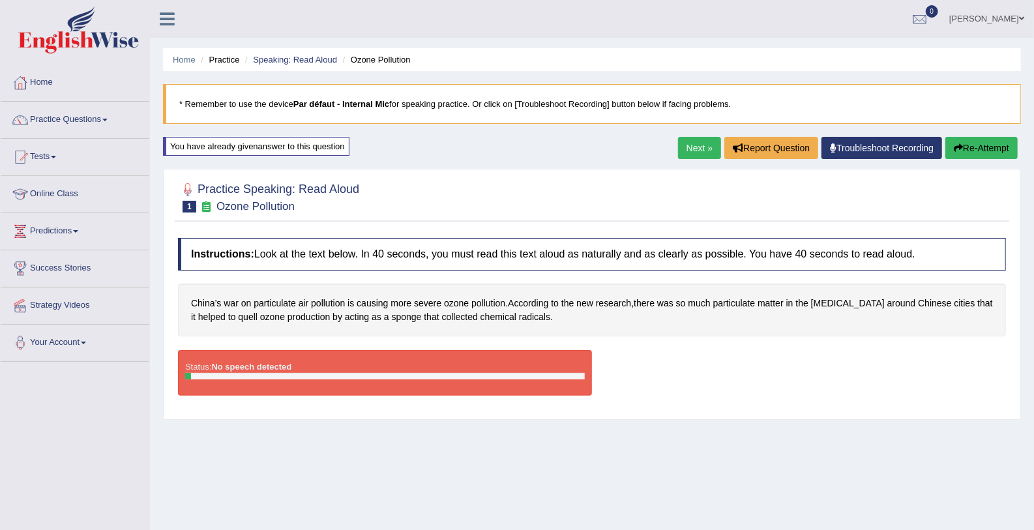
click at [956, 141] on button "Re-Attempt" at bounding box center [981, 148] width 72 height 22
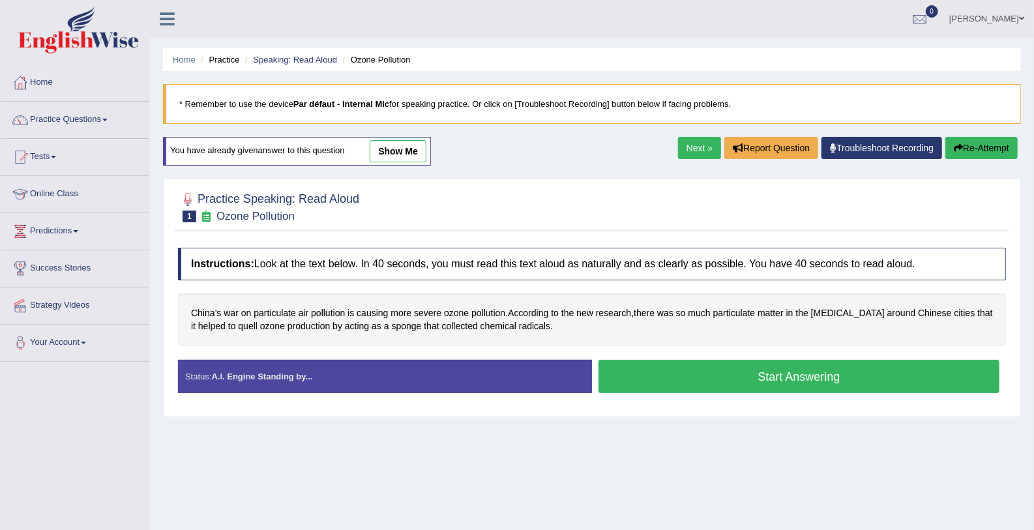
click at [834, 372] on button "Start Answering" at bounding box center [798, 376] width 401 height 33
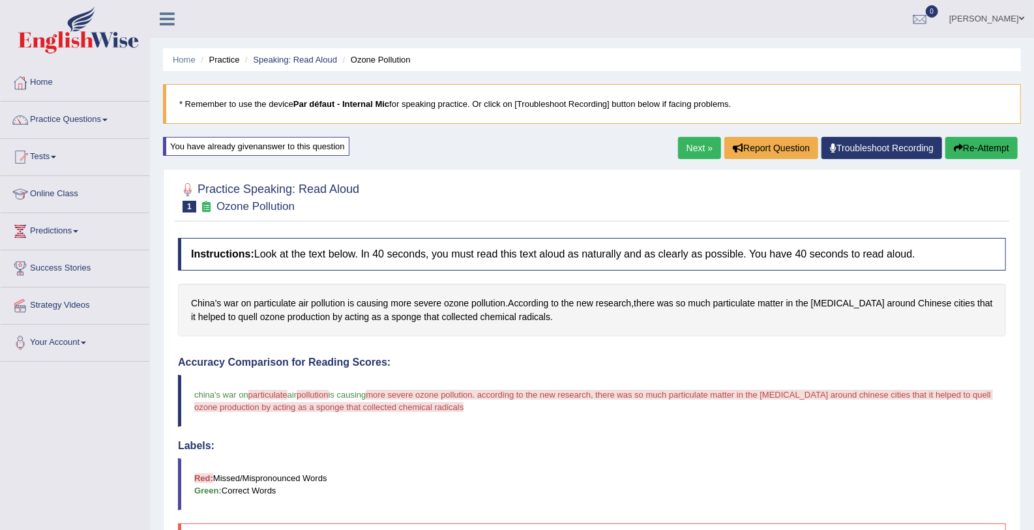
click at [980, 146] on button "Re-Attempt" at bounding box center [981, 148] width 72 height 22
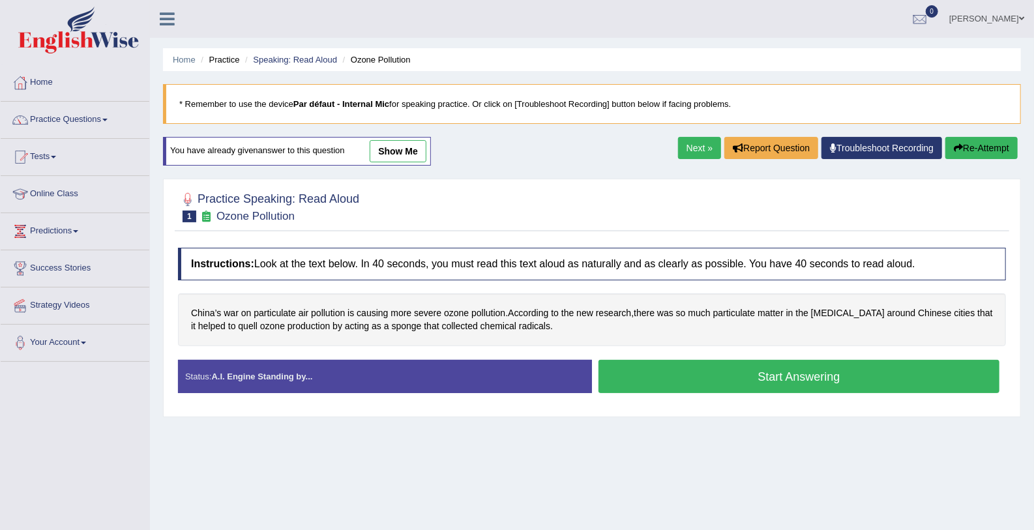
click at [835, 151] on link "Troubleshoot Recording" at bounding box center [881, 148] width 121 height 22
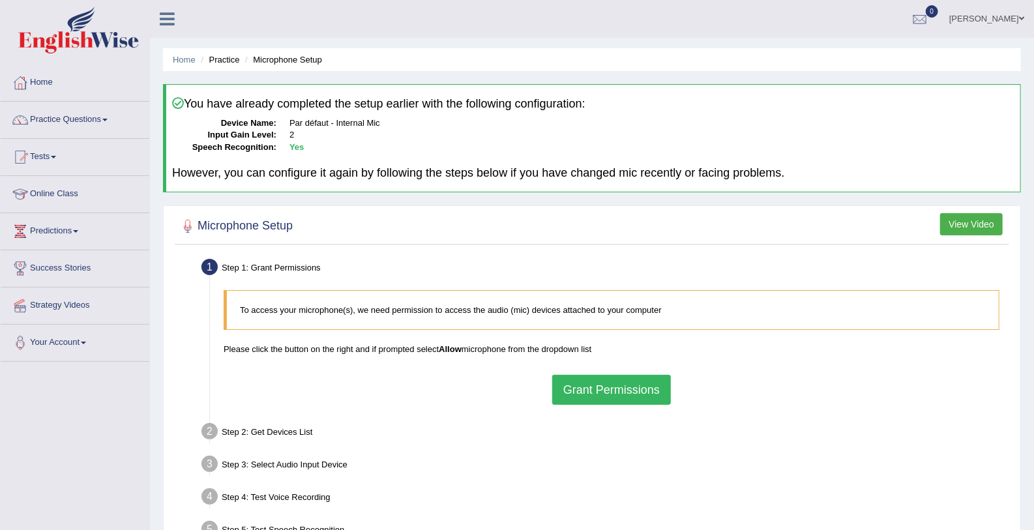
click at [622, 383] on button "Grant Permissions" at bounding box center [611, 390] width 119 height 30
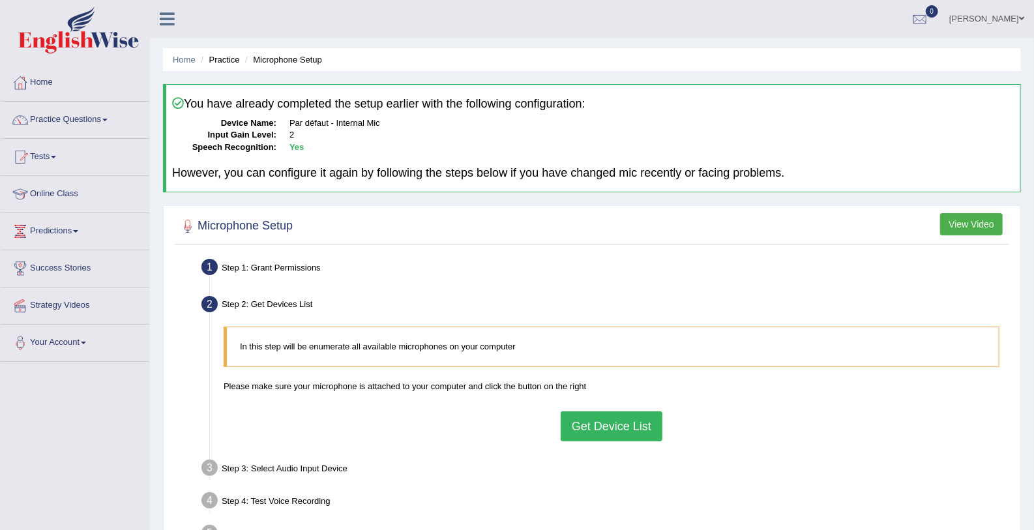
click at [629, 417] on button "Get Device List" at bounding box center [612, 426] width 102 height 30
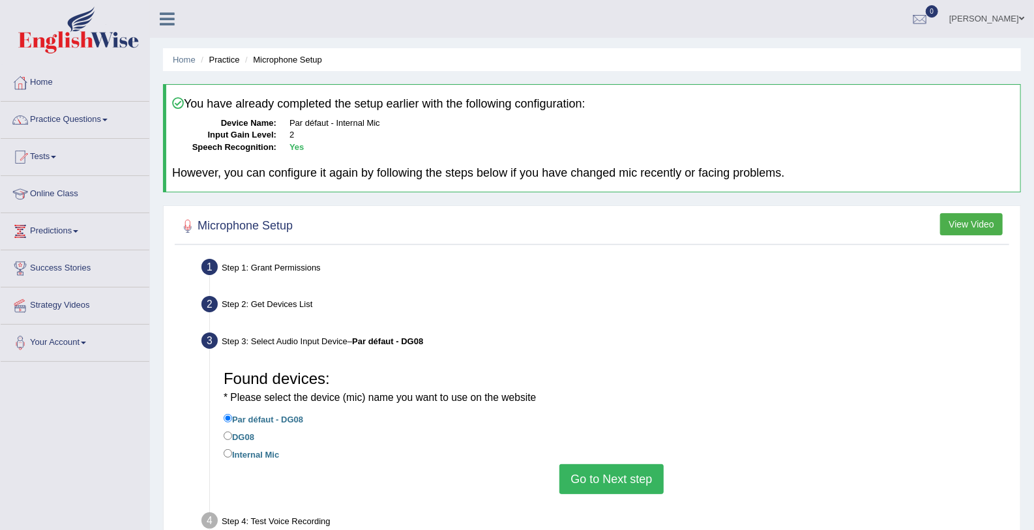
click at [645, 471] on button "Go to Next step" at bounding box center [611, 479] width 104 height 30
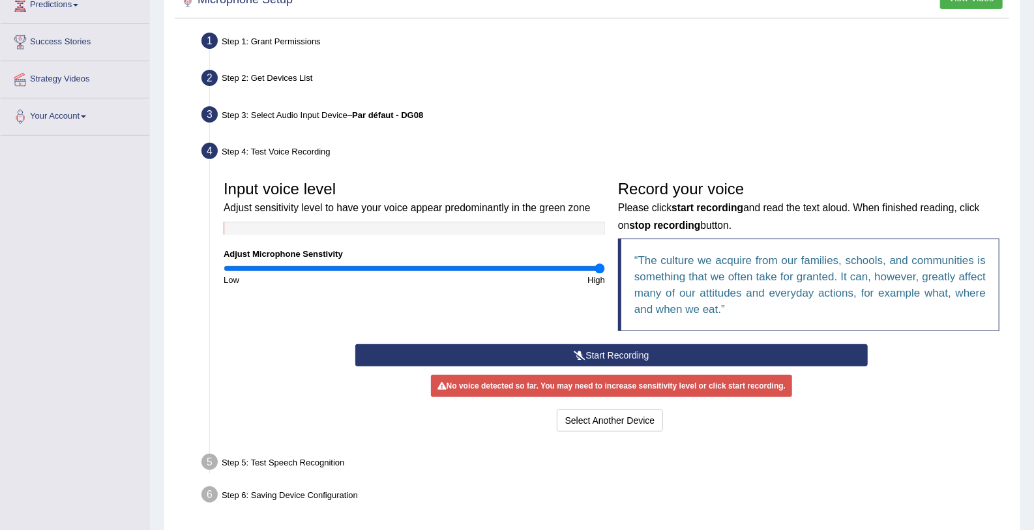
scroll to position [226, 0]
click at [662, 357] on button "Start Recording" at bounding box center [611, 355] width 513 height 22
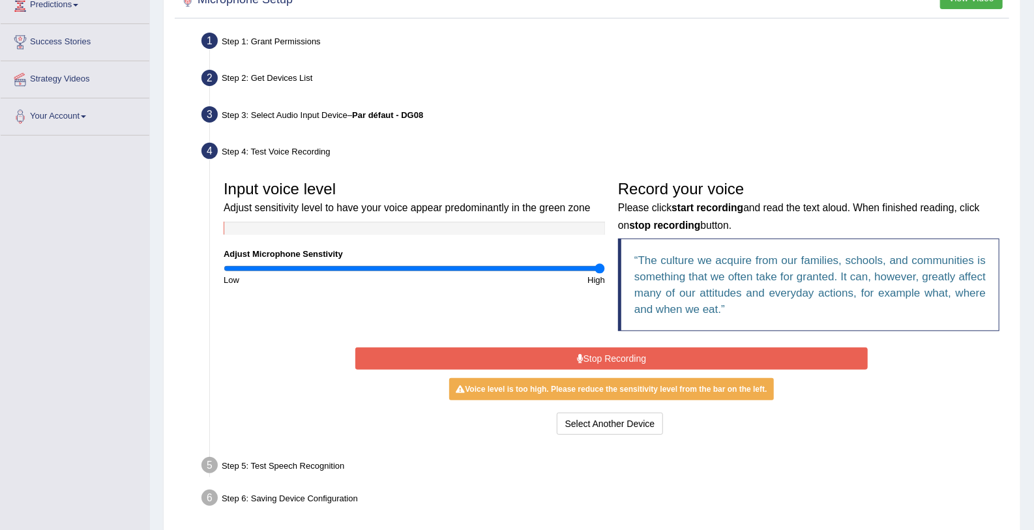
click at [662, 357] on button "Stop Recording" at bounding box center [611, 358] width 513 height 22
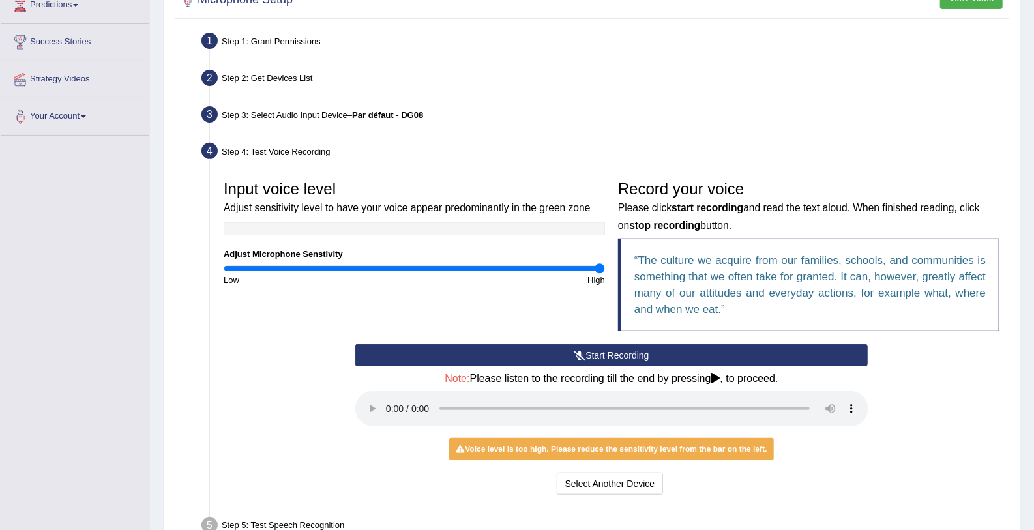
click at [579, 347] on button "Start Recording" at bounding box center [611, 355] width 513 height 22
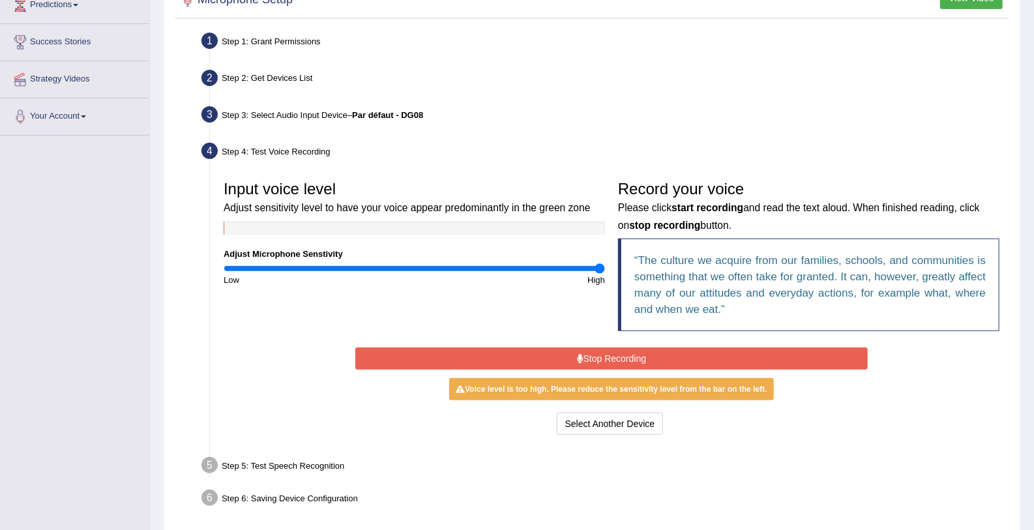
click at [575, 351] on button "Stop Recording" at bounding box center [611, 358] width 513 height 22
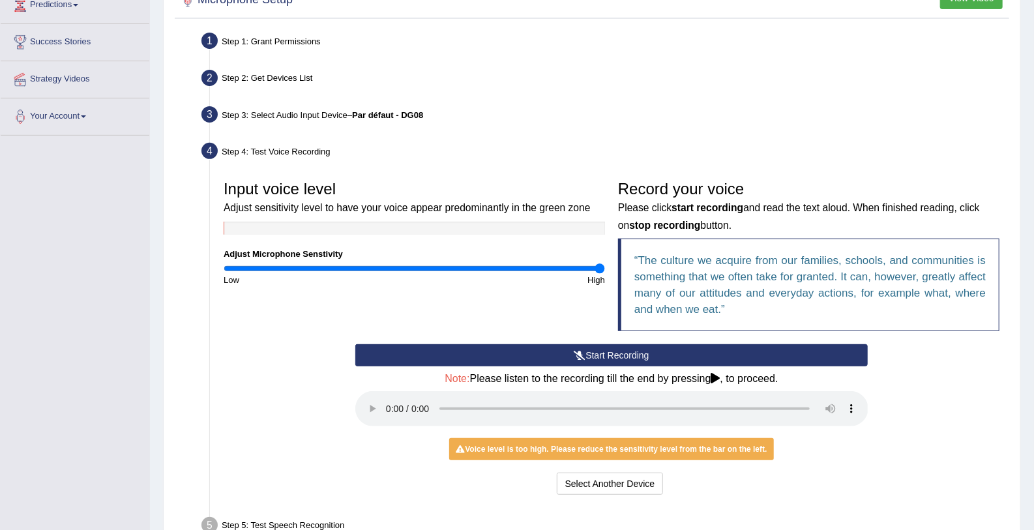
click at [428, 362] on button "Start Recording" at bounding box center [611, 355] width 513 height 22
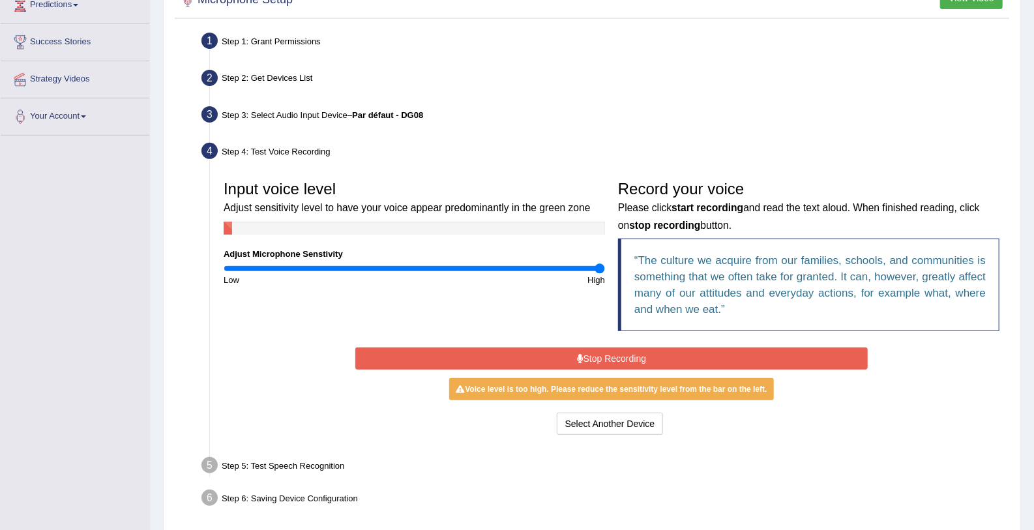
click at [577, 355] on icon at bounding box center [580, 358] width 7 height 9
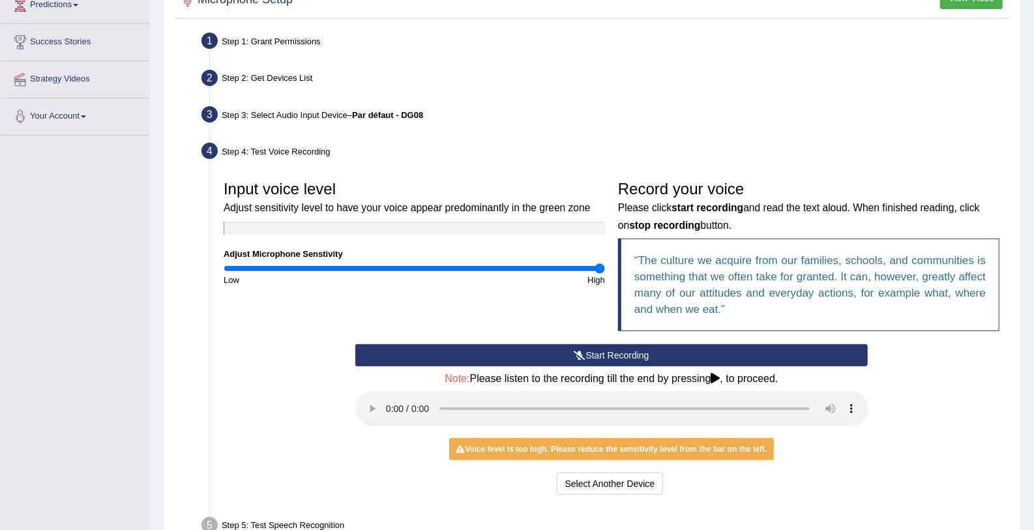
click at [463, 356] on button "Start Recording" at bounding box center [611, 355] width 513 height 22
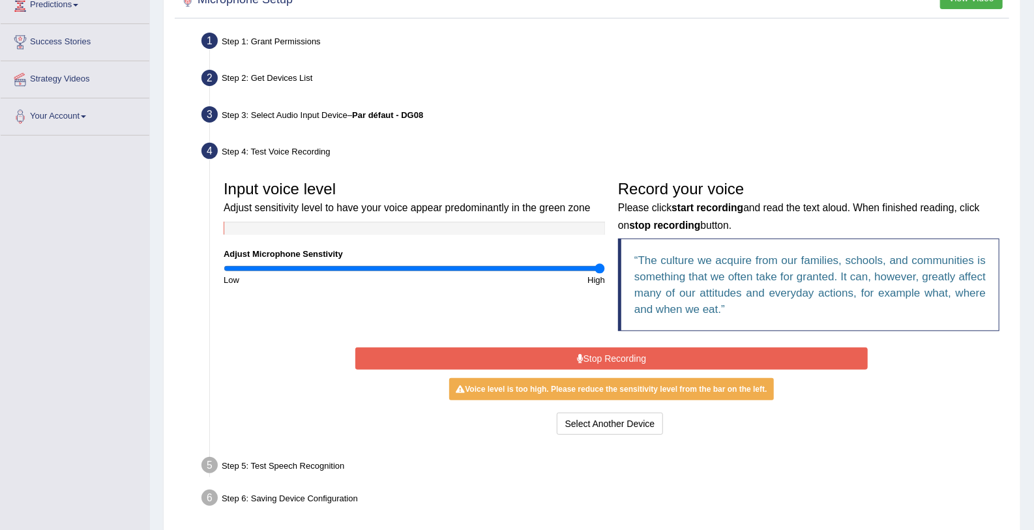
click at [463, 356] on button "Stop Recording" at bounding box center [611, 358] width 513 height 22
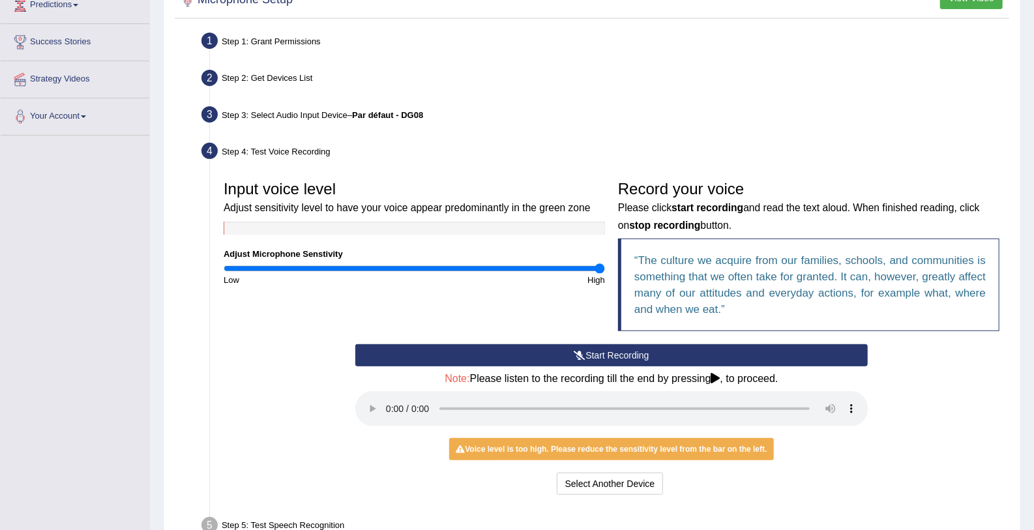
click at [413, 349] on button "Start Recording" at bounding box center [611, 355] width 513 height 22
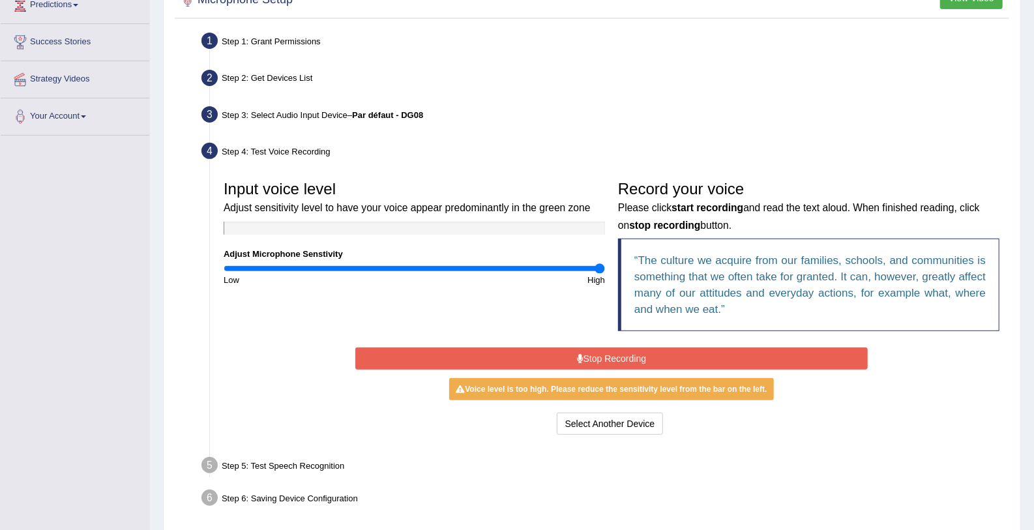
click at [413, 349] on button "Stop Recording" at bounding box center [611, 358] width 513 height 22
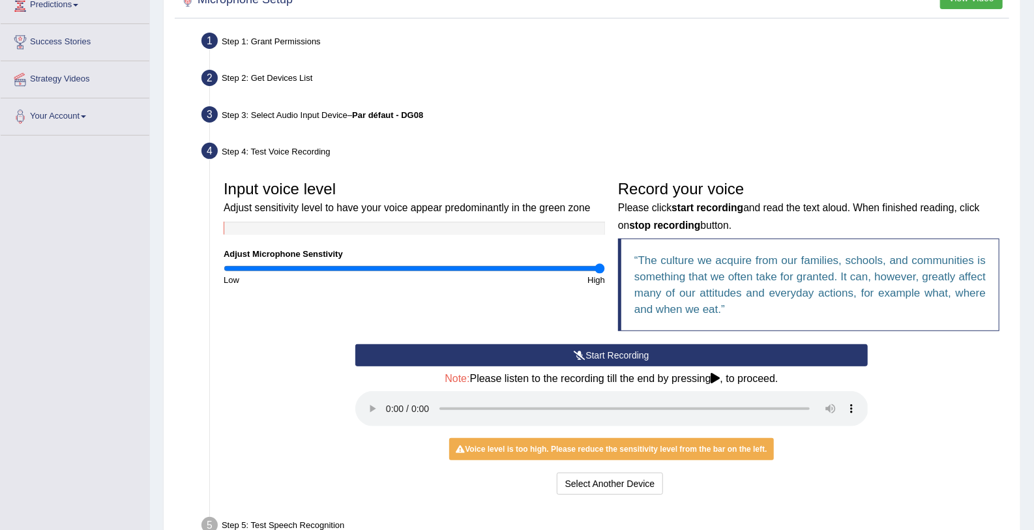
click at [413, 349] on button "Start Recording" at bounding box center [611, 355] width 513 height 22
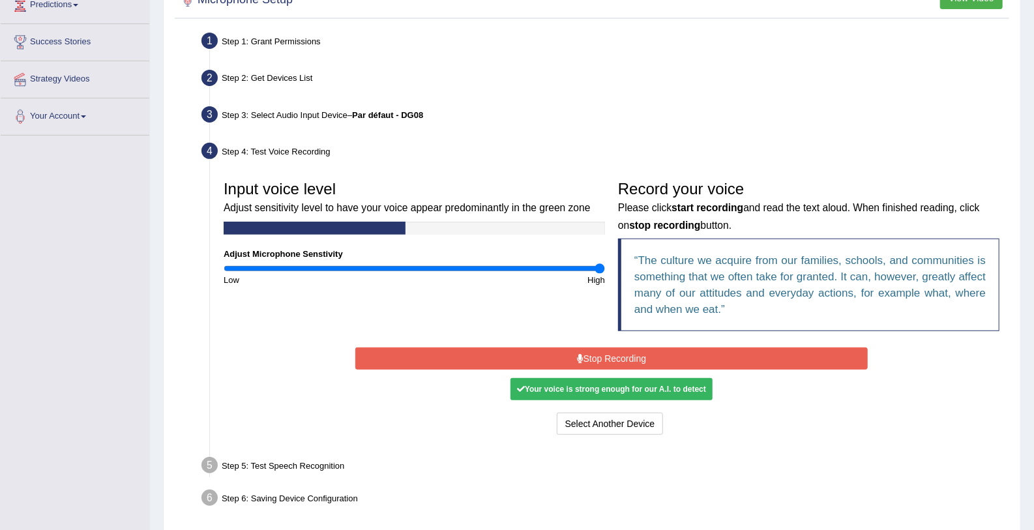
click at [413, 349] on button "Stop Recording" at bounding box center [611, 358] width 513 height 22
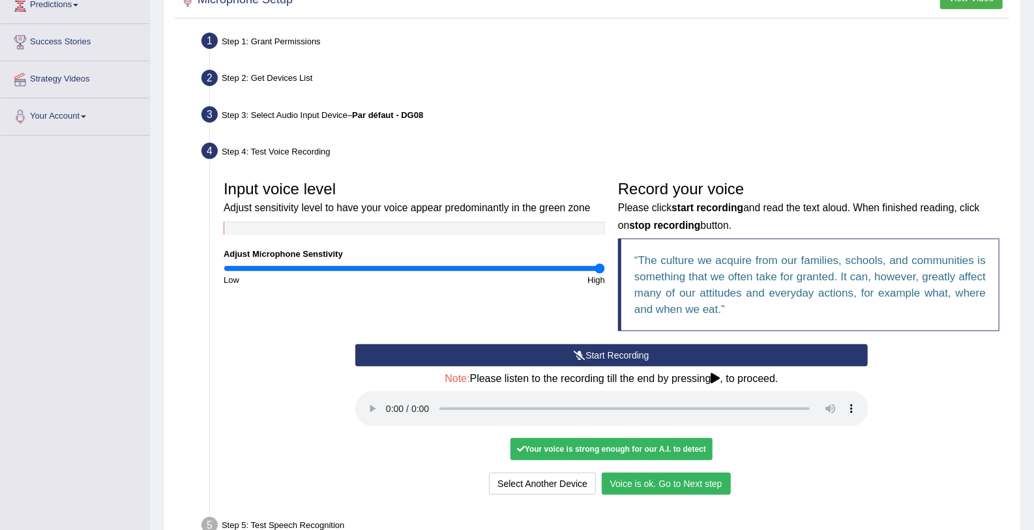
click at [637, 474] on button "Voice is ok. Go to Next step" at bounding box center [666, 484] width 129 height 22
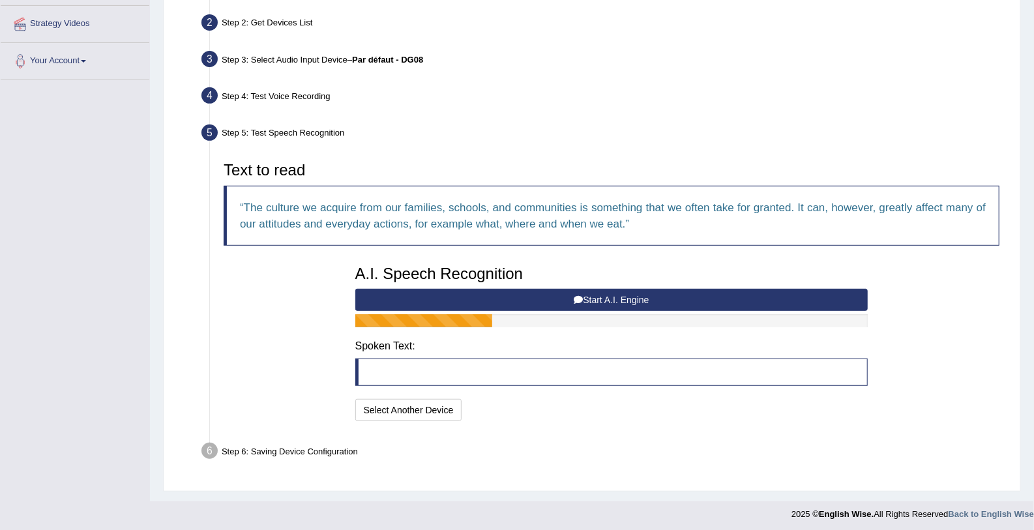
scroll to position [283, 0]
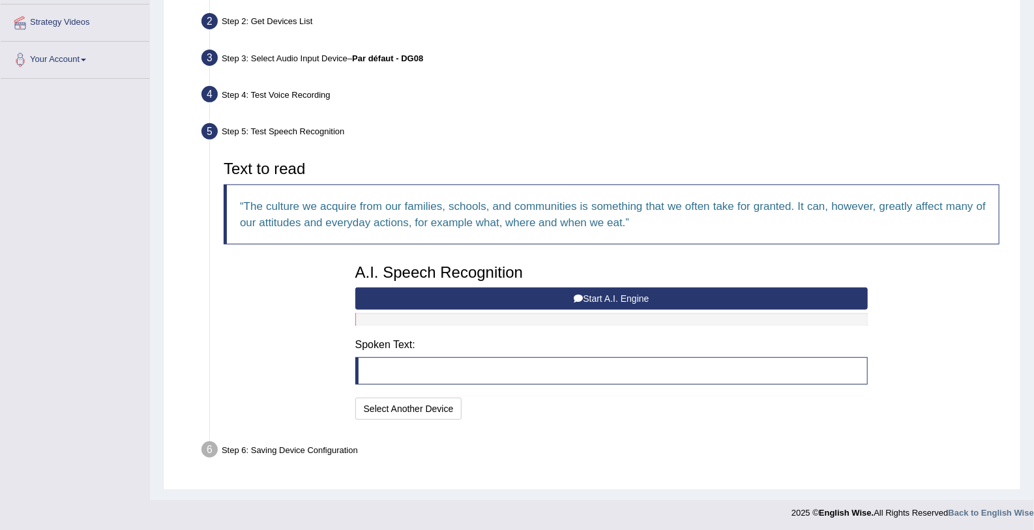
click at [622, 293] on button "Start A.I. Engine" at bounding box center [611, 298] width 513 height 22
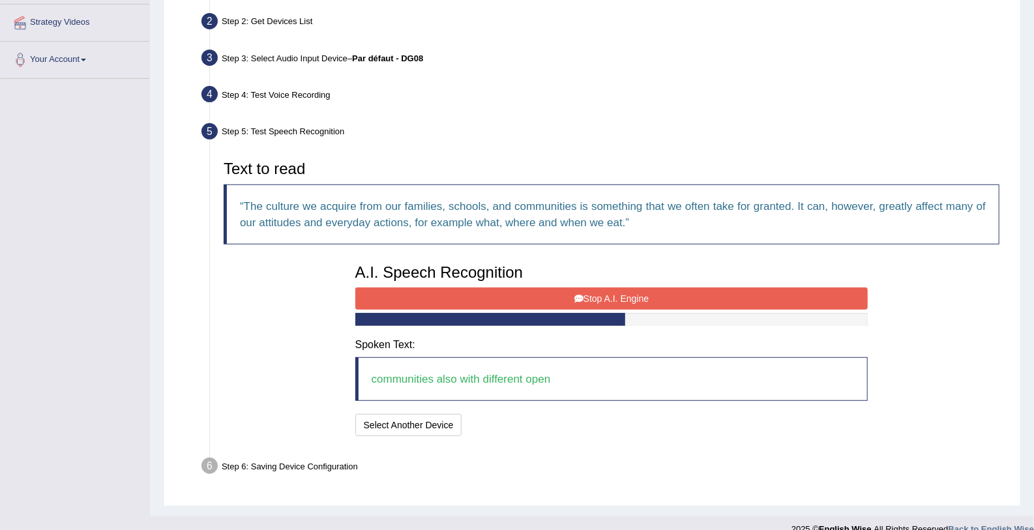
click at [568, 295] on button "Stop A.I. Engine" at bounding box center [611, 298] width 513 height 22
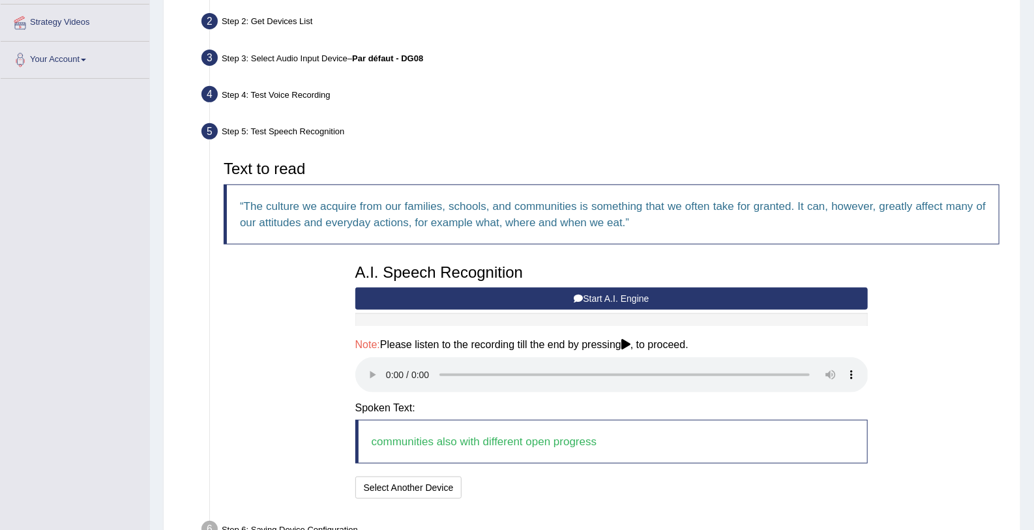
drag, startPoint x: 1018, startPoint y: 200, endPoint x: 1018, endPoint y: 216, distance: 15.7
click at [1018, 216] on div "Microphone Setup View Video Step 1: Grant Permissions To access your microphone…" at bounding box center [592, 245] width 858 height 647
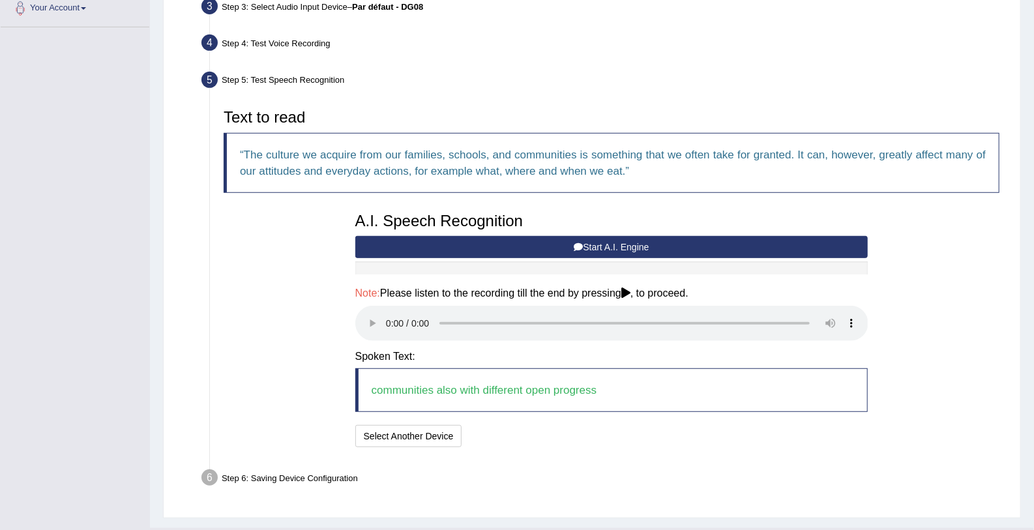
scroll to position [362, 0]
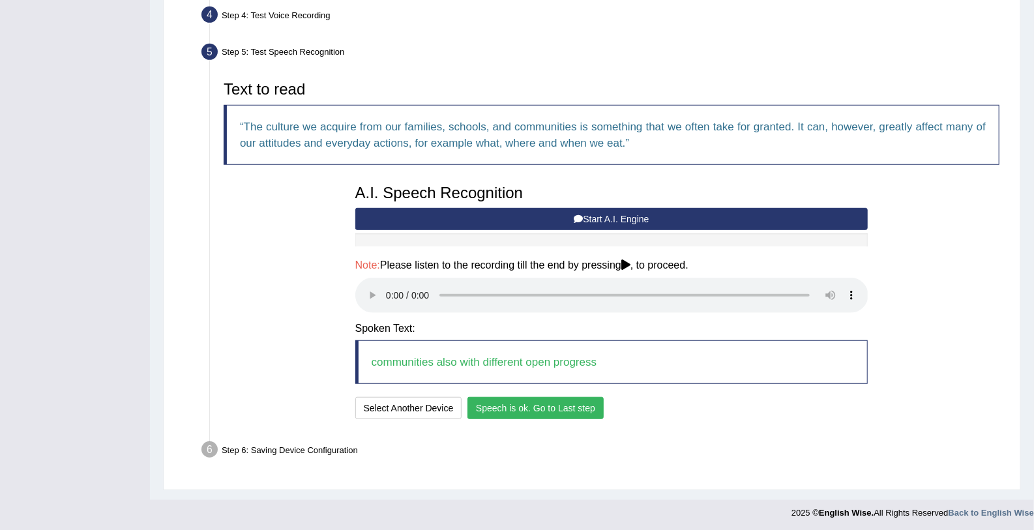
click at [583, 403] on button "Speech is ok. Go to Last step" at bounding box center [535, 408] width 136 height 22
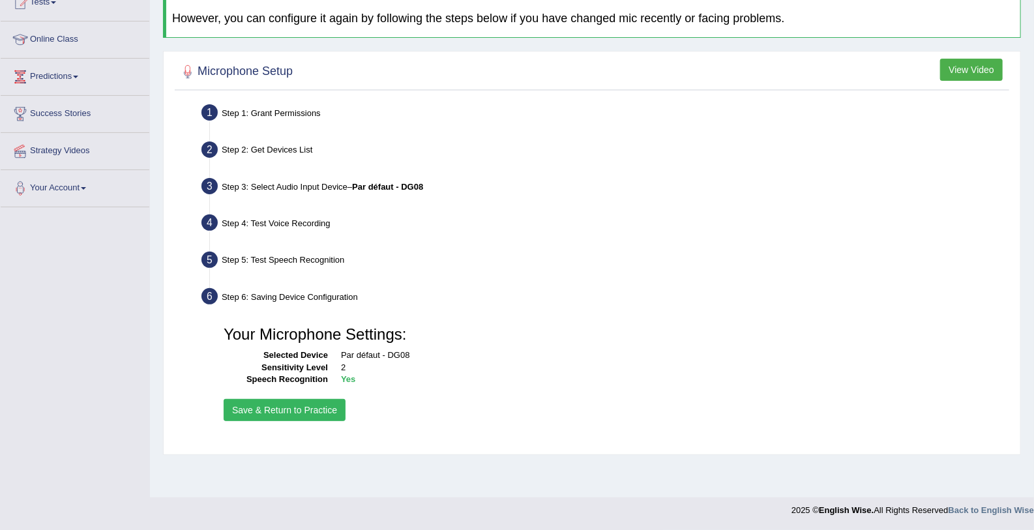
scroll to position [154, 0]
click at [313, 405] on button "Save & Return to Practice" at bounding box center [285, 410] width 122 height 22
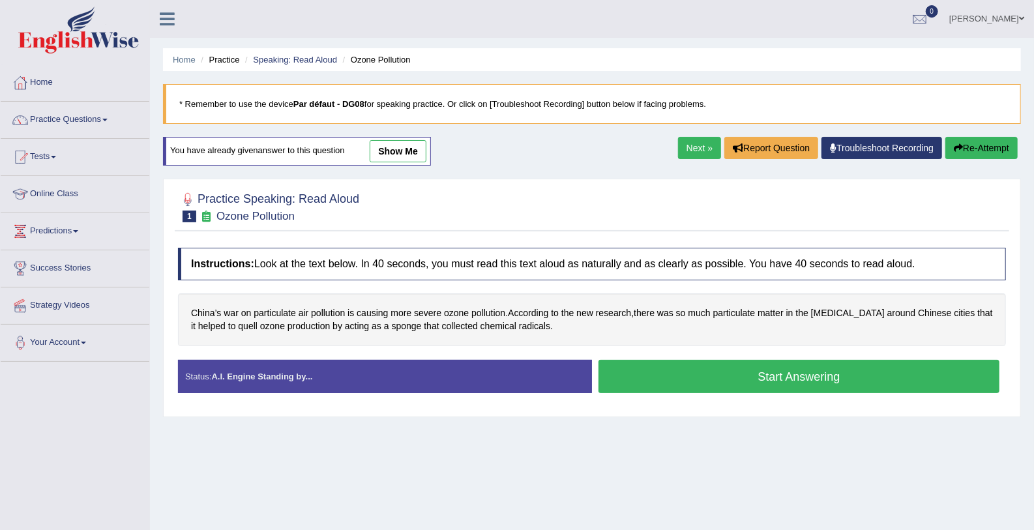
click at [626, 385] on button "Start Answering" at bounding box center [798, 376] width 401 height 33
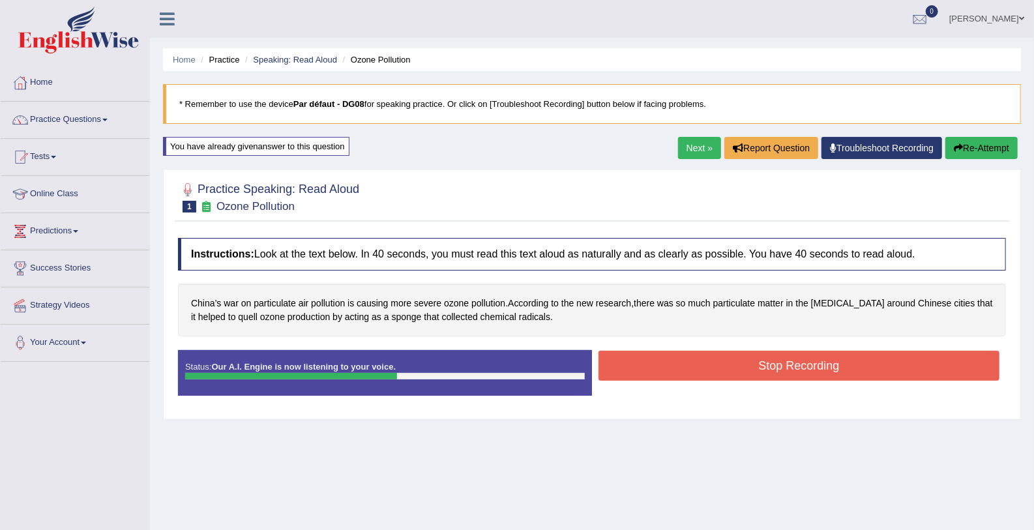
click at [692, 370] on button "Stop Recording" at bounding box center [798, 366] width 401 height 30
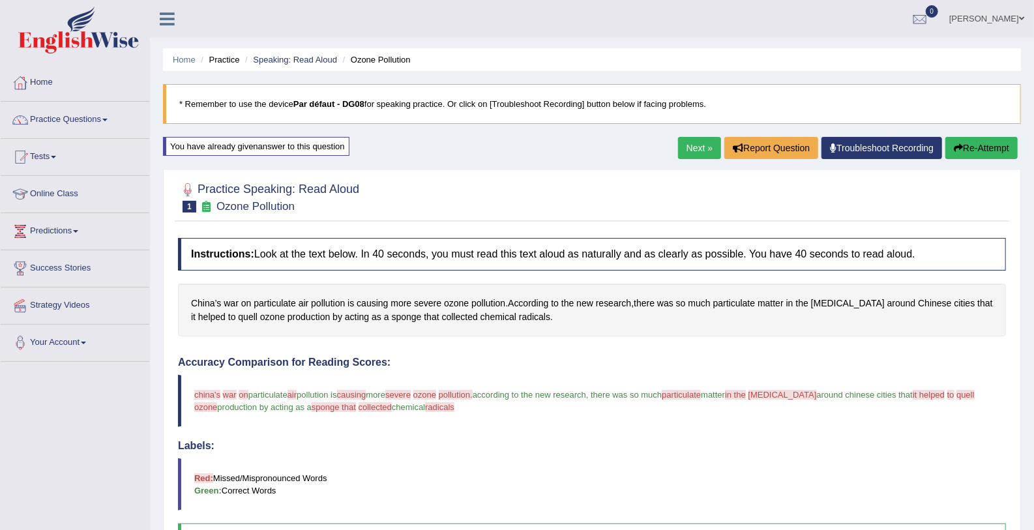
click at [705, 145] on link "Next »" at bounding box center [699, 148] width 43 height 22
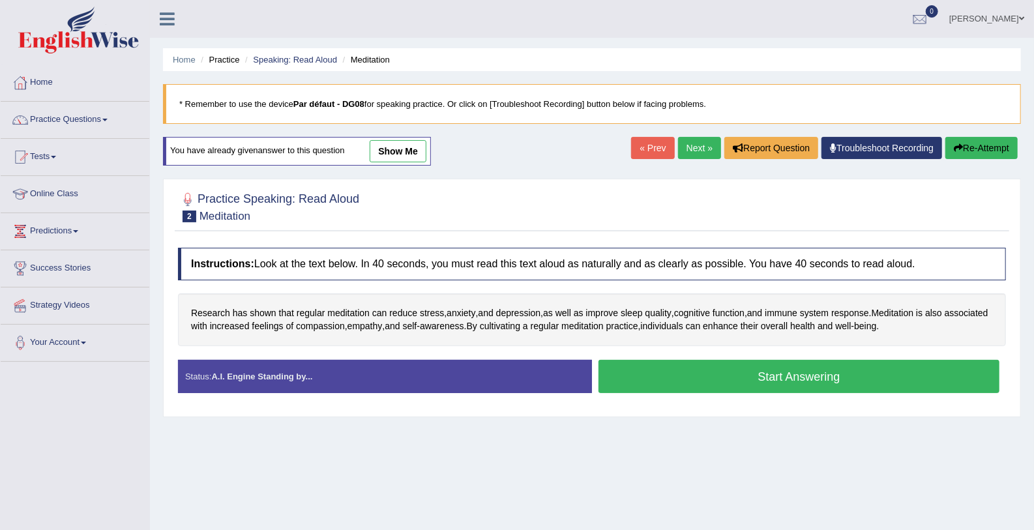
click at [677, 374] on button "Start Answering" at bounding box center [798, 376] width 401 height 33
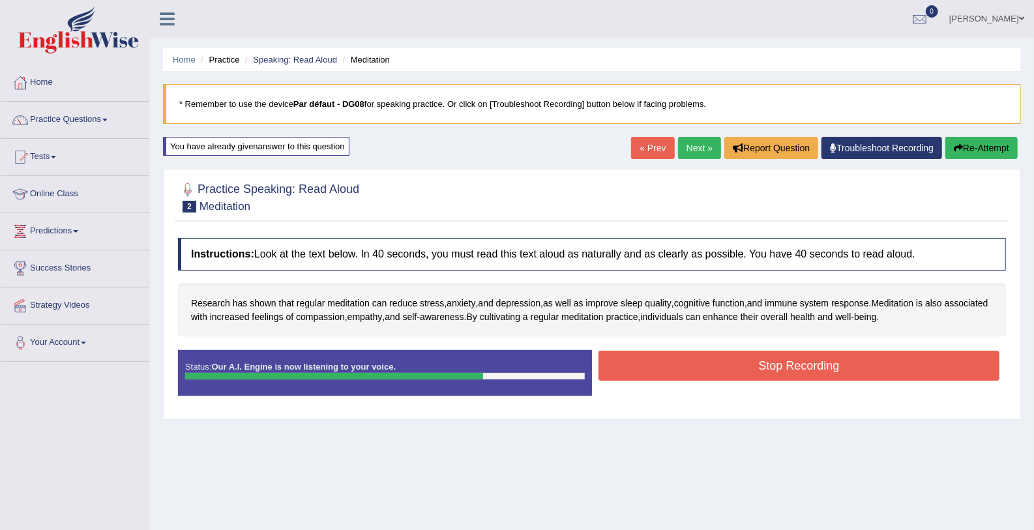
click at [721, 370] on button "Stop Recording" at bounding box center [798, 366] width 401 height 30
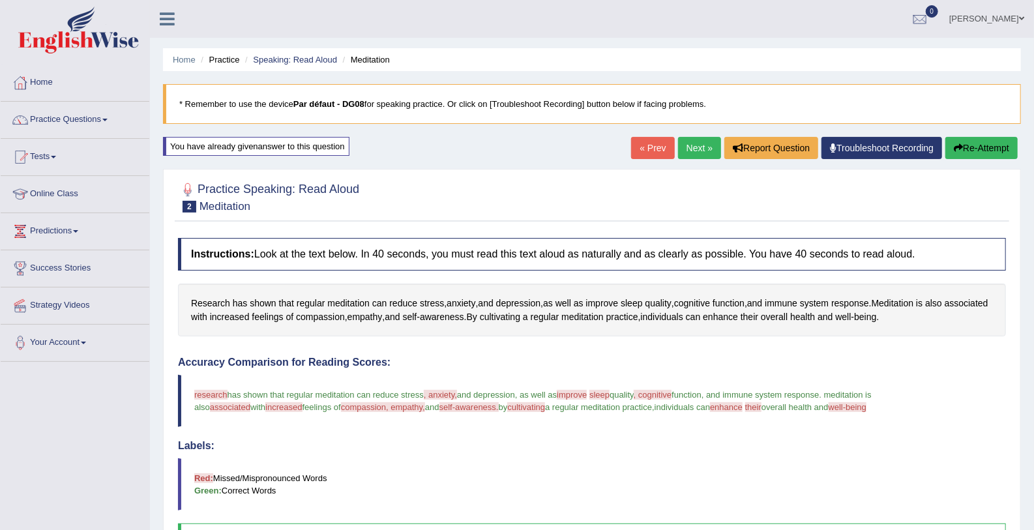
click at [696, 141] on link "Next »" at bounding box center [699, 148] width 43 height 22
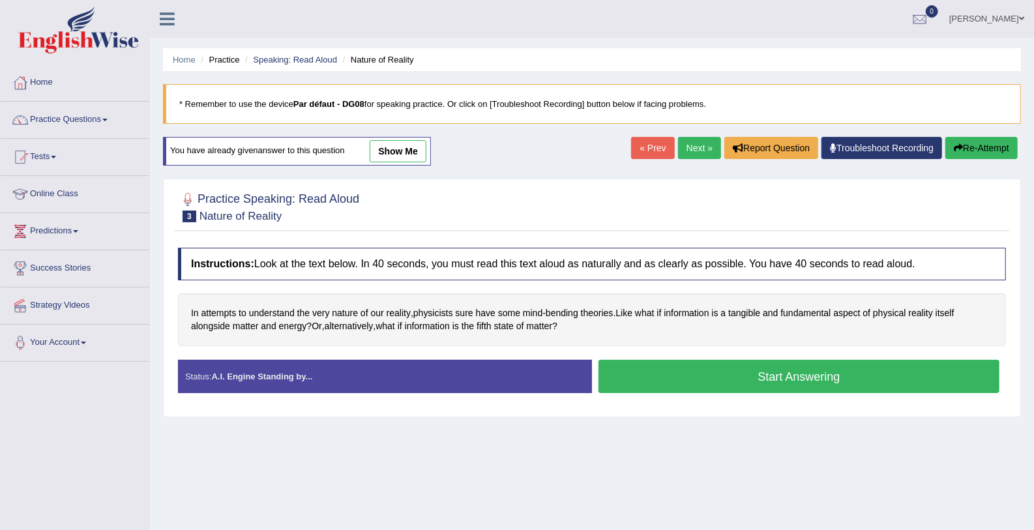
click at [742, 377] on button "Start Answering" at bounding box center [798, 376] width 401 height 33
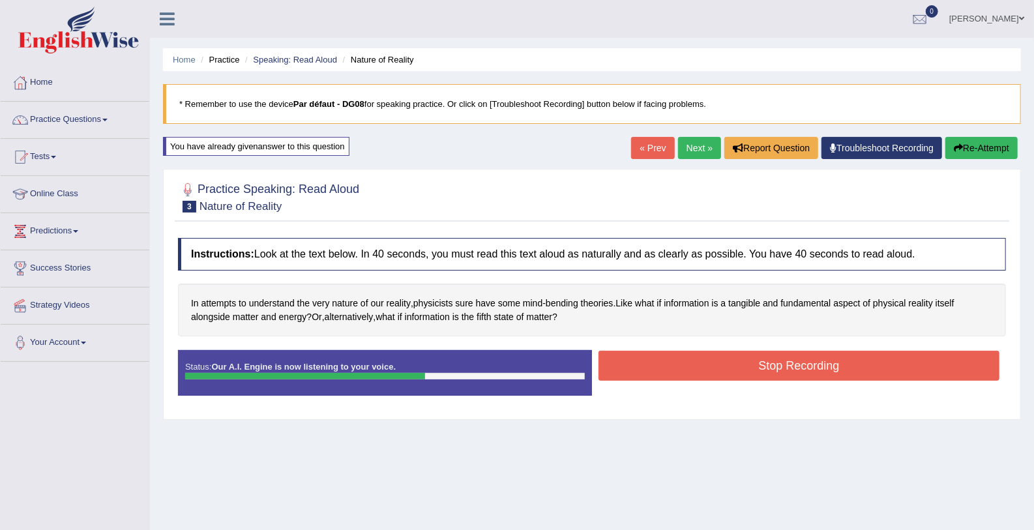
click at [742, 377] on button "Stop Recording" at bounding box center [798, 366] width 401 height 30
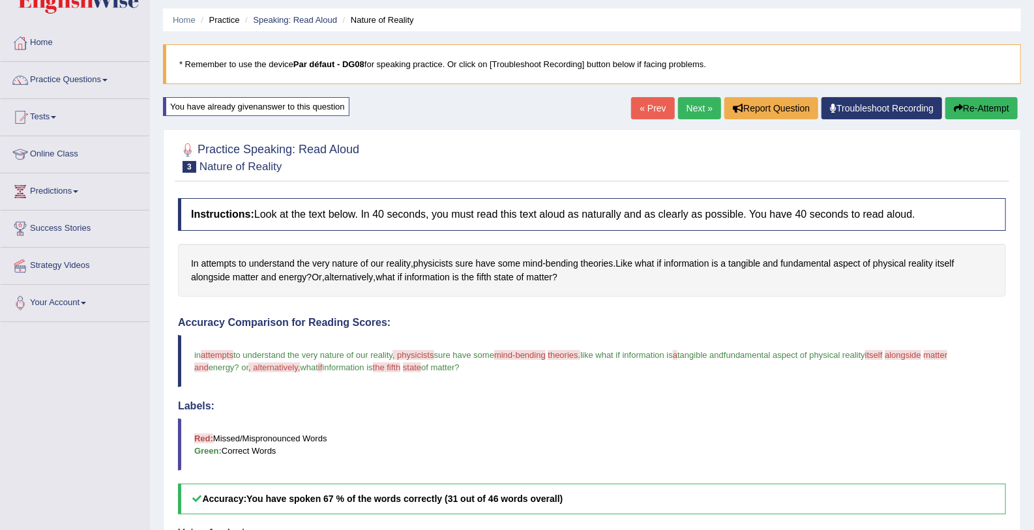
scroll to position [23, 0]
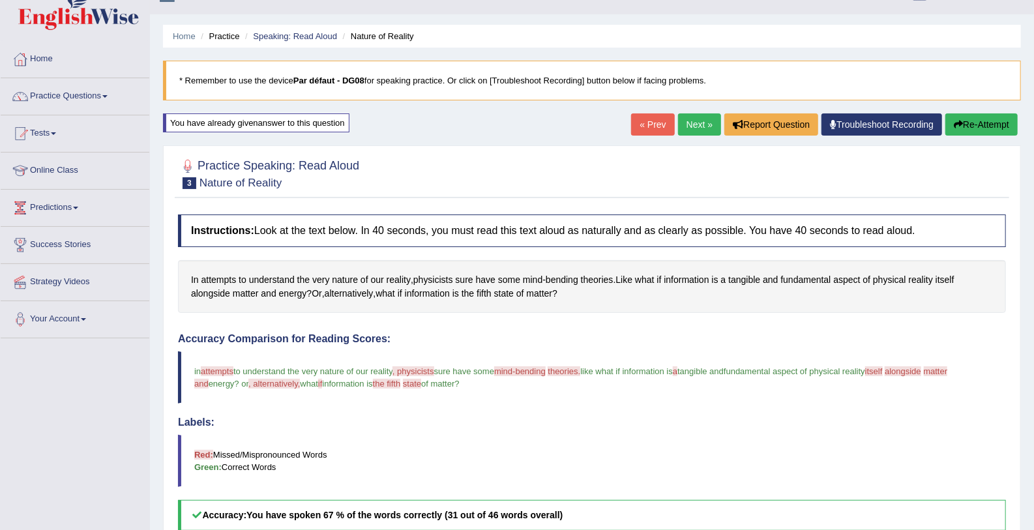
click at [691, 120] on link "Next »" at bounding box center [699, 124] width 43 height 22
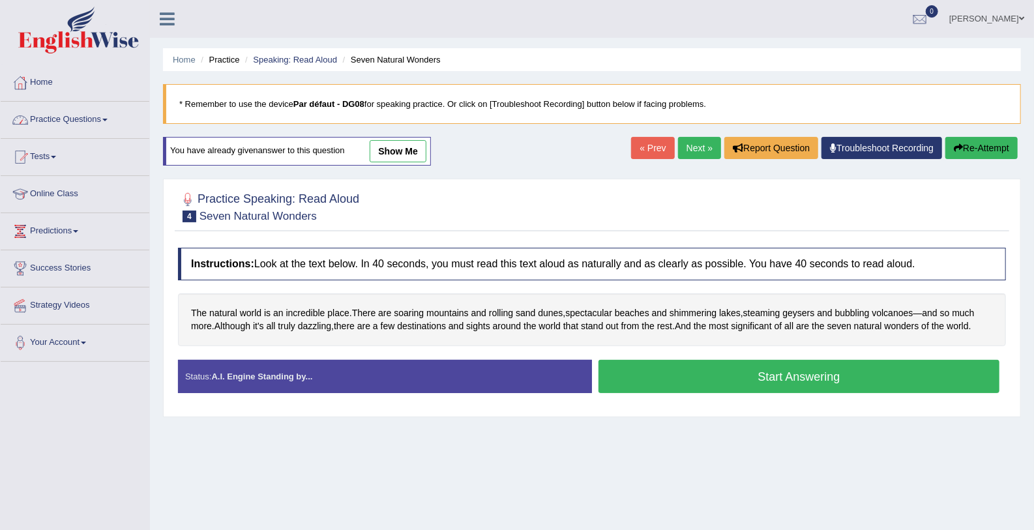
click at [81, 119] on link "Practice Questions" at bounding box center [75, 118] width 149 height 33
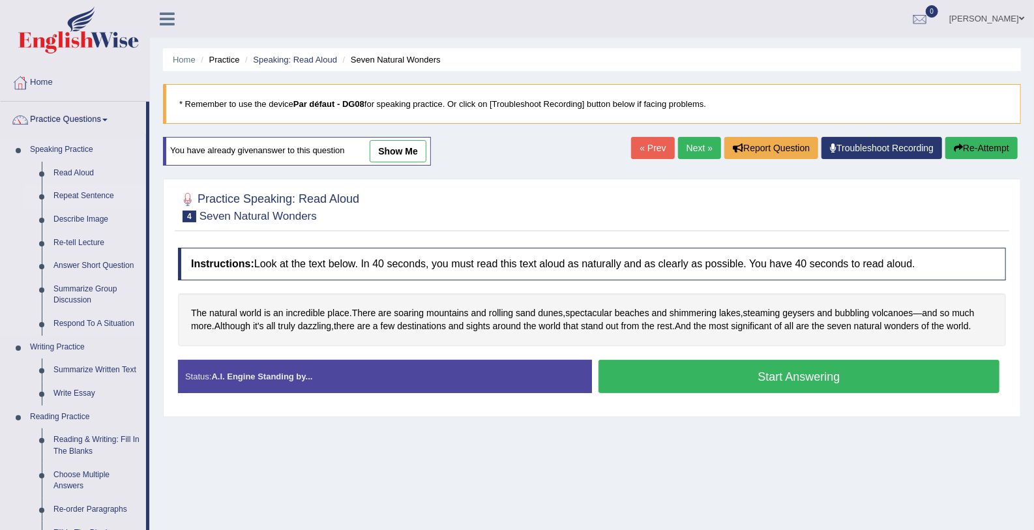
click at [97, 198] on link "Repeat Sentence" at bounding box center [97, 195] width 98 height 23
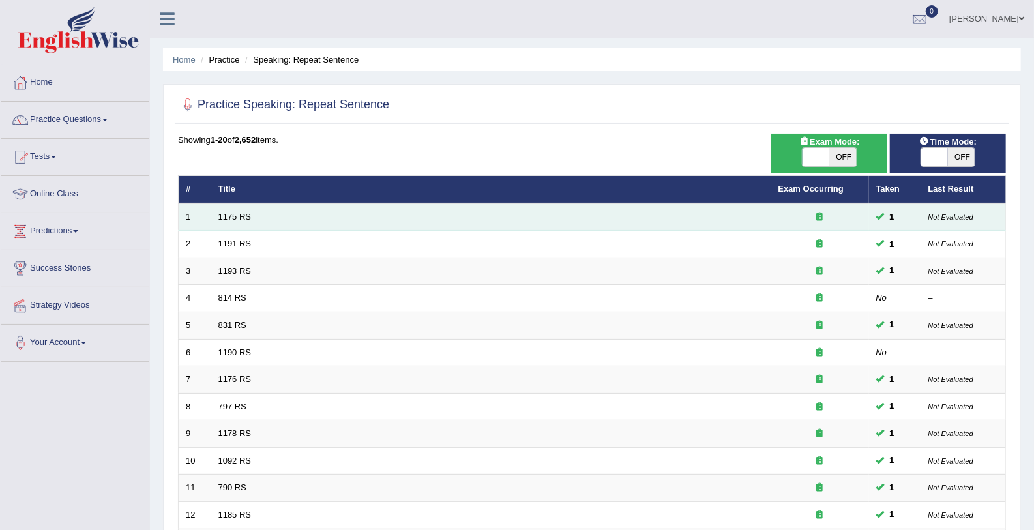
click at [246, 221] on td "1175 RS" at bounding box center [491, 216] width 560 height 27
click at [230, 215] on link "1175 RS" at bounding box center [234, 217] width 33 height 10
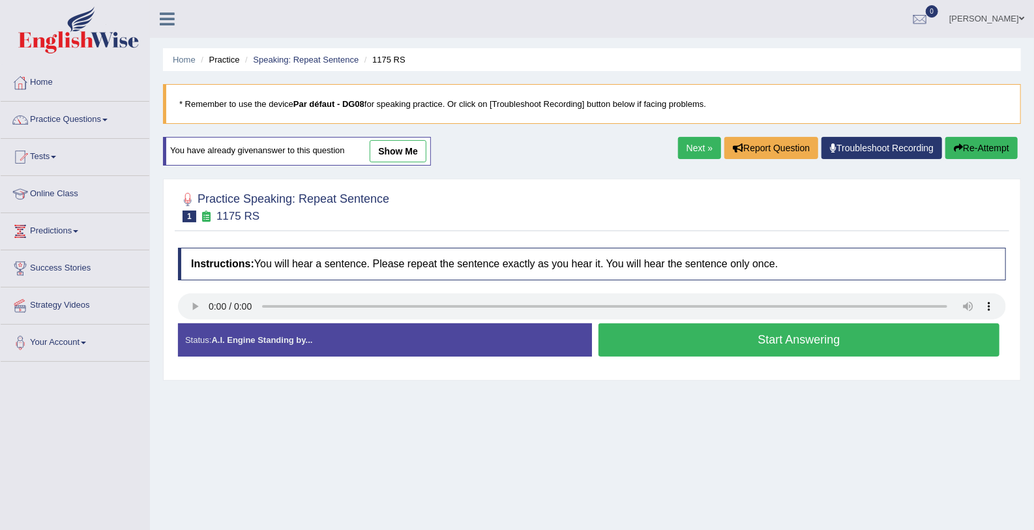
click at [624, 342] on button "Start Answering" at bounding box center [798, 339] width 401 height 33
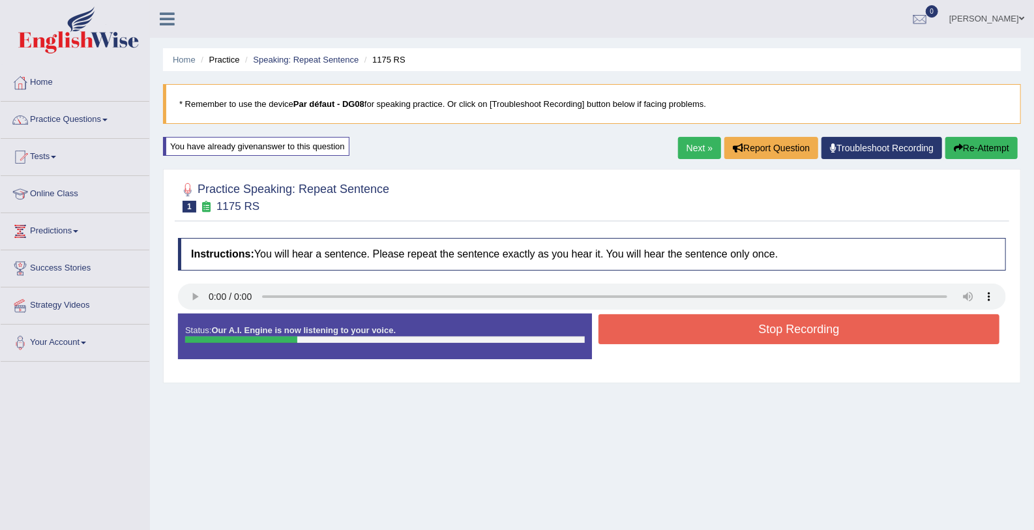
click at [630, 336] on button "Stop Recording" at bounding box center [798, 329] width 401 height 30
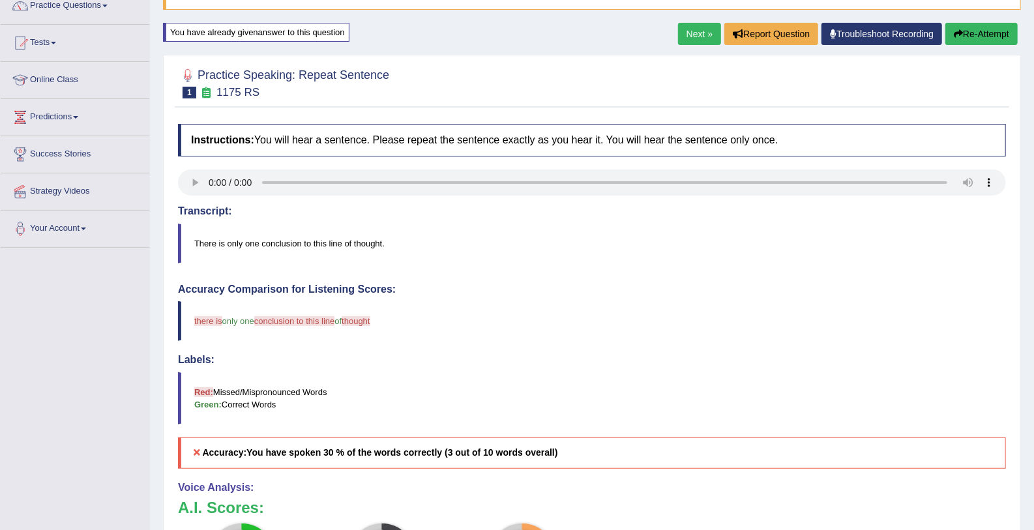
scroll to position [95, 0]
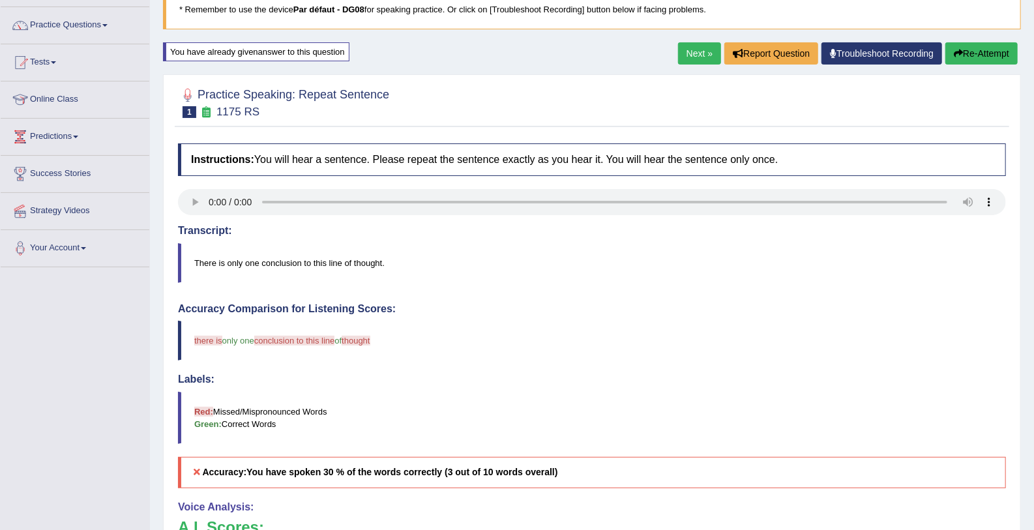
click at [692, 55] on link "Next »" at bounding box center [699, 53] width 43 height 22
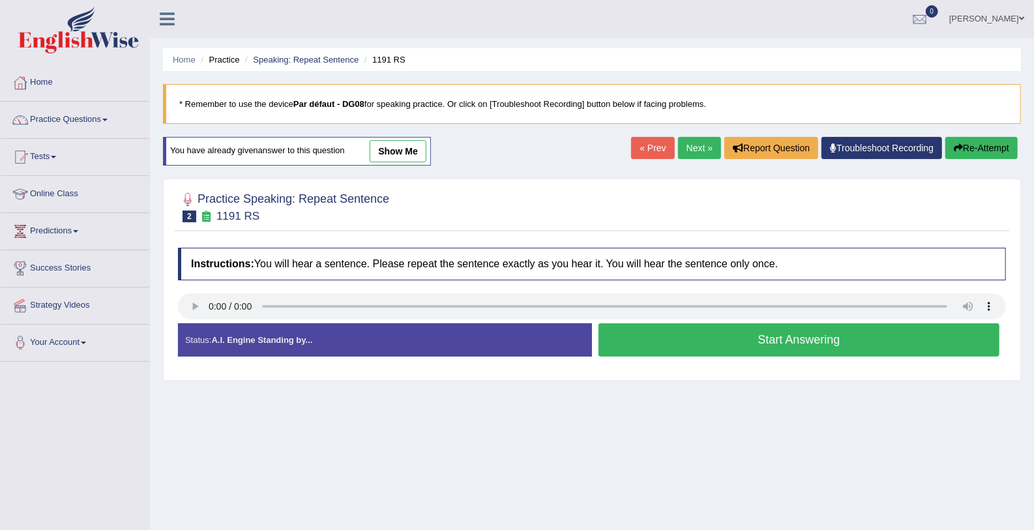
click at [621, 341] on button "Start Answering" at bounding box center [798, 339] width 401 height 33
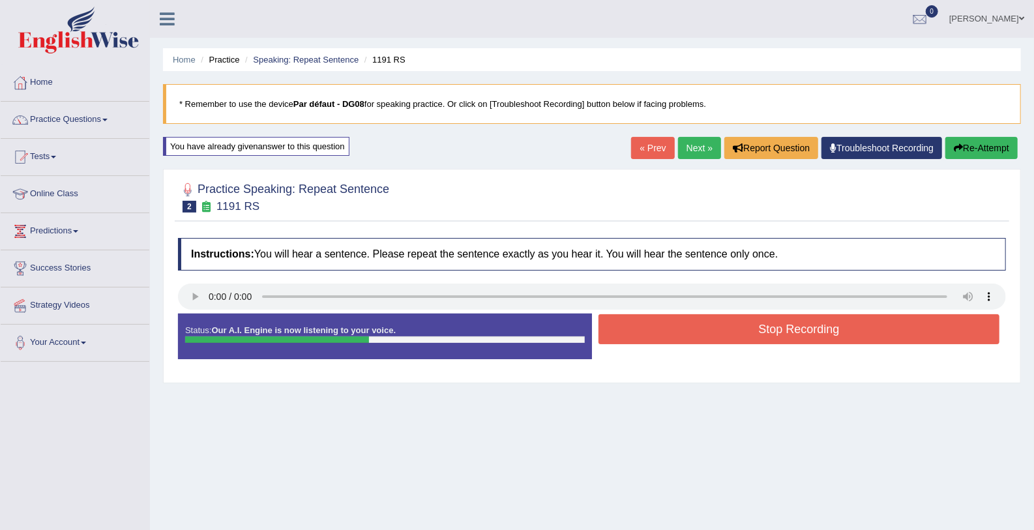
click at [626, 335] on button "Stop Recording" at bounding box center [798, 329] width 401 height 30
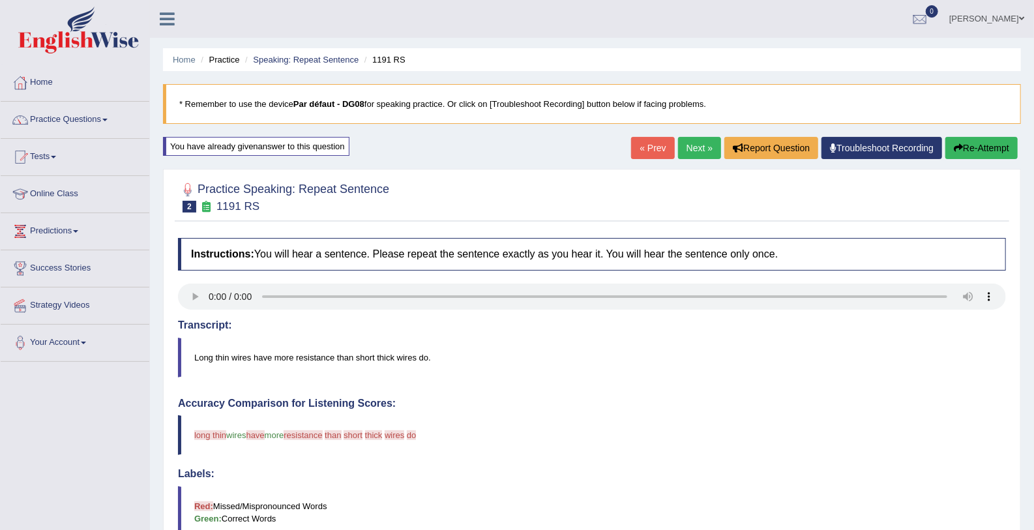
click at [681, 153] on link "Next »" at bounding box center [699, 148] width 43 height 22
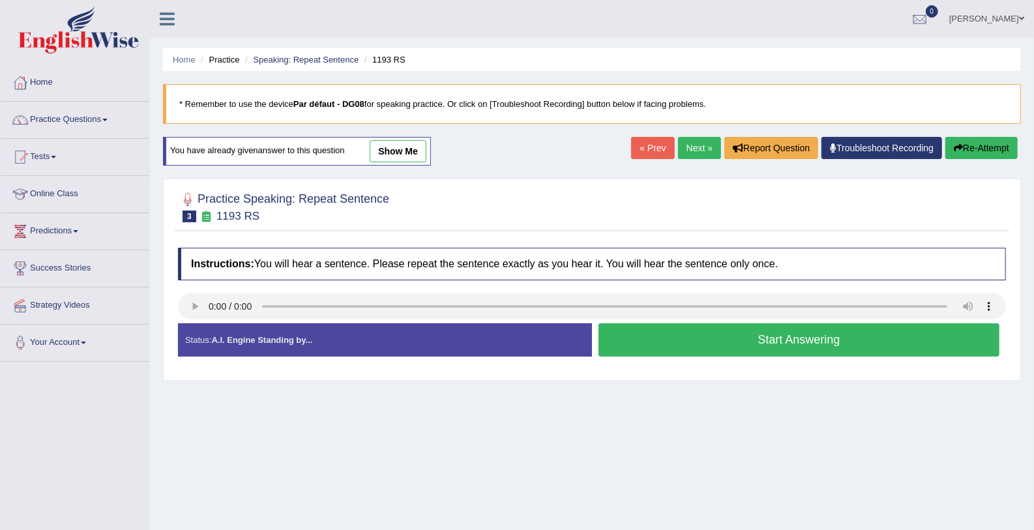
click at [683, 342] on button "Start Answering" at bounding box center [798, 339] width 401 height 33
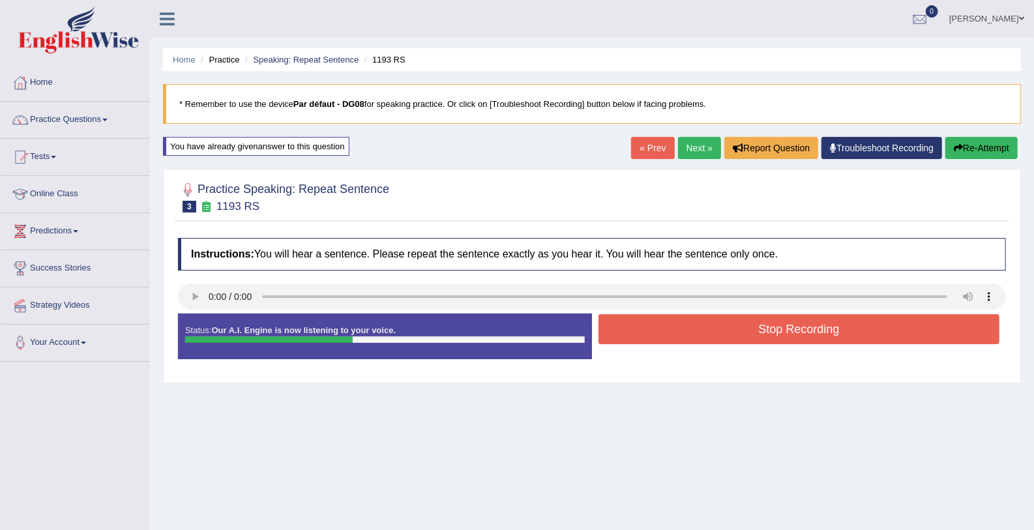
click at [682, 334] on button "Stop Recording" at bounding box center [798, 329] width 401 height 30
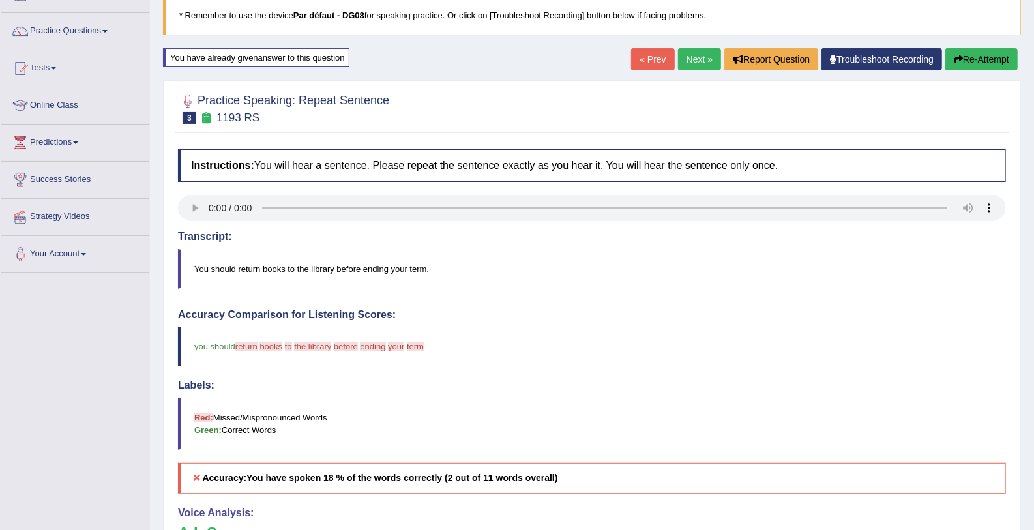
scroll to position [23, 0]
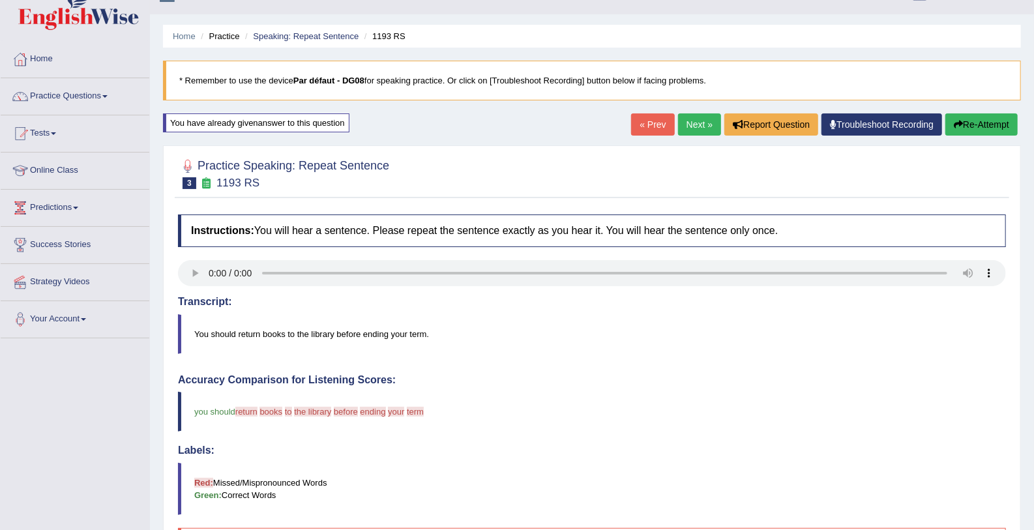
click at [681, 130] on link "Next »" at bounding box center [699, 124] width 43 height 22
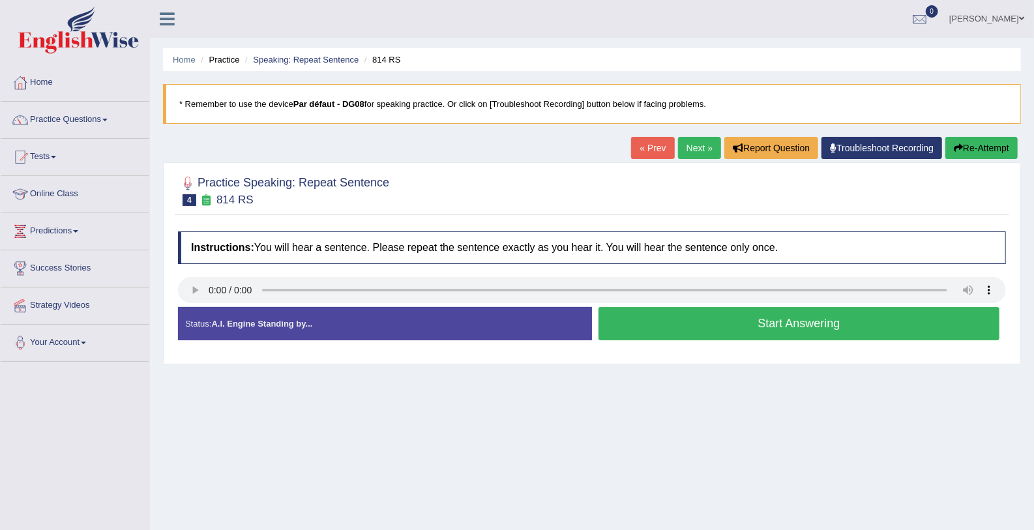
click at [683, 328] on button "Start Answering" at bounding box center [798, 323] width 401 height 33
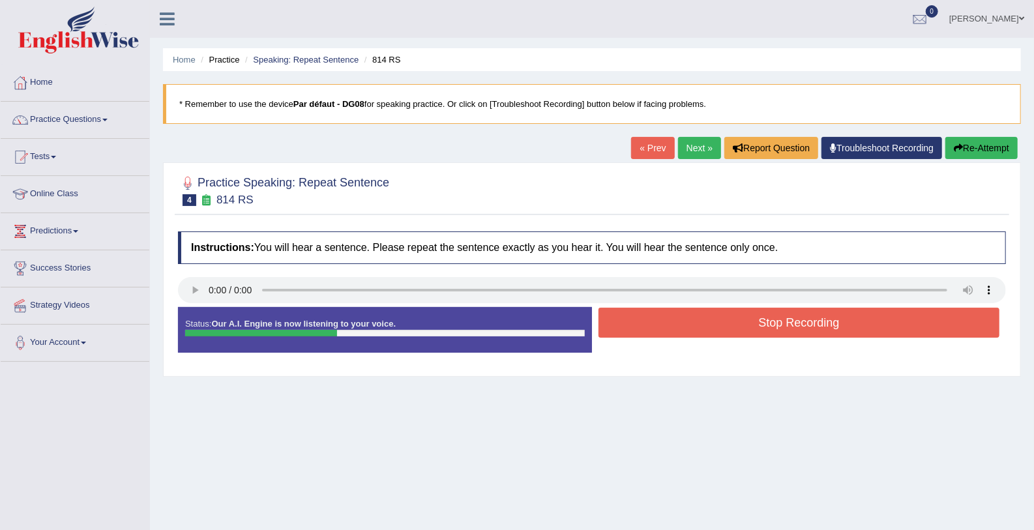
click at [683, 328] on button "Stop Recording" at bounding box center [798, 323] width 401 height 30
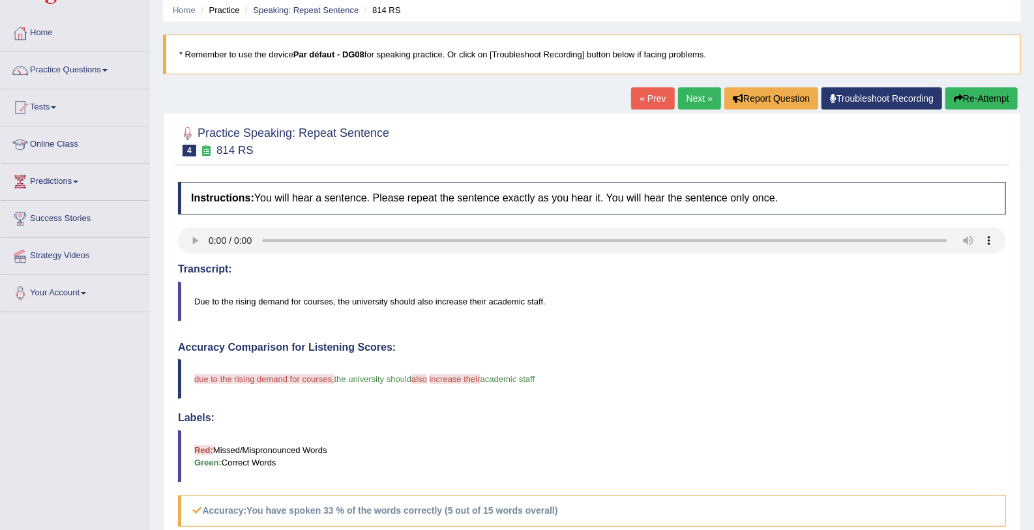
scroll to position [47, 0]
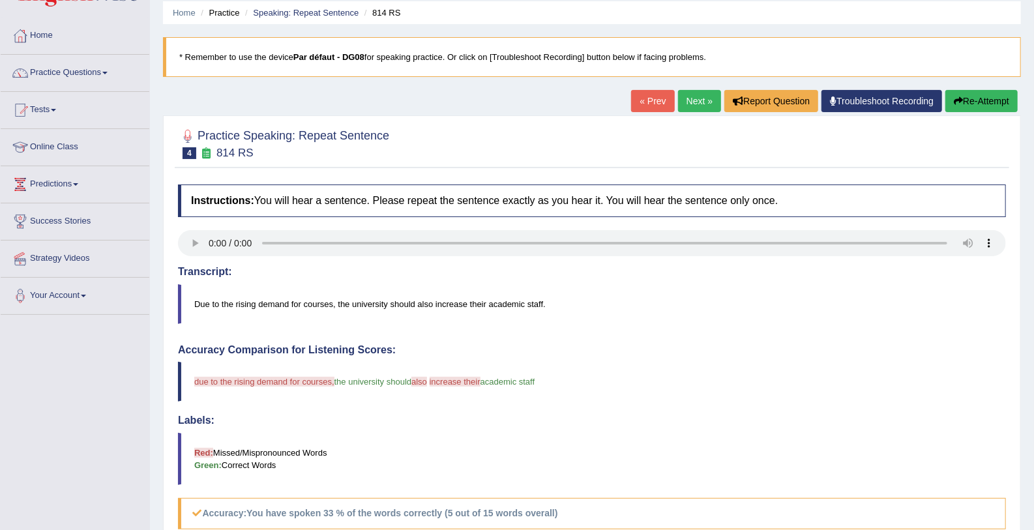
click at [706, 102] on link "Next »" at bounding box center [699, 101] width 43 height 22
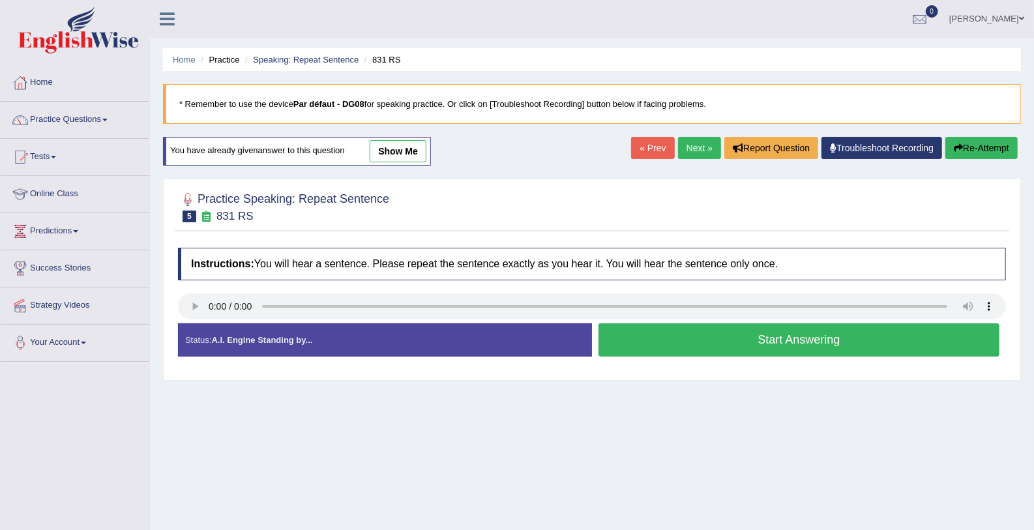
click at [712, 341] on button "Start Answering" at bounding box center [798, 339] width 401 height 33
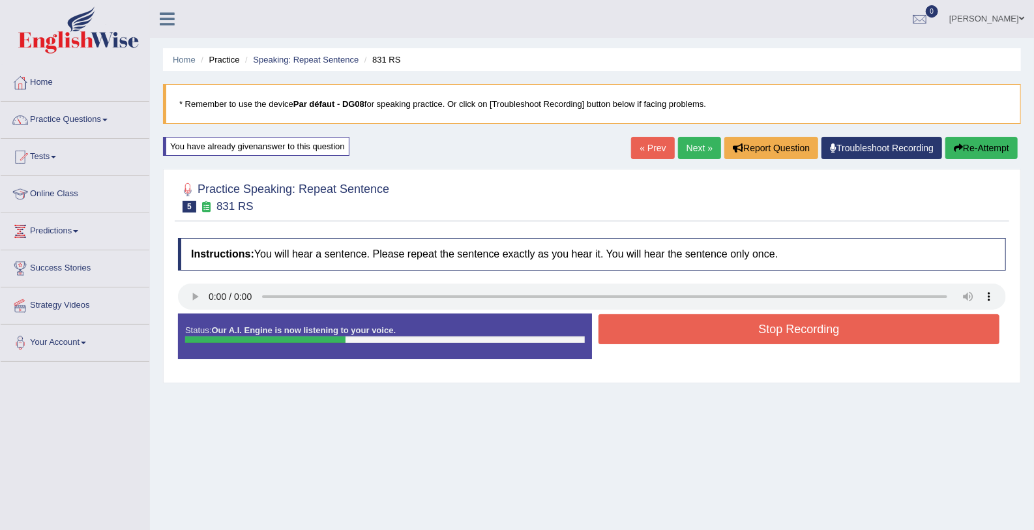
click at [712, 341] on button "Stop Recording" at bounding box center [798, 329] width 401 height 30
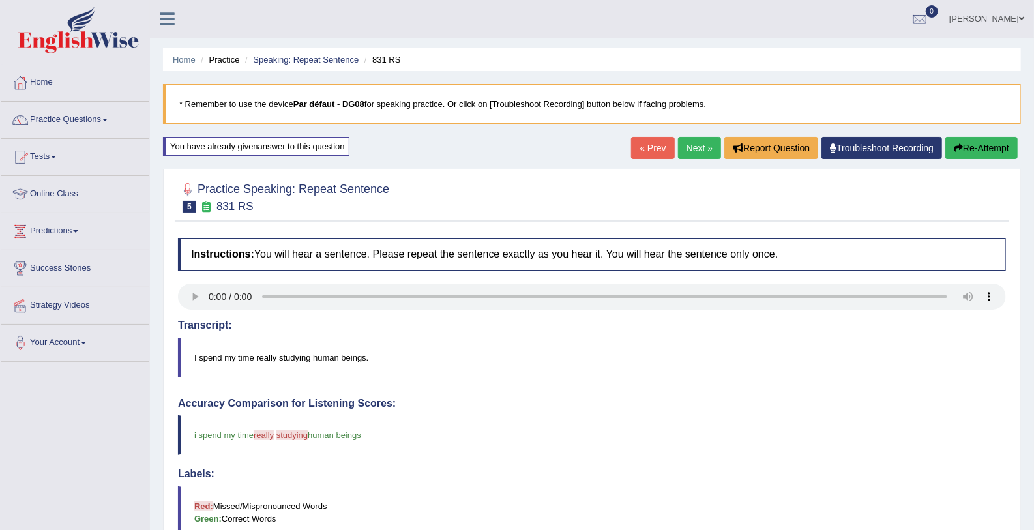
click at [694, 154] on link "Next »" at bounding box center [699, 148] width 43 height 22
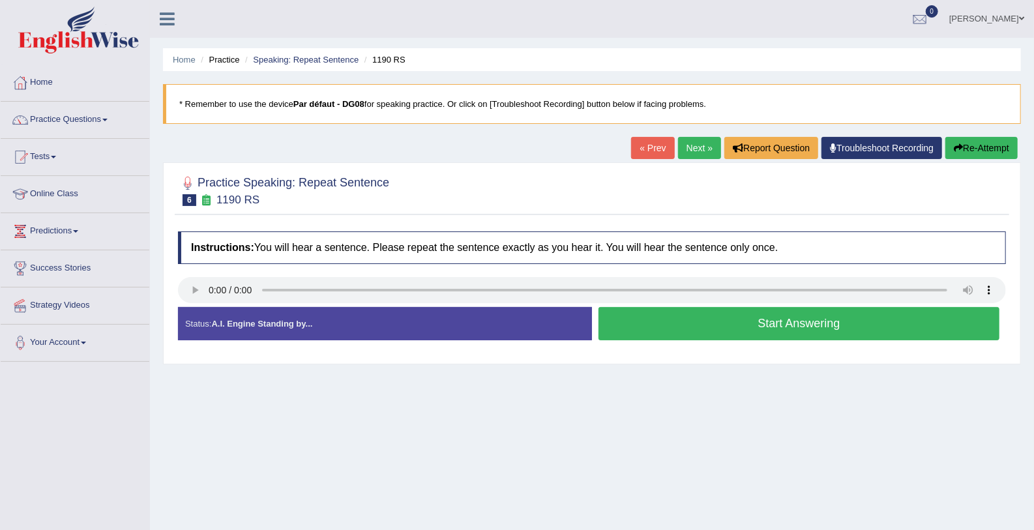
click at [646, 313] on button "Start Answering" at bounding box center [798, 323] width 401 height 33
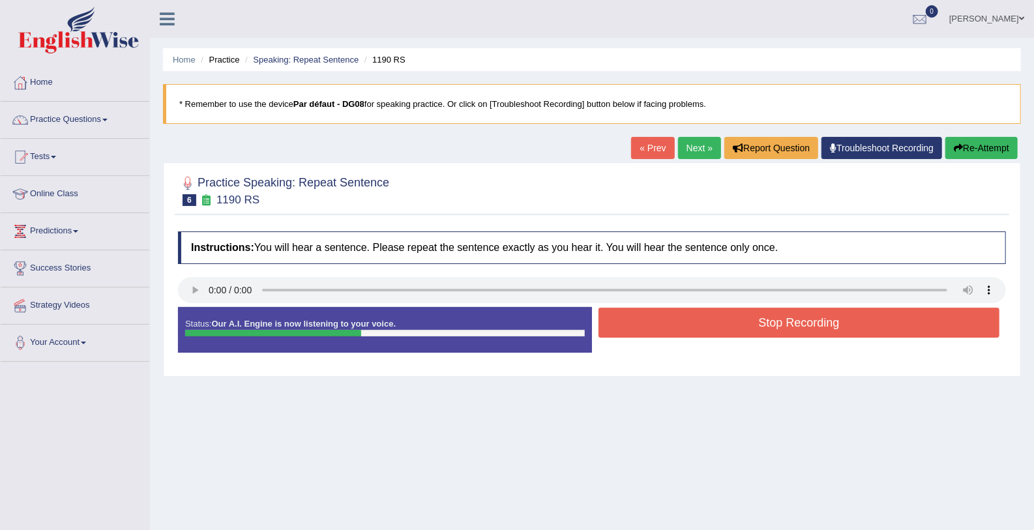
click at [646, 313] on button "Stop Recording" at bounding box center [798, 323] width 401 height 30
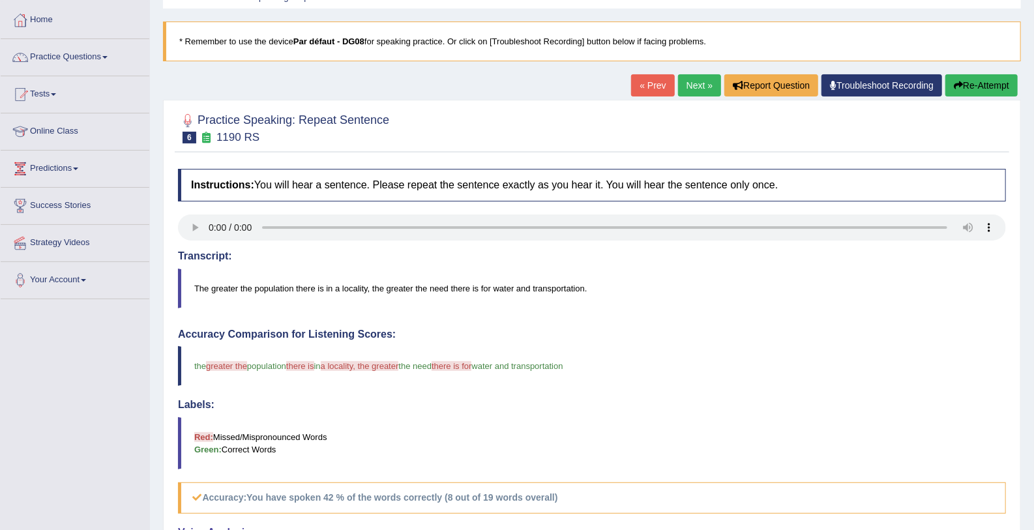
scroll to position [47, 0]
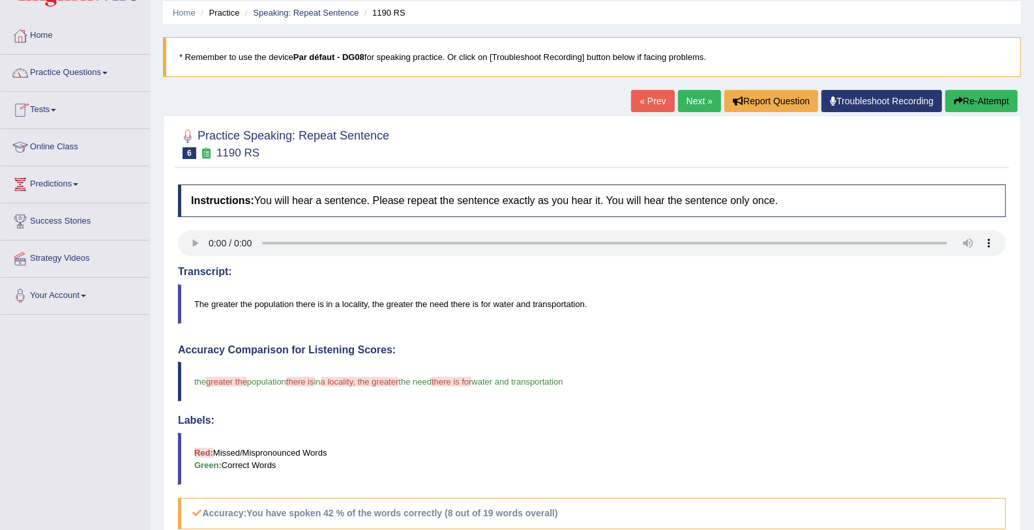
click at [69, 74] on link "Practice Questions" at bounding box center [75, 71] width 149 height 33
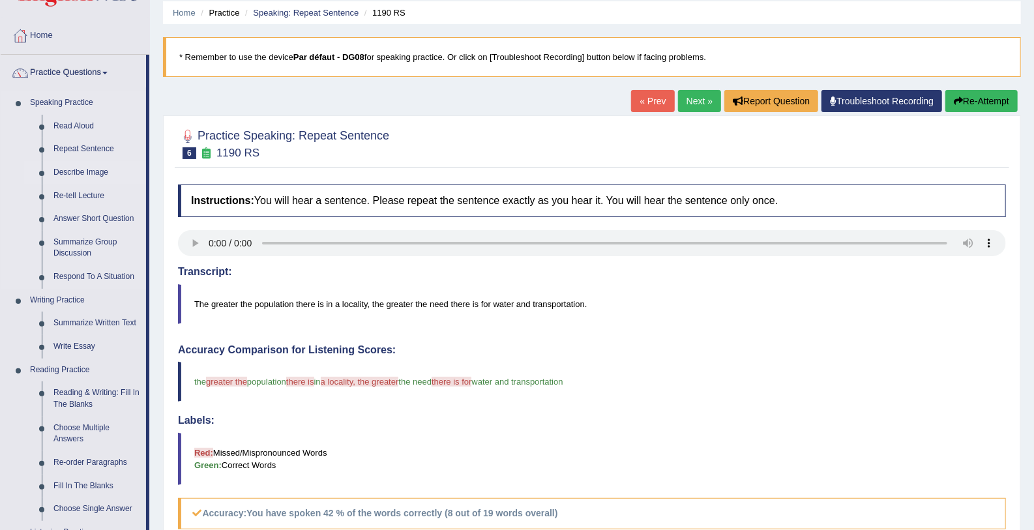
click at [86, 170] on link "Describe Image" at bounding box center [97, 172] width 98 height 23
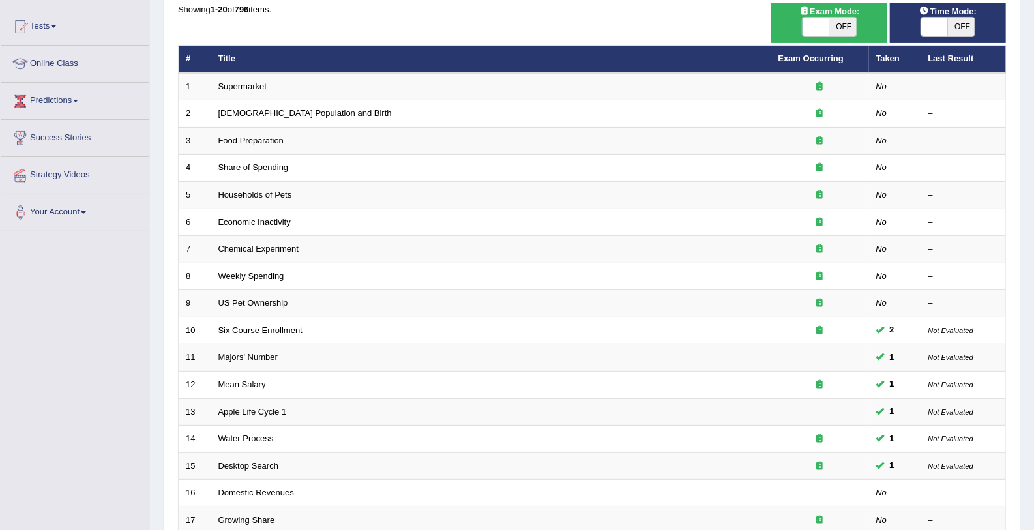
scroll to position [132, 0]
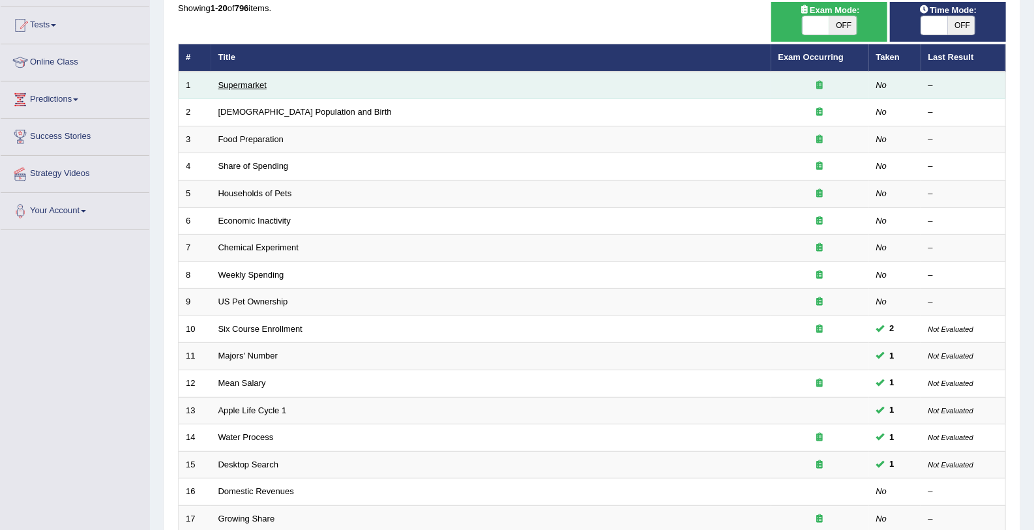
click at [264, 81] on link "Supermarket" at bounding box center [242, 85] width 48 height 10
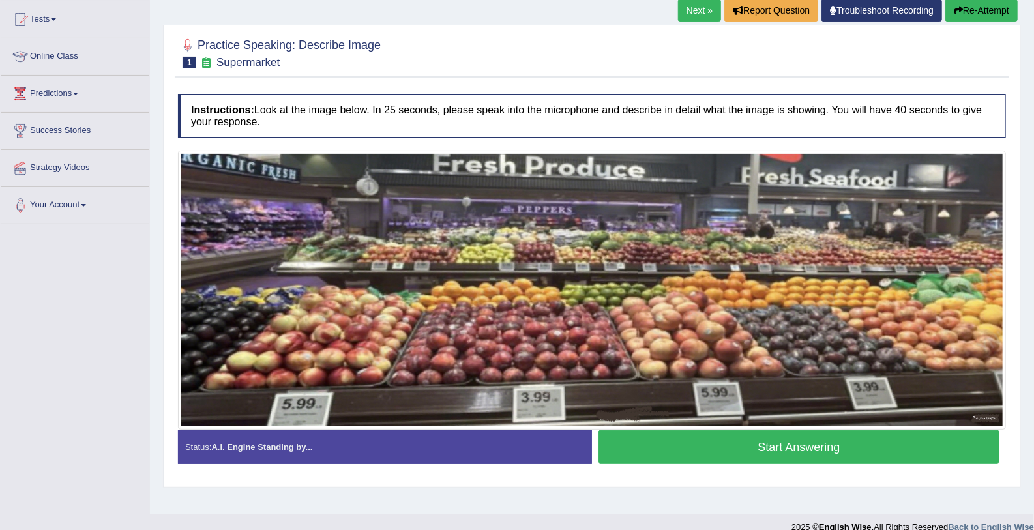
scroll to position [137, 0]
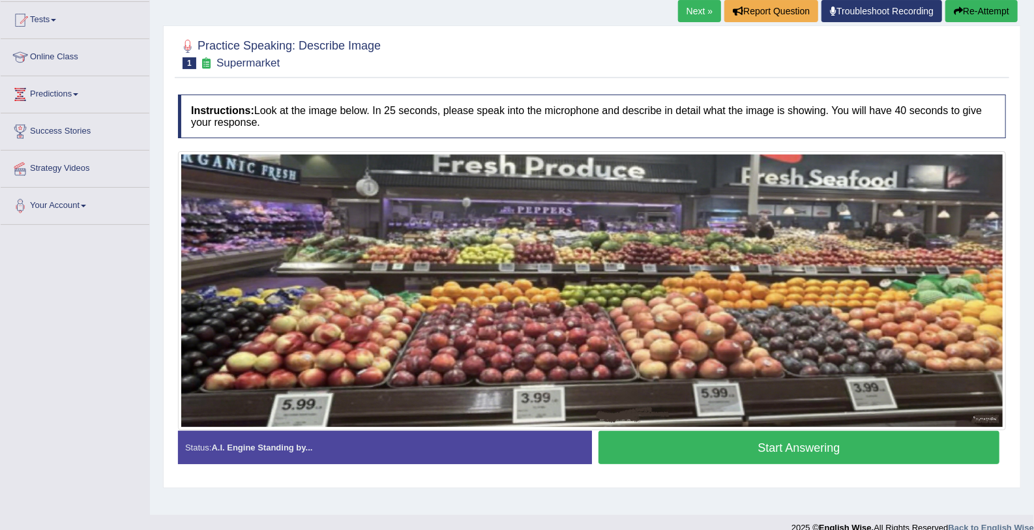
drag, startPoint x: 1033, startPoint y: 120, endPoint x: 1032, endPoint y: 226, distance: 106.3
click at [1032, 226] on html "Toggle navigation Home Practice Questions Speaking Practice Read Aloud Repeat S…" at bounding box center [517, 128] width 1034 height 530
click at [827, 450] on button "Start Answering" at bounding box center [798, 447] width 401 height 33
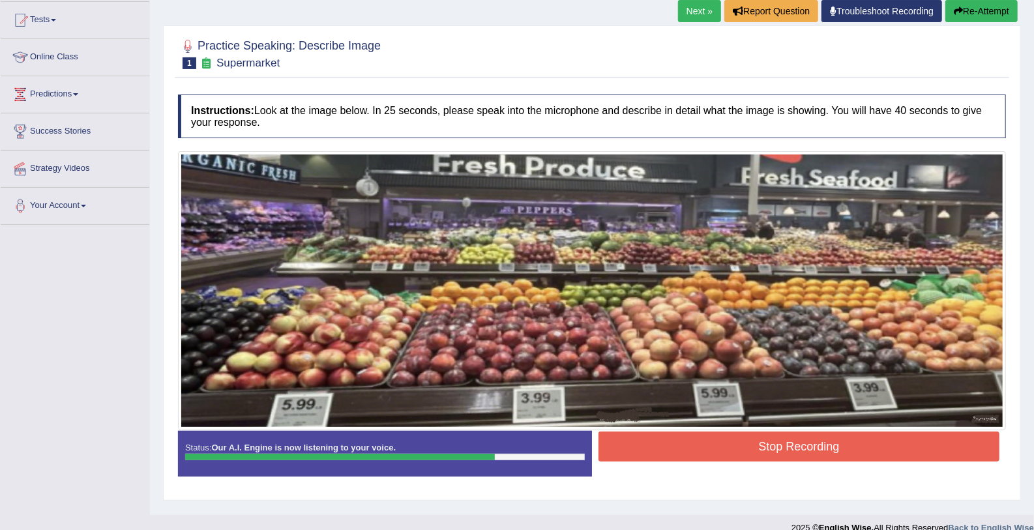
click at [827, 450] on button "Stop Recording" at bounding box center [798, 447] width 401 height 30
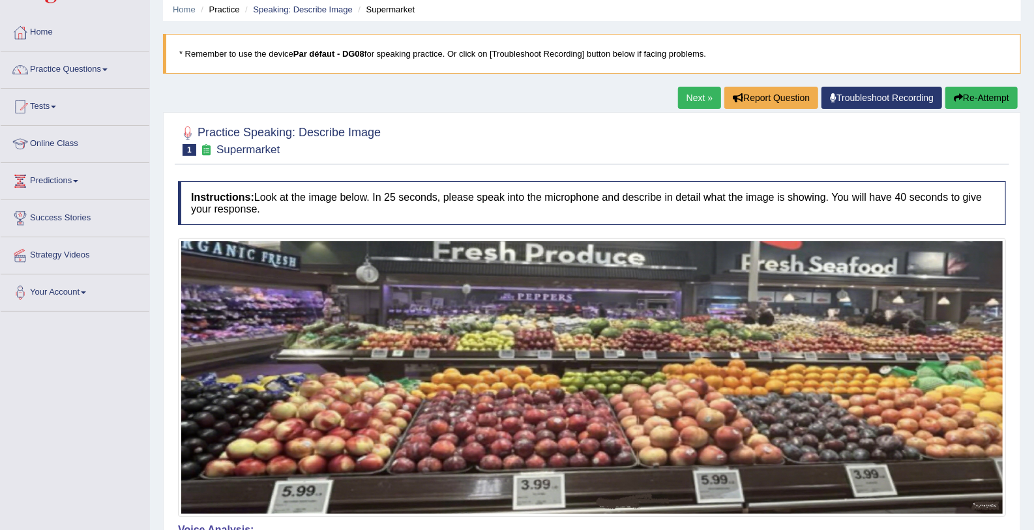
scroll to position [0, 0]
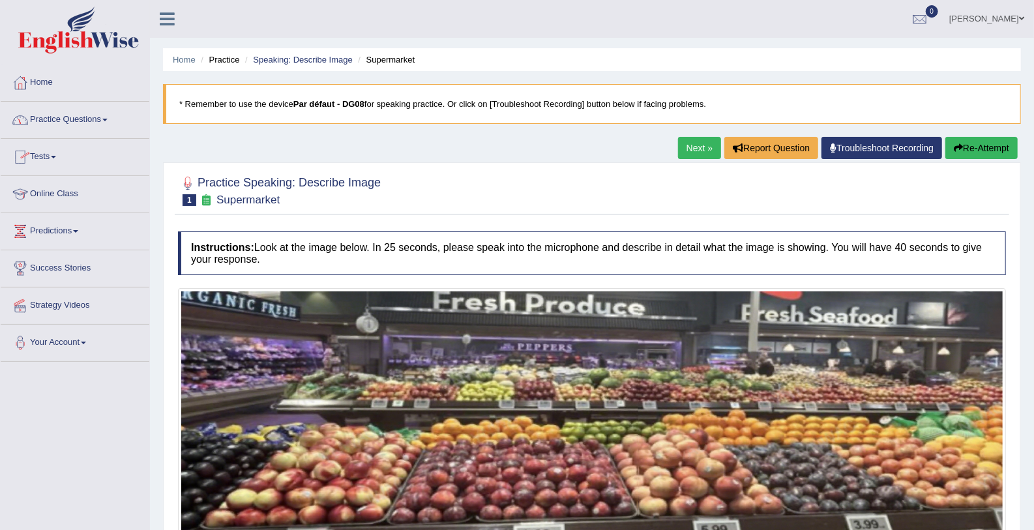
click at [82, 115] on link "Practice Questions" at bounding box center [75, 118] width 149 height 33
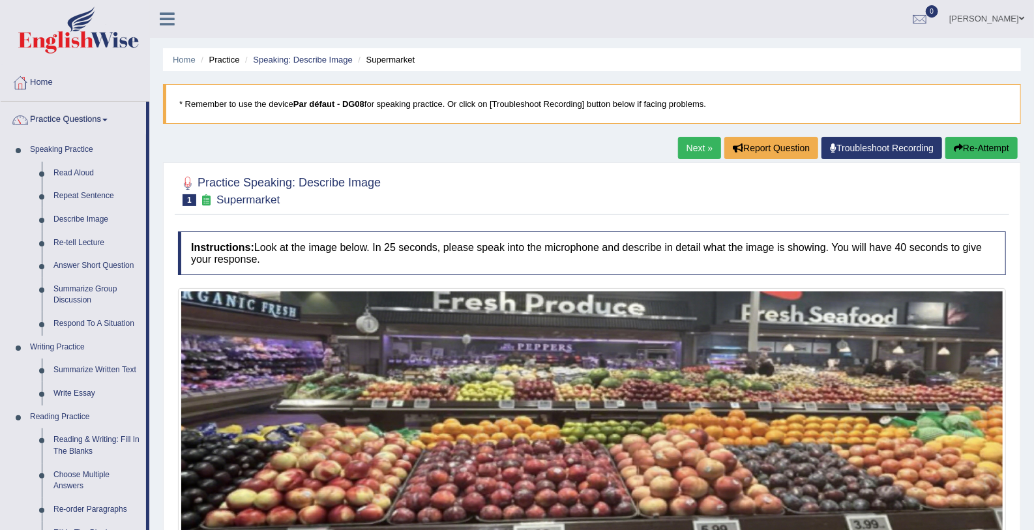
click at [82, 115] on link "Practice Questions" at bounding box center [73, 118] width 145 height 33
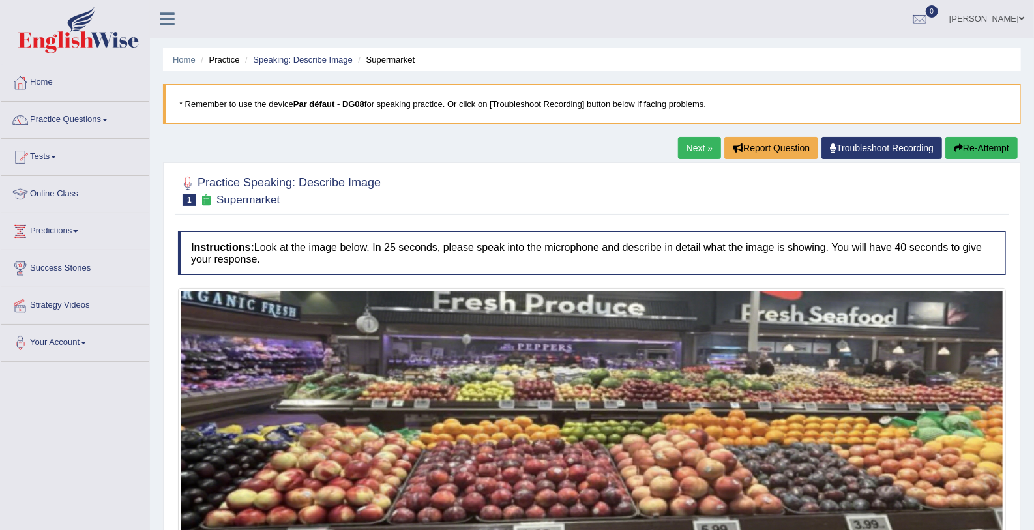
click at [694, 147] on link "Next »" at bounding box center [699, 148] width 43 height 22
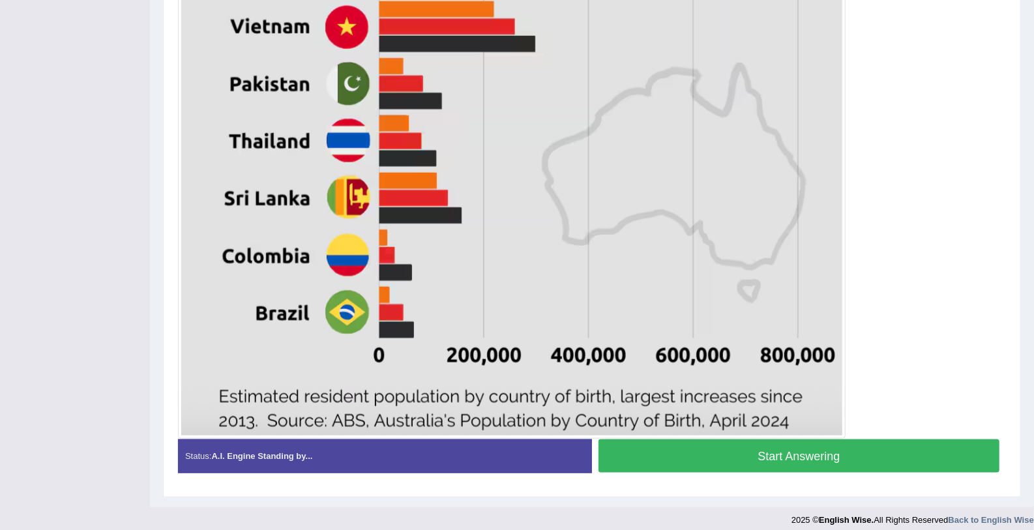
scroll to position [707, 0]
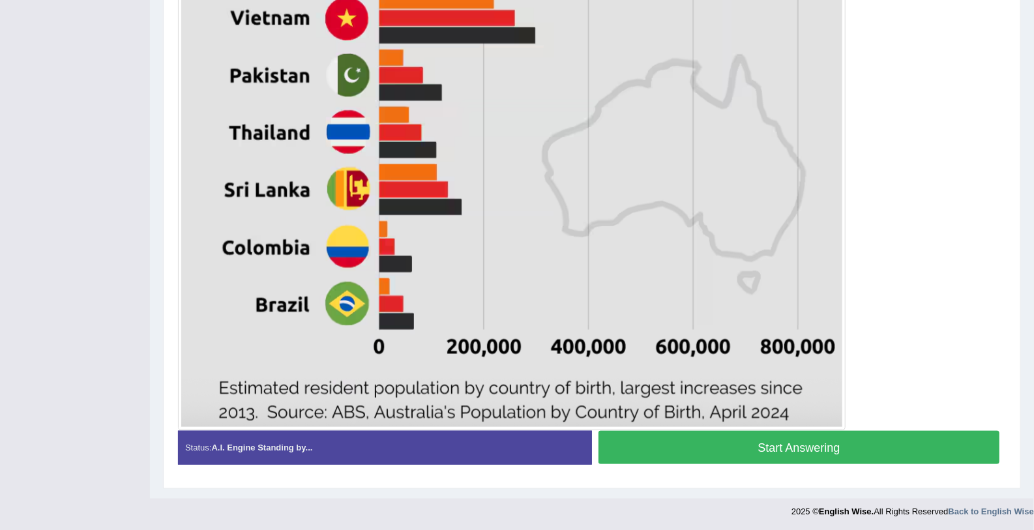
click at [841, 441] on button "Start Answering" at bounding box center [798, 447] width 401 height 33
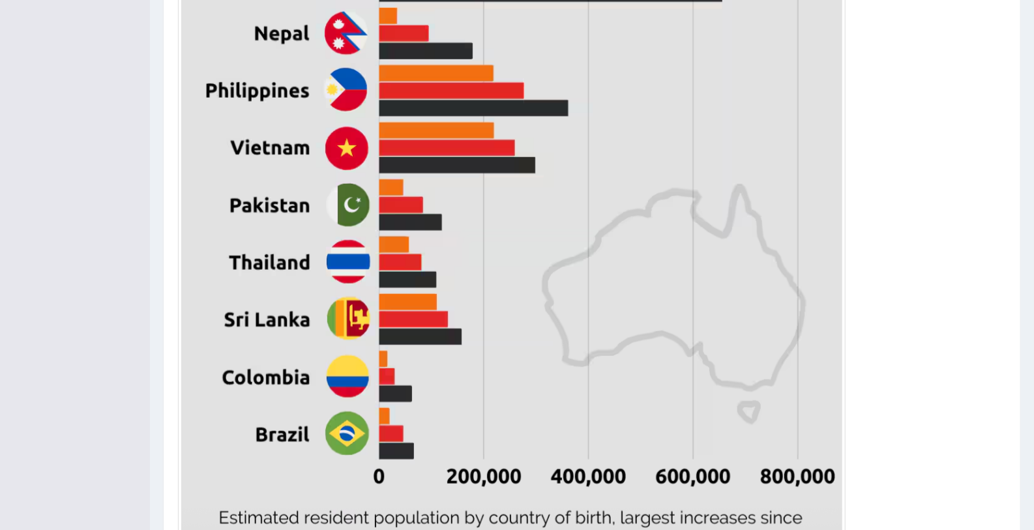
scroll to position [719, 0]
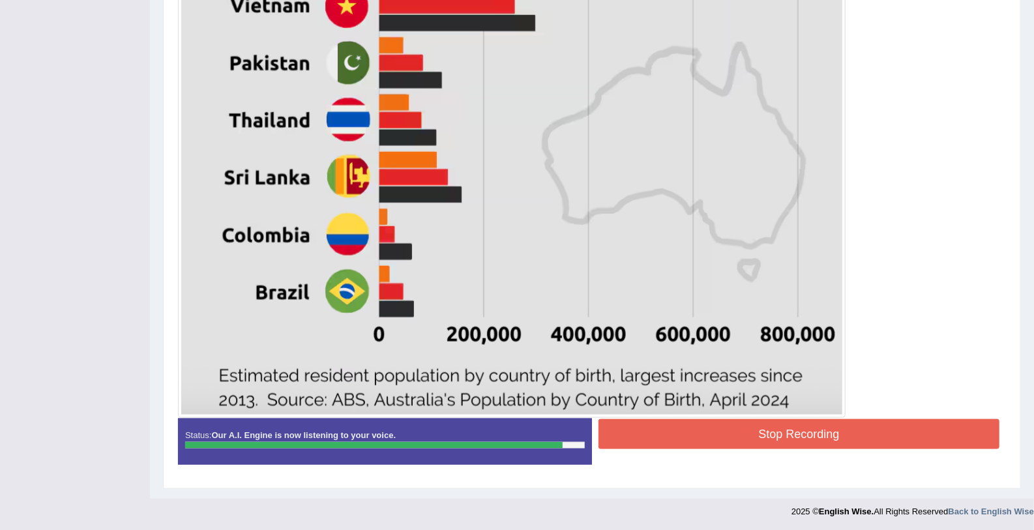
click at [813, 423] on button "Stop Recording" at bounding box center [798, 434] width 401 height 30
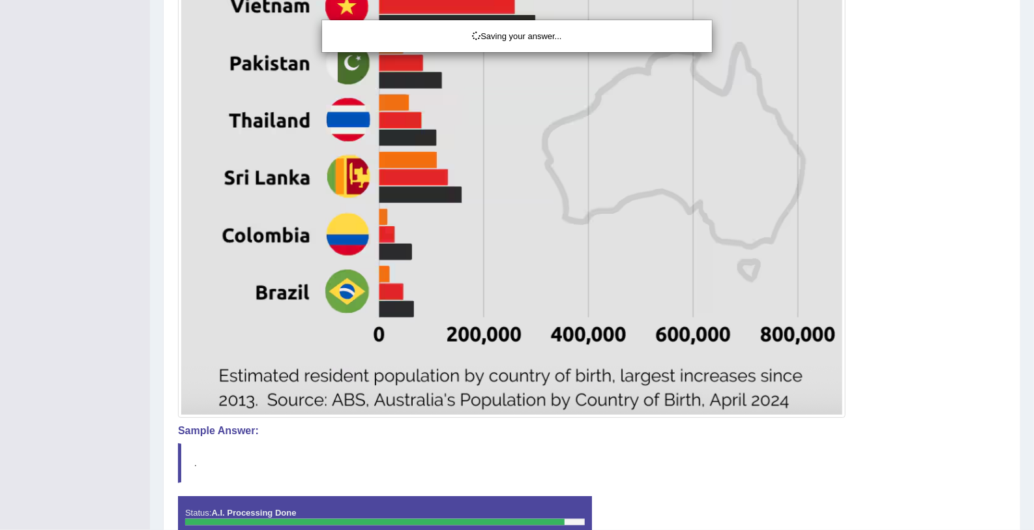
click at [951, 384] on div "Saving your answer..." at bounding box center [517, 265] width 1034 height 530
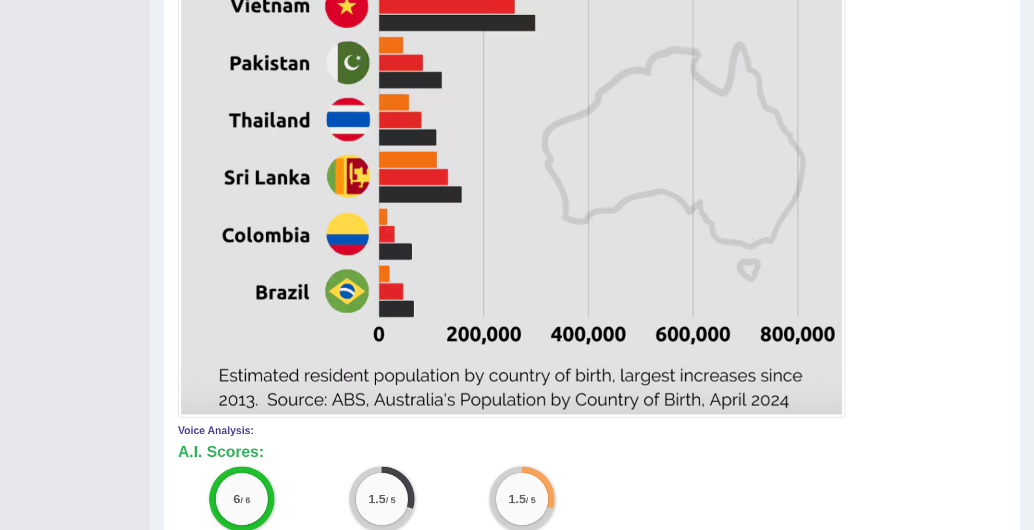
drag, startPoint x: 1033, startPoint y: 187, endPoint x: 971, endPoint y: 23, distance: 175.5
click at [971, 23] on div "Home Practice Speaking: Describe Image [DEMOGRAPHIC_DATA] Population and Birth …" at bounding box center [592, 21] width 884 height 1481
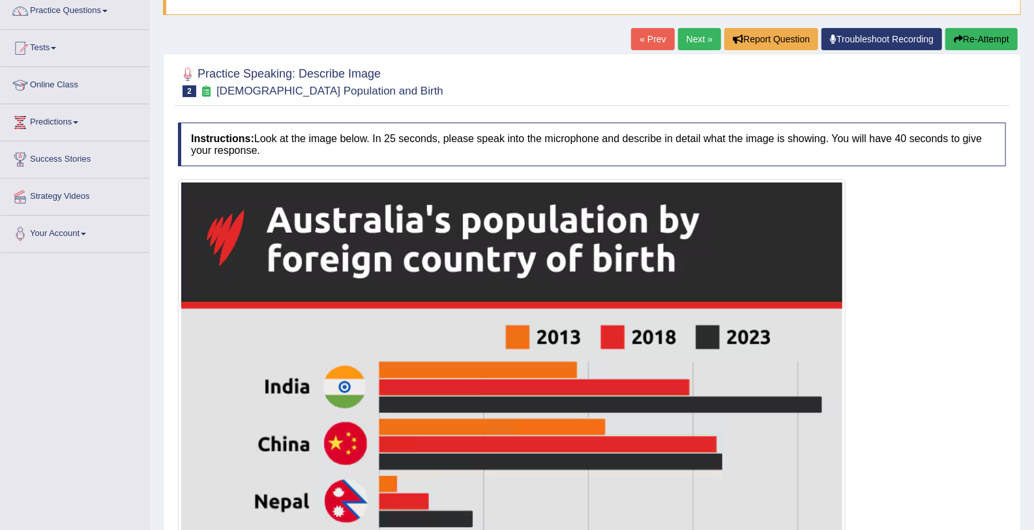
scroll to position [120, 0]
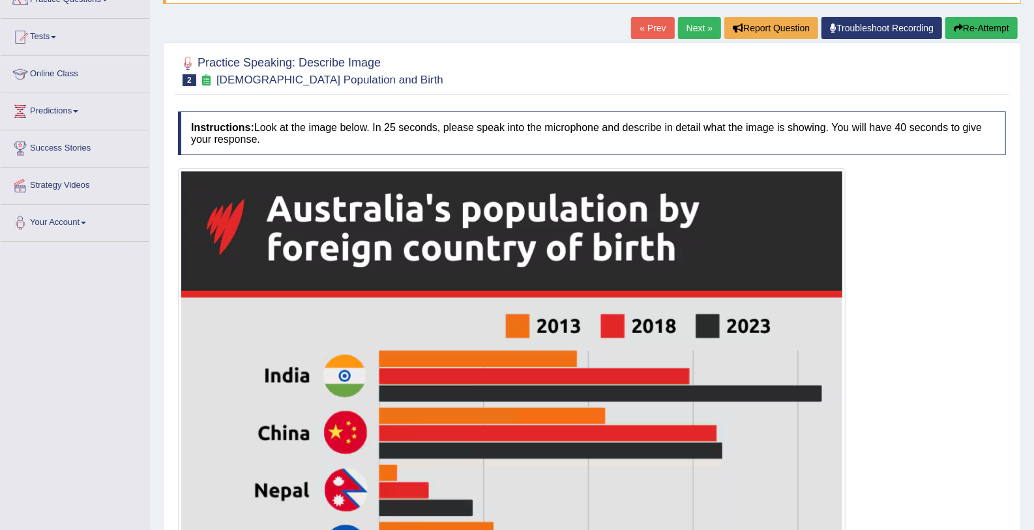
drag, startPoint x: 1033, startPoint y: 409, endPoint x: 1005, endPoint y: 199, distance: 211.8
